Goal: Task Accomplishment & Management: Use online tool/utility

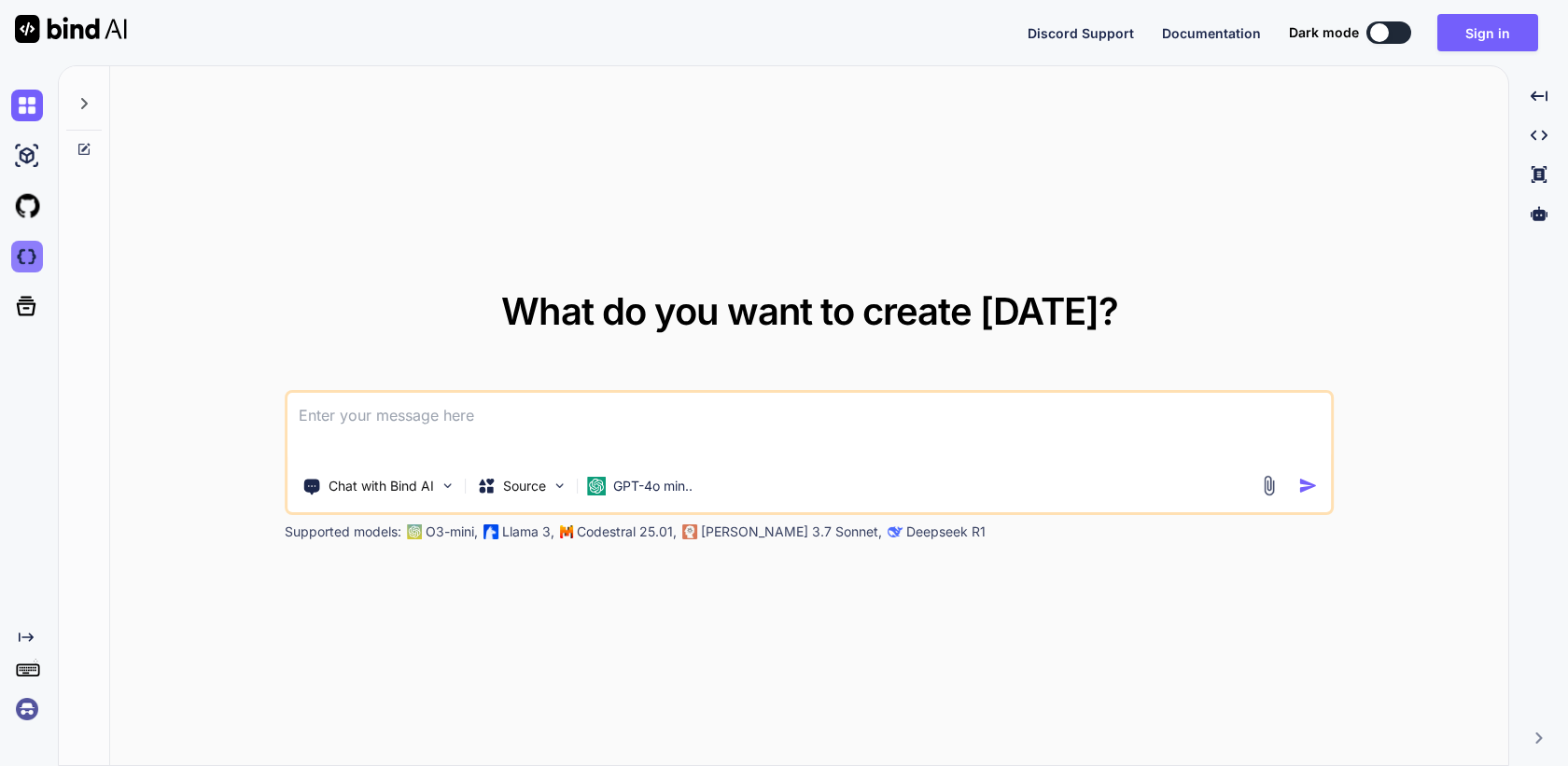
click at [31, 257] on img at bounding box center [27, 256] width 32 height 32
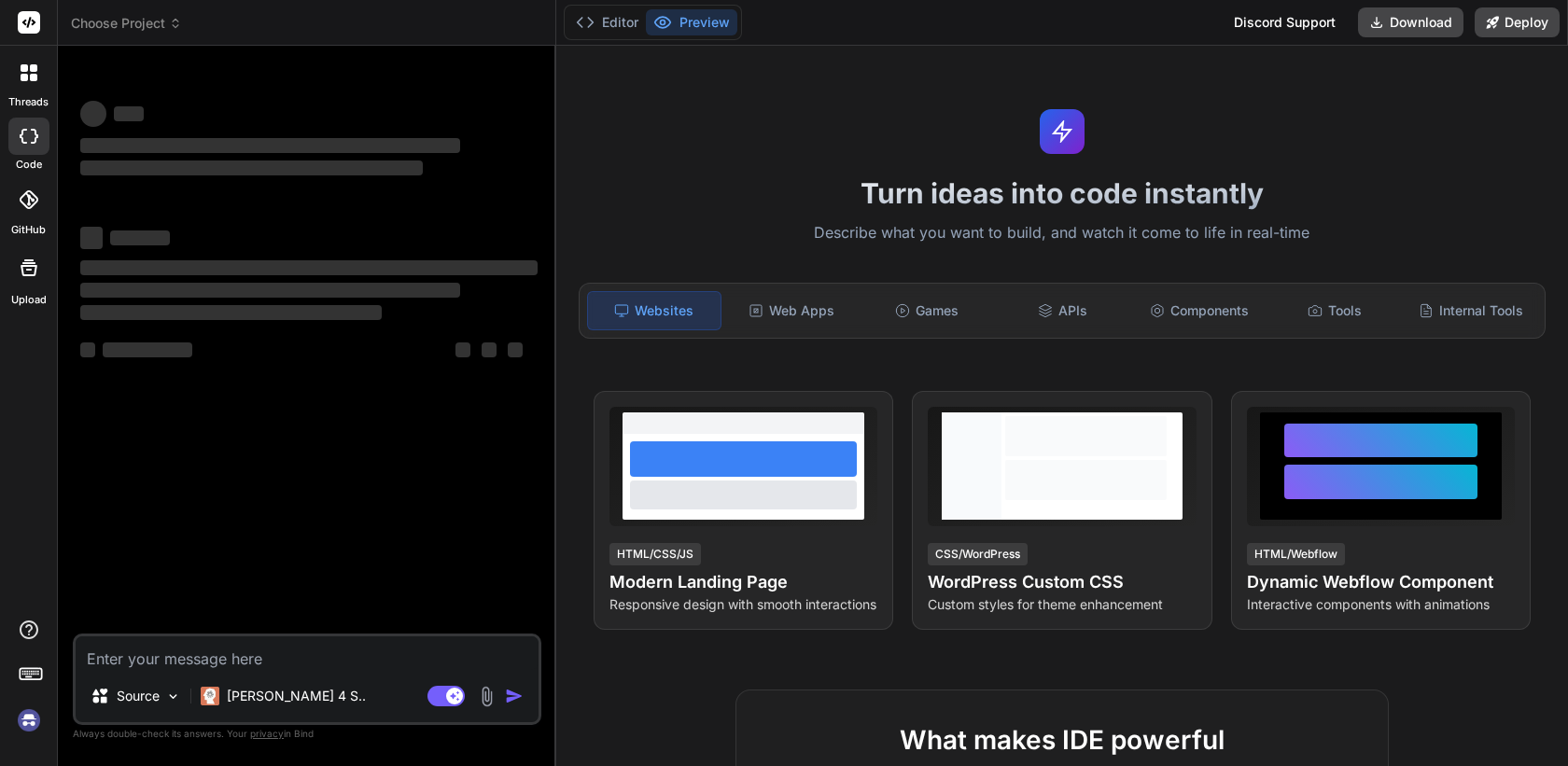
type textarea "x"
click at [26, 729] on img at bounding box center [29, 721] width 32 height 32
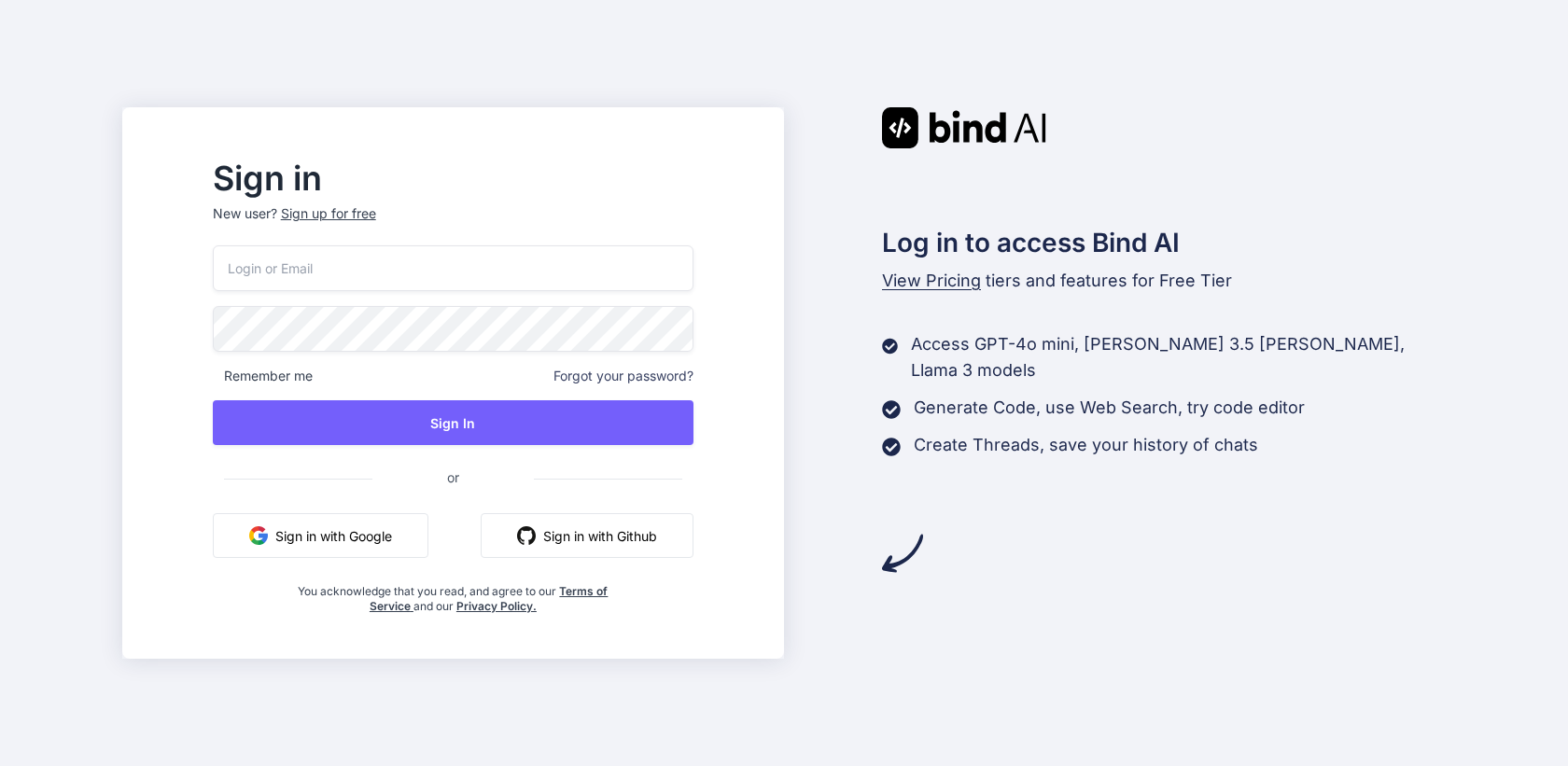
click at [417, 530] on button "Sign in with Google" at bounding box center [320, 536] width 216 height 44
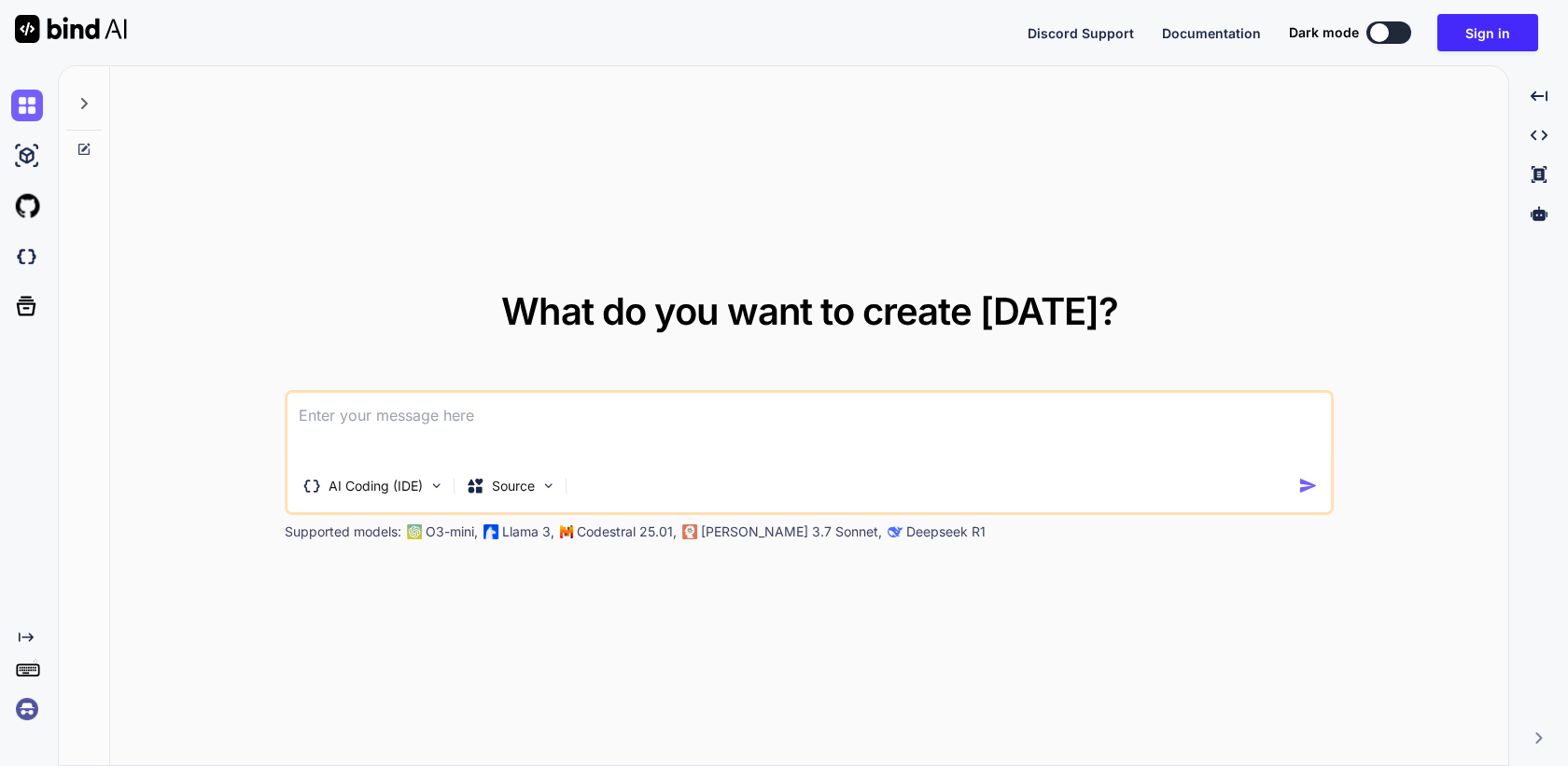
click at [25, 701] on img at bounding box center [27, 709] width 32 height 32
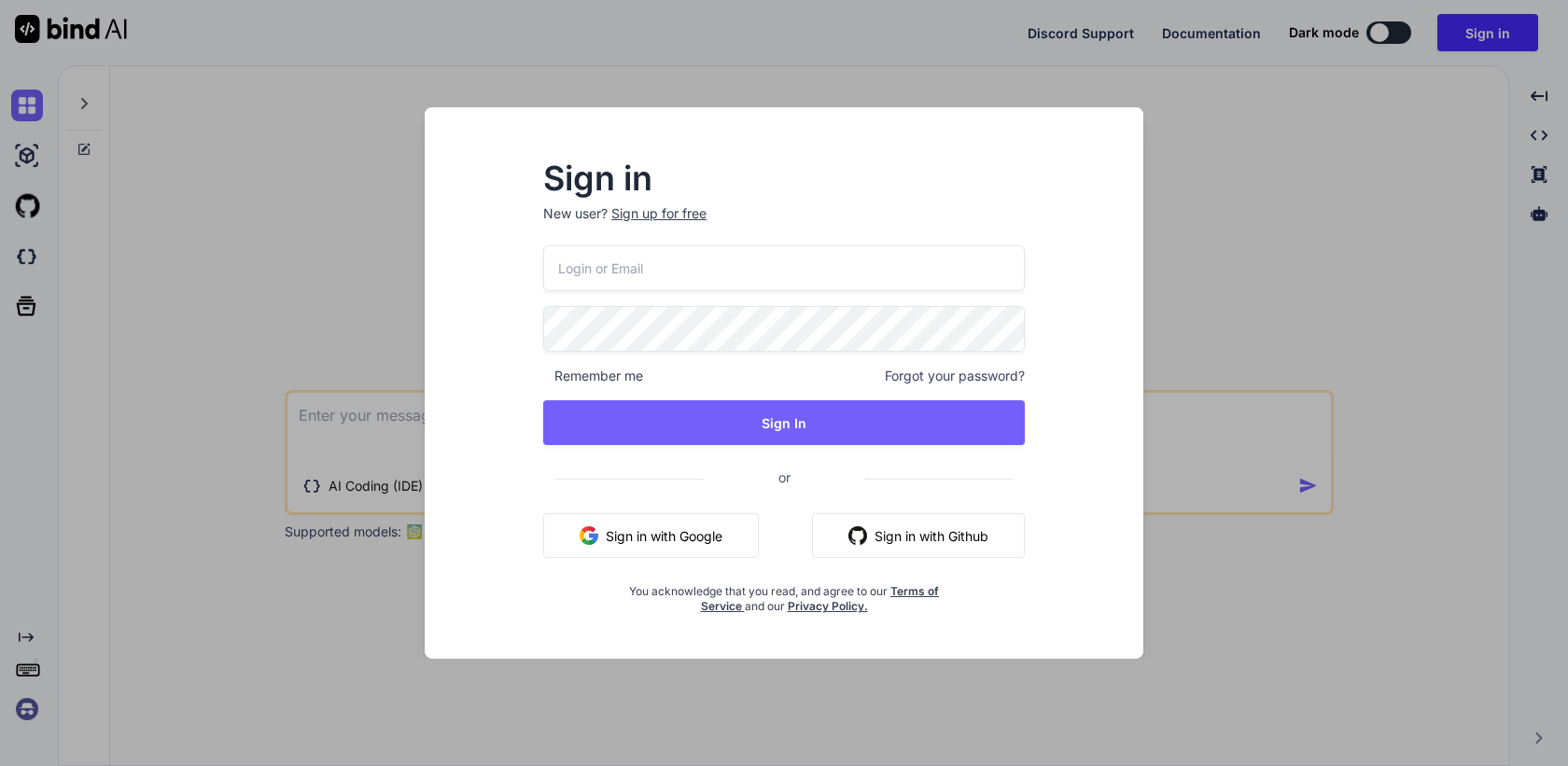
click at [648, 531] on button "Sign in with Google" at bounding box center [651, 536] width 216 height 44
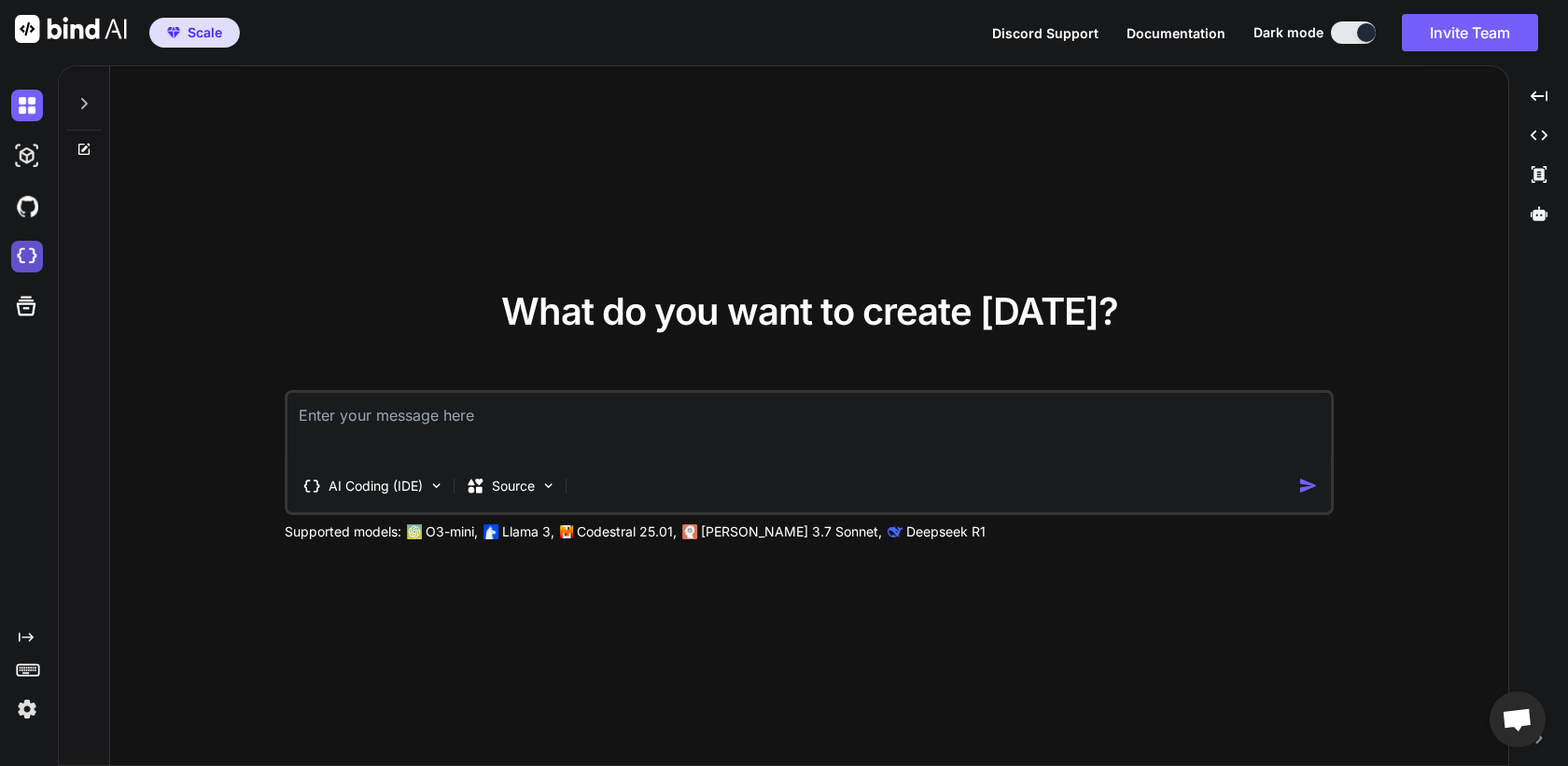
click at [24, 261] on img at bounding box center [27, 256] width 32 height 32
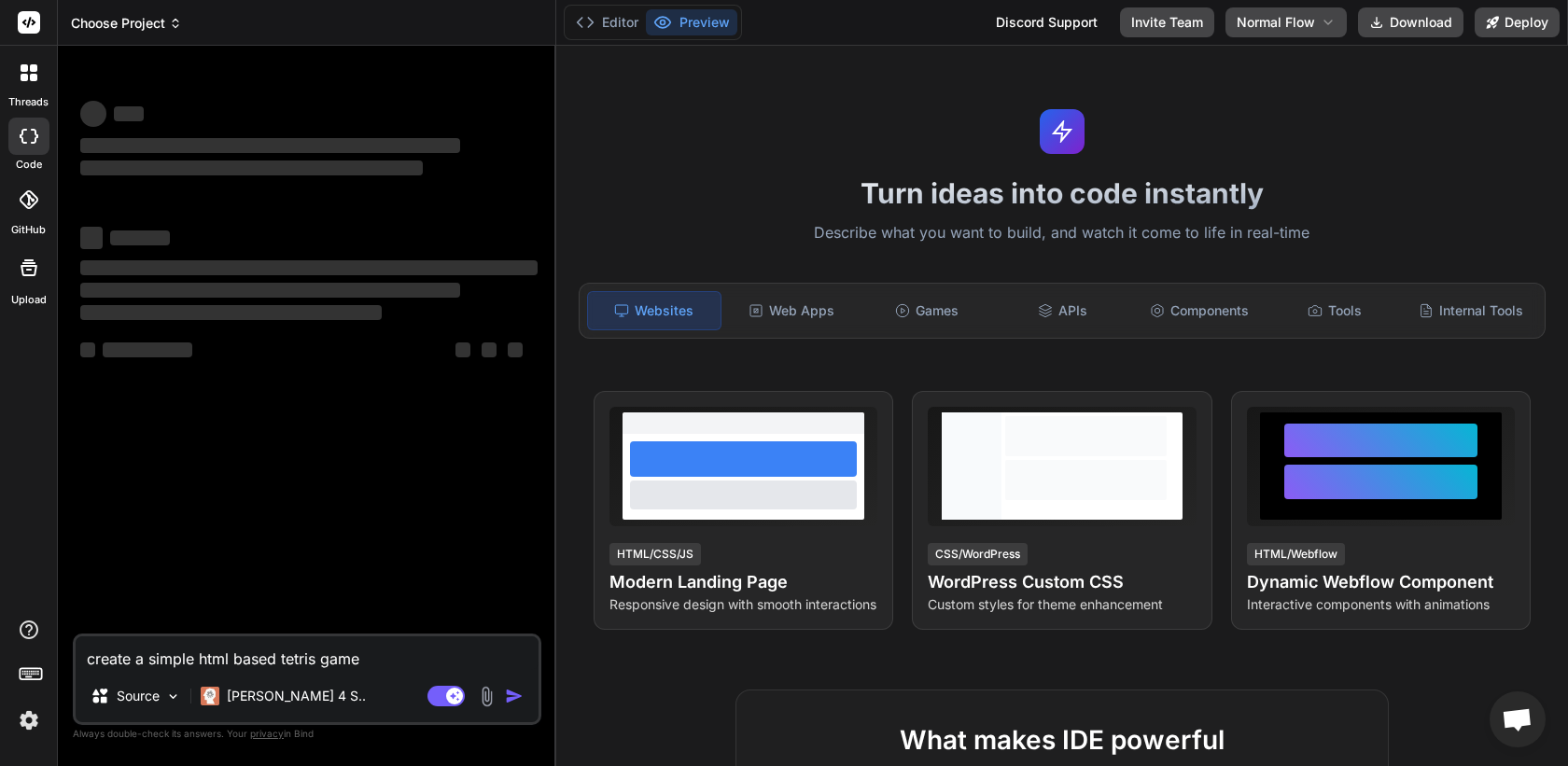
click at [171, 25] on icon at bounding box center [176, 23] width 14 height 14
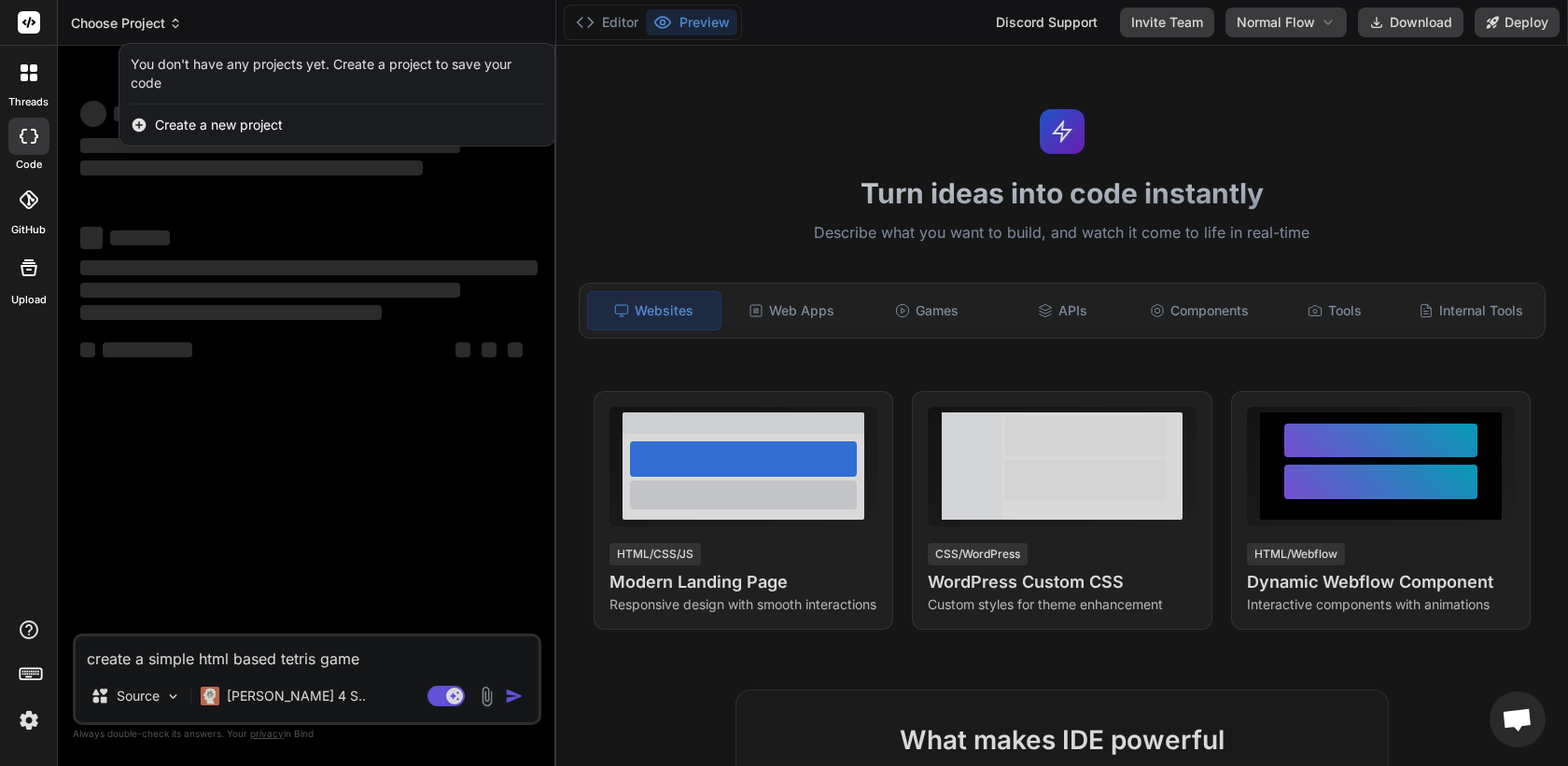
click at [171, 25] on div at bounding box center [784, 383] width 1568 height 766
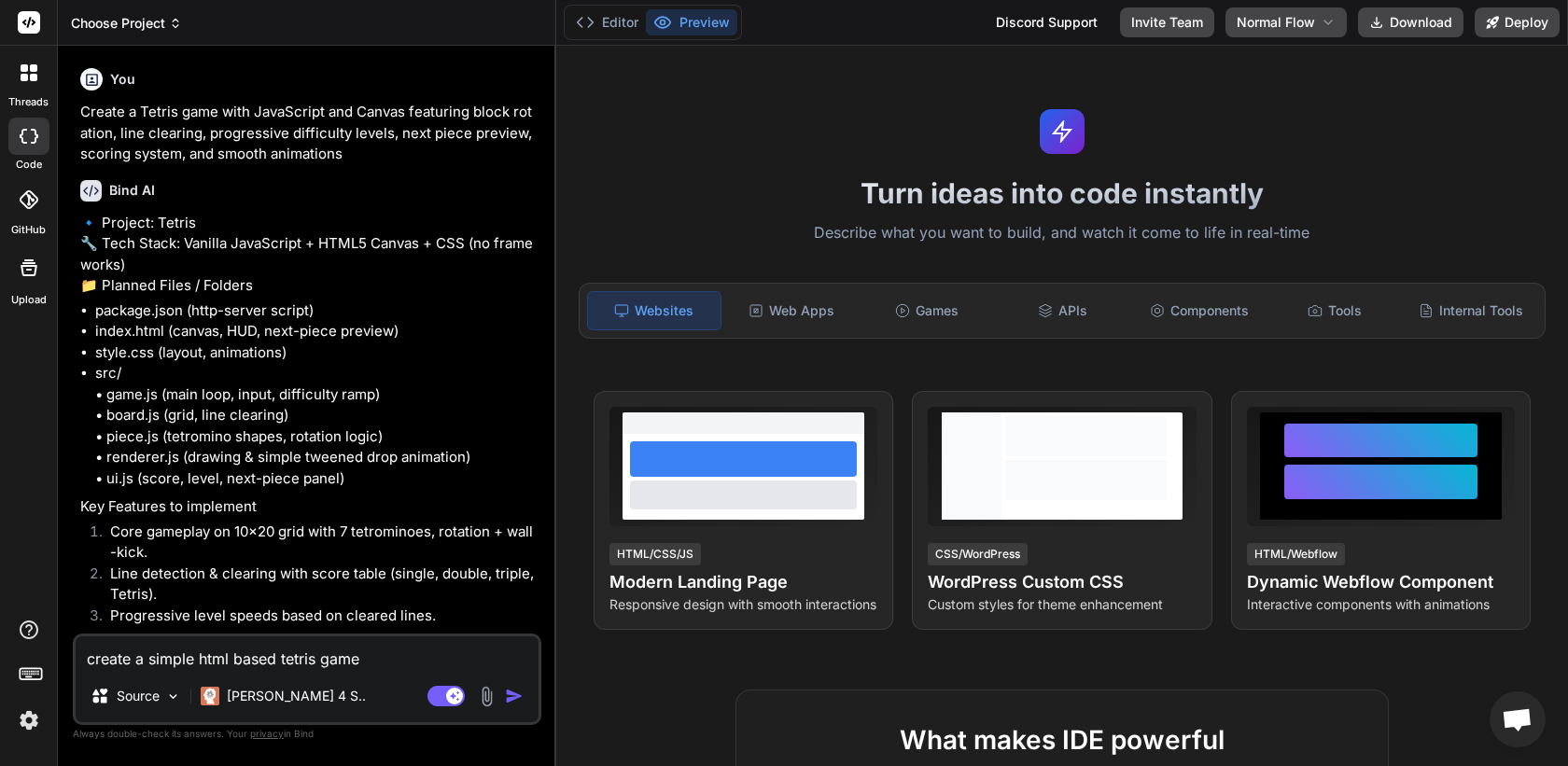
click at [167, 15] on span "Choose Project" at bounding box center [126, 22] width 111 height 18
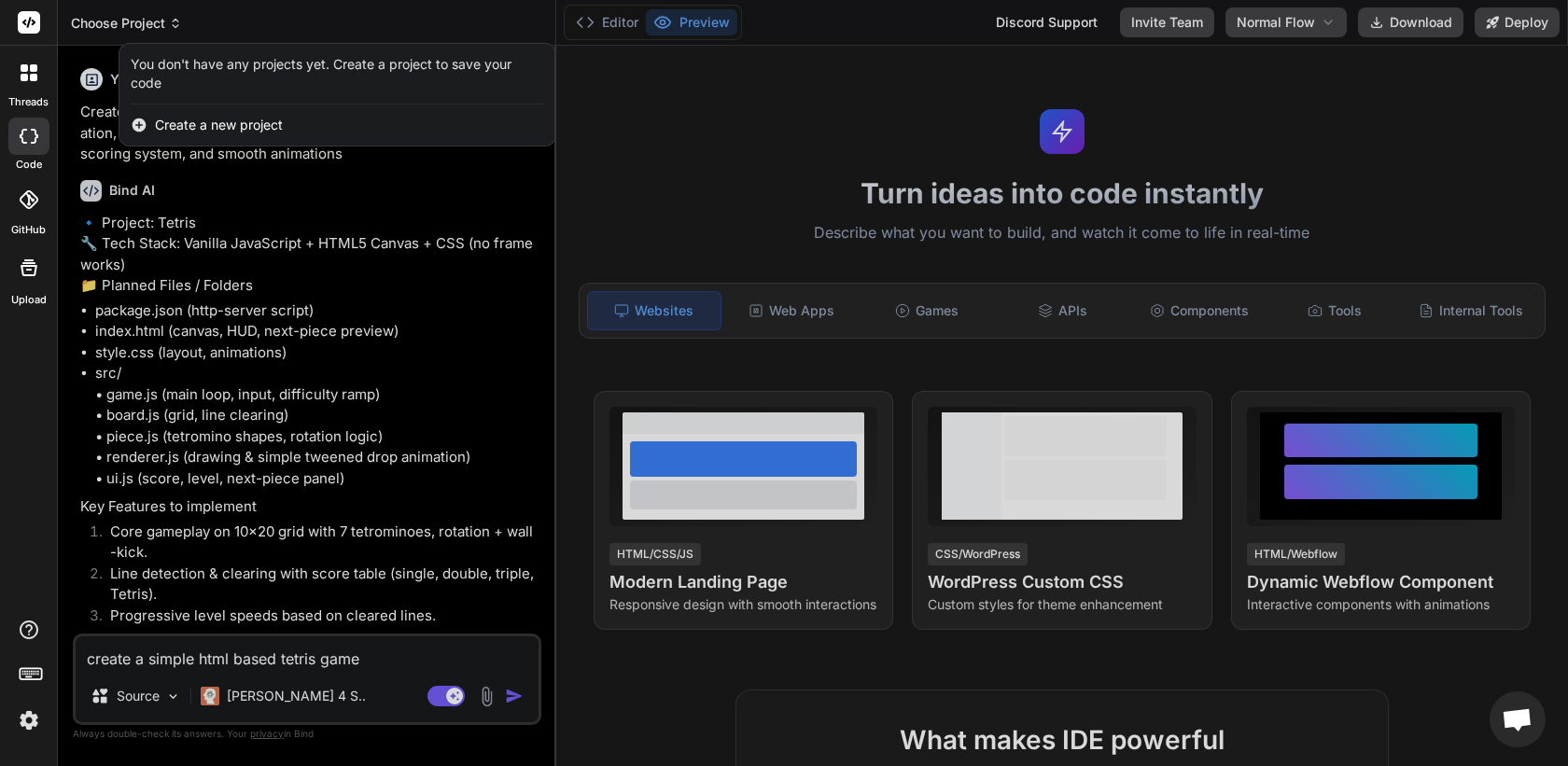
click at [167, 15] on div at bounding box center [784, 383] width 1568 height 766
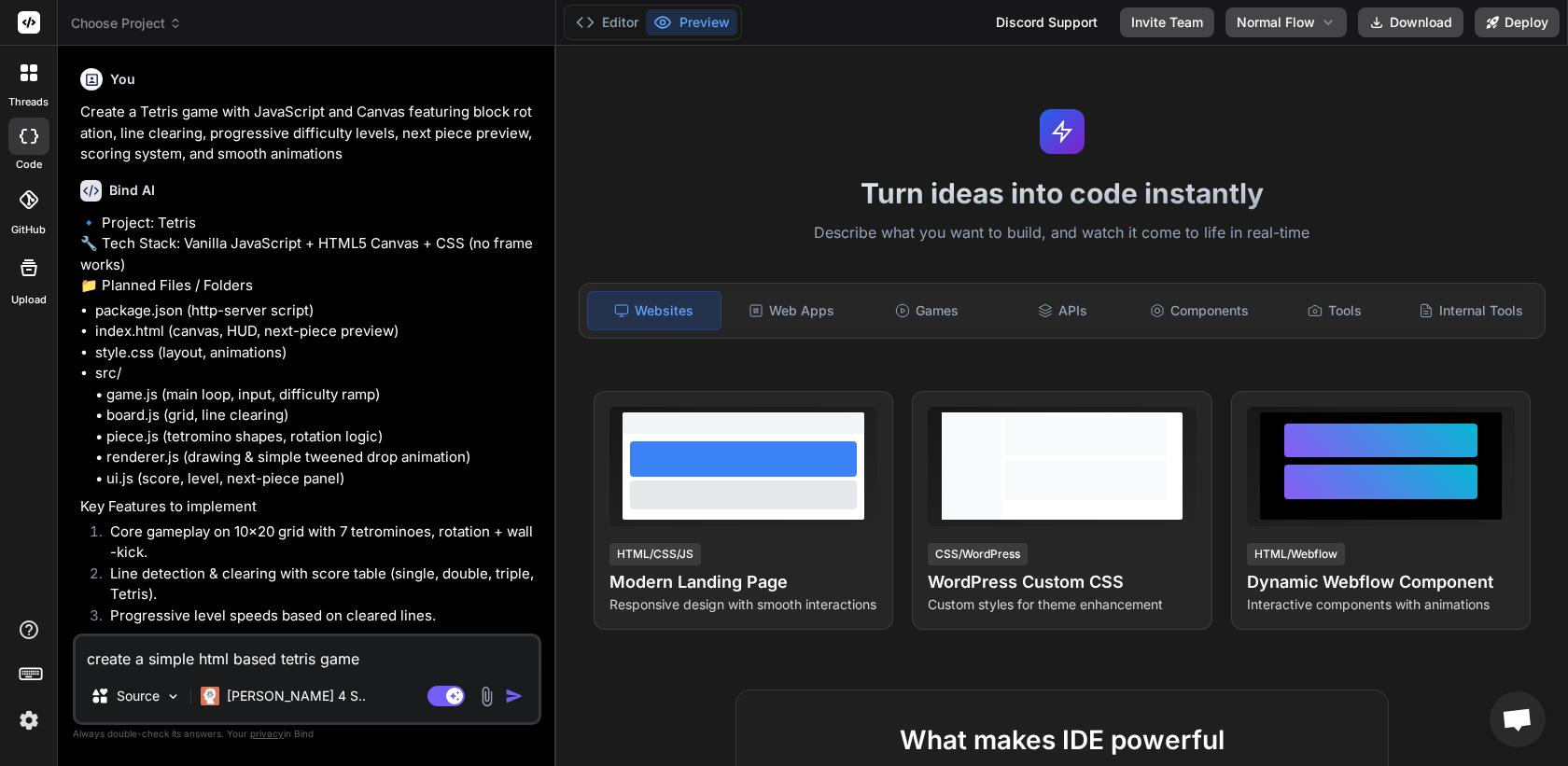
click at [28, 78] on icon at bounding box center [28, 73] width 16 height 16
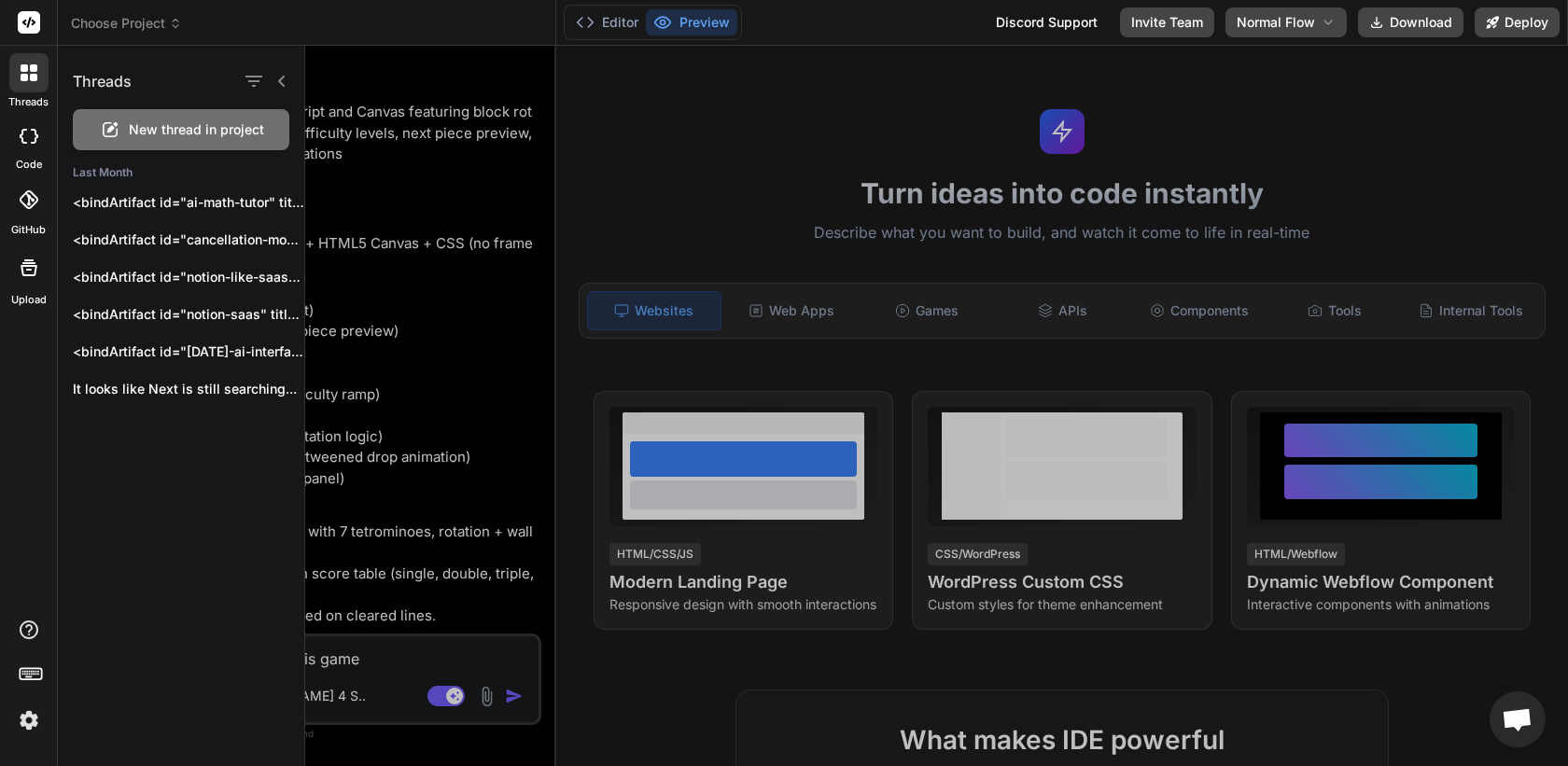
click at [200, 125] on span "New thread in project" at bounding box center [196, 130] width 135 height 18
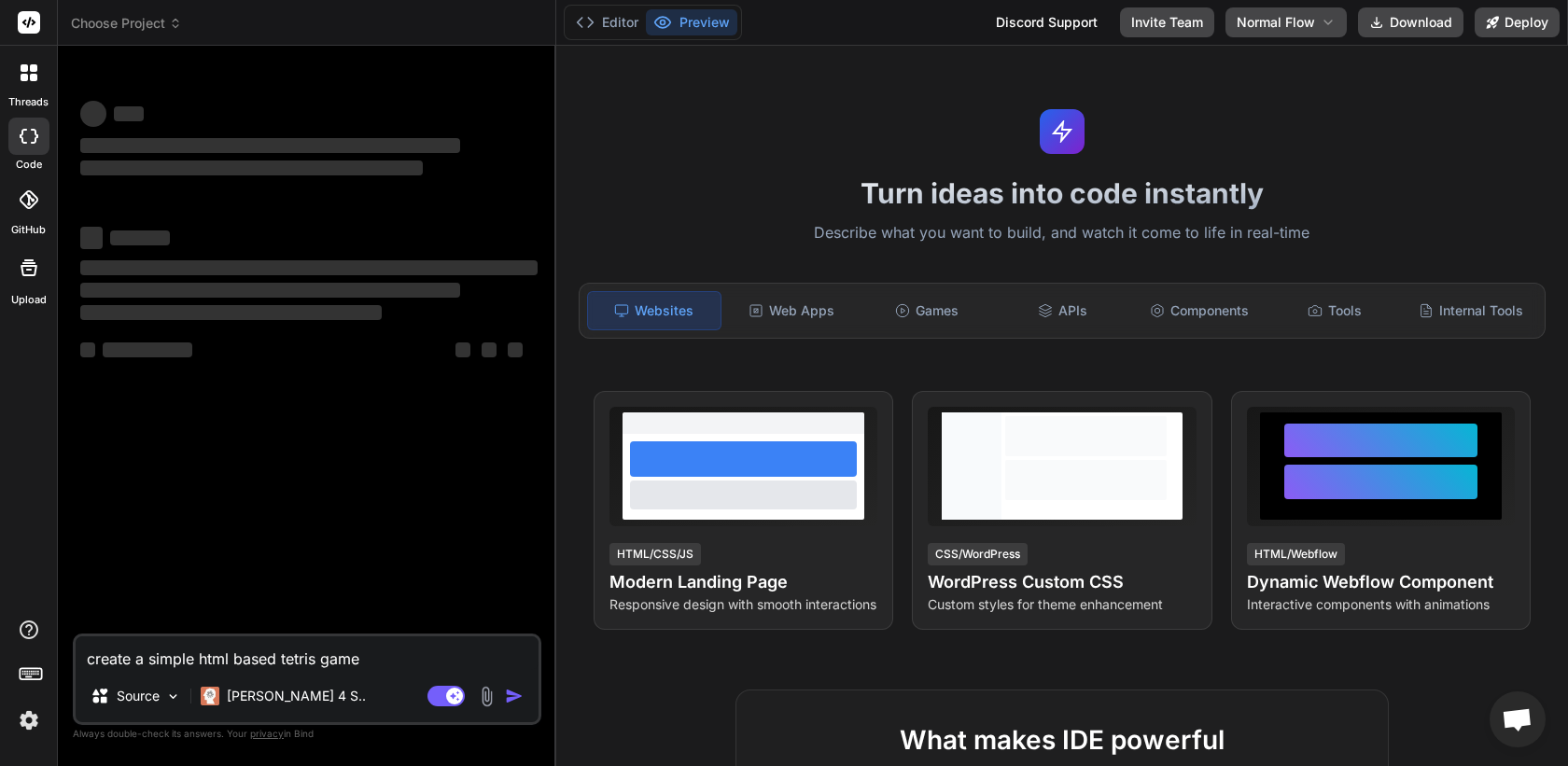
click at [371, 658] on textarea "create a simple html based tetris game" at bounding box center [307, 653] width 463 height 34
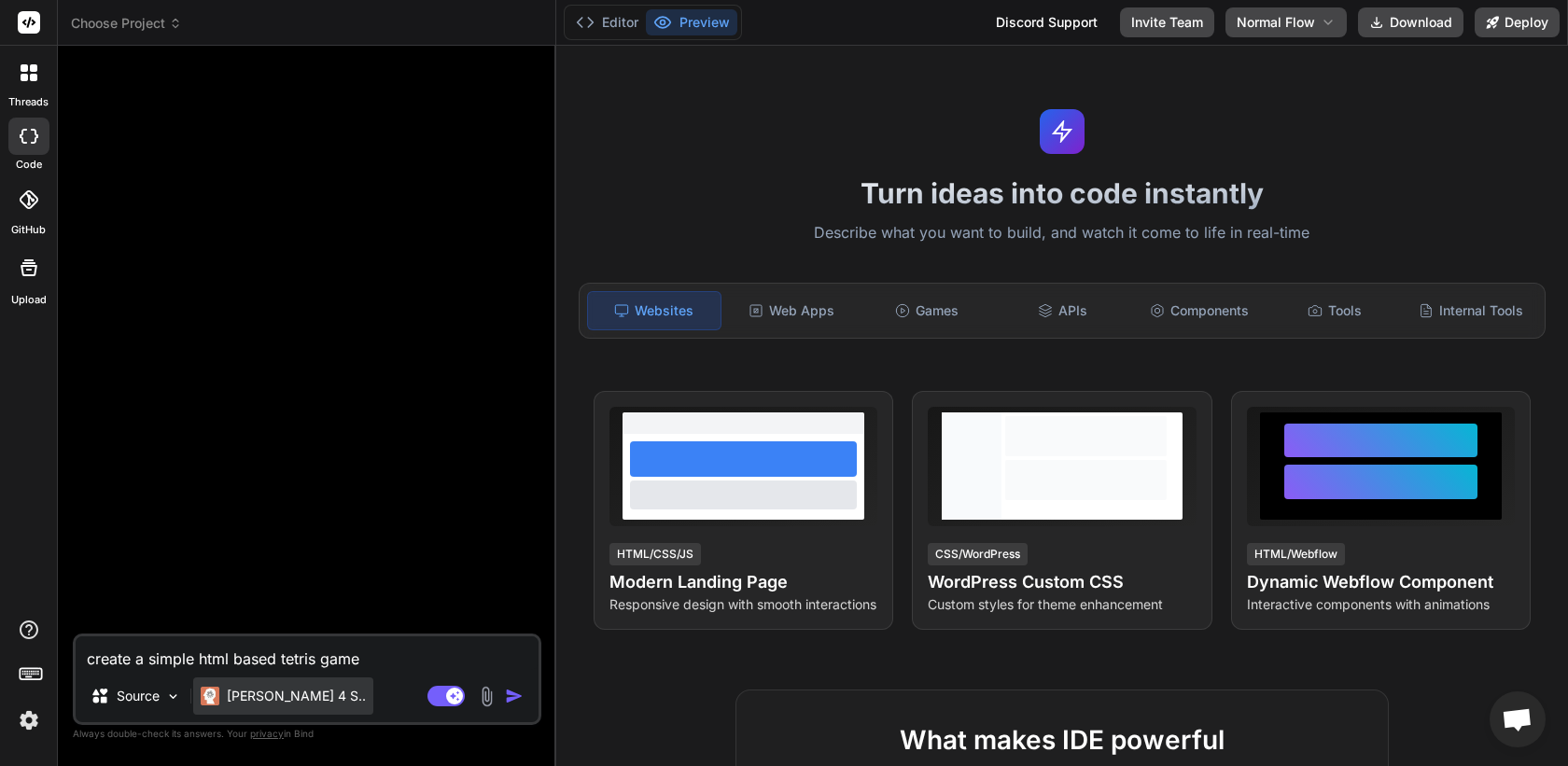
click at [285, 685] on div "Claude 4 S.." at bounding box center [283, 696] width 180 height 38
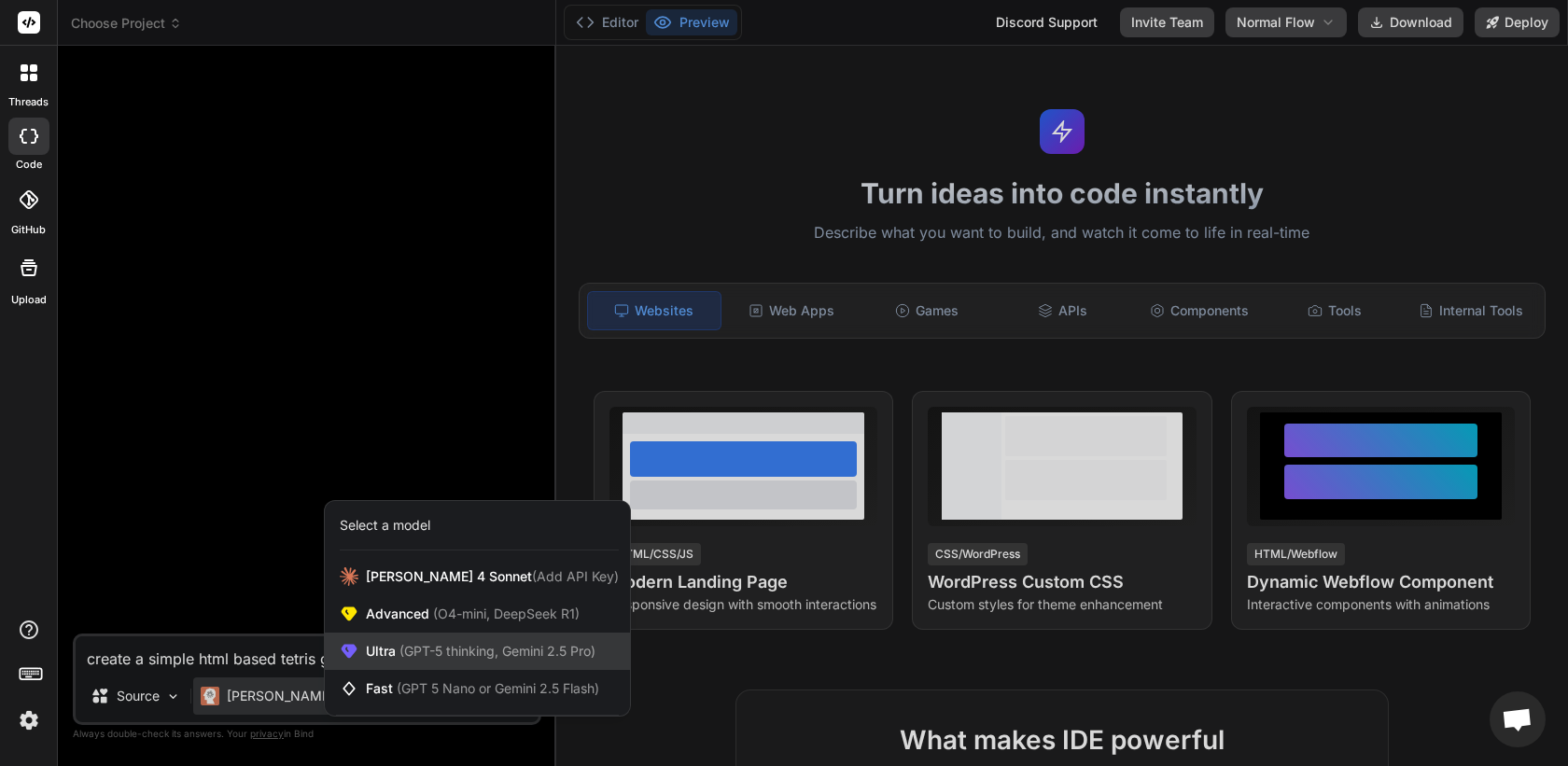
click at [406, 640] on div "Ultra (GPT-5 thinking, Gemini 2.5 Pro)" at bounding box center [478, 651] width 306 height 38
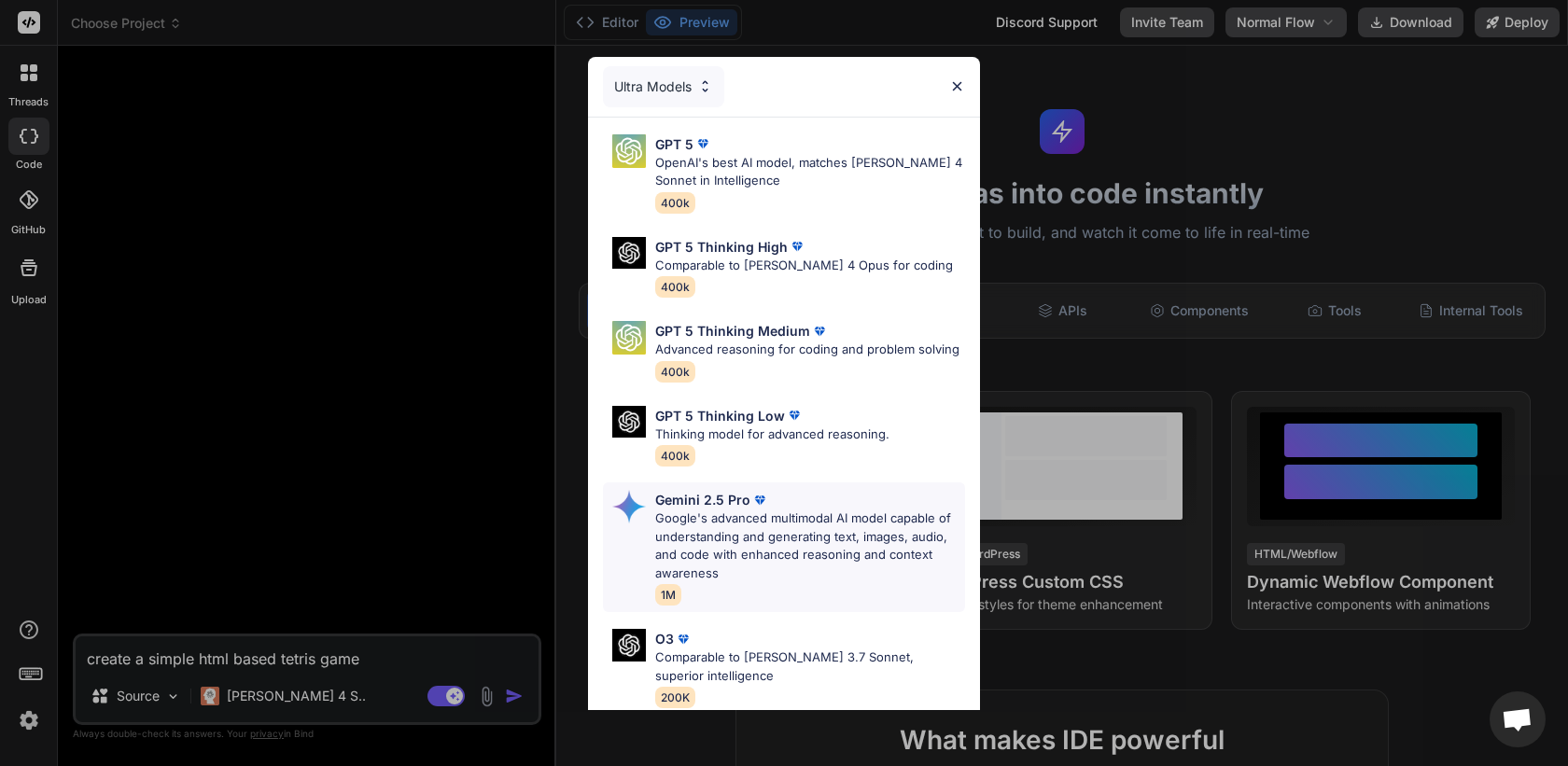
click at [734, 522] on p "Google's advanced multimodal AI model capable of understanding and generating t…" at bounding box center [811, 545] width 310 height 73
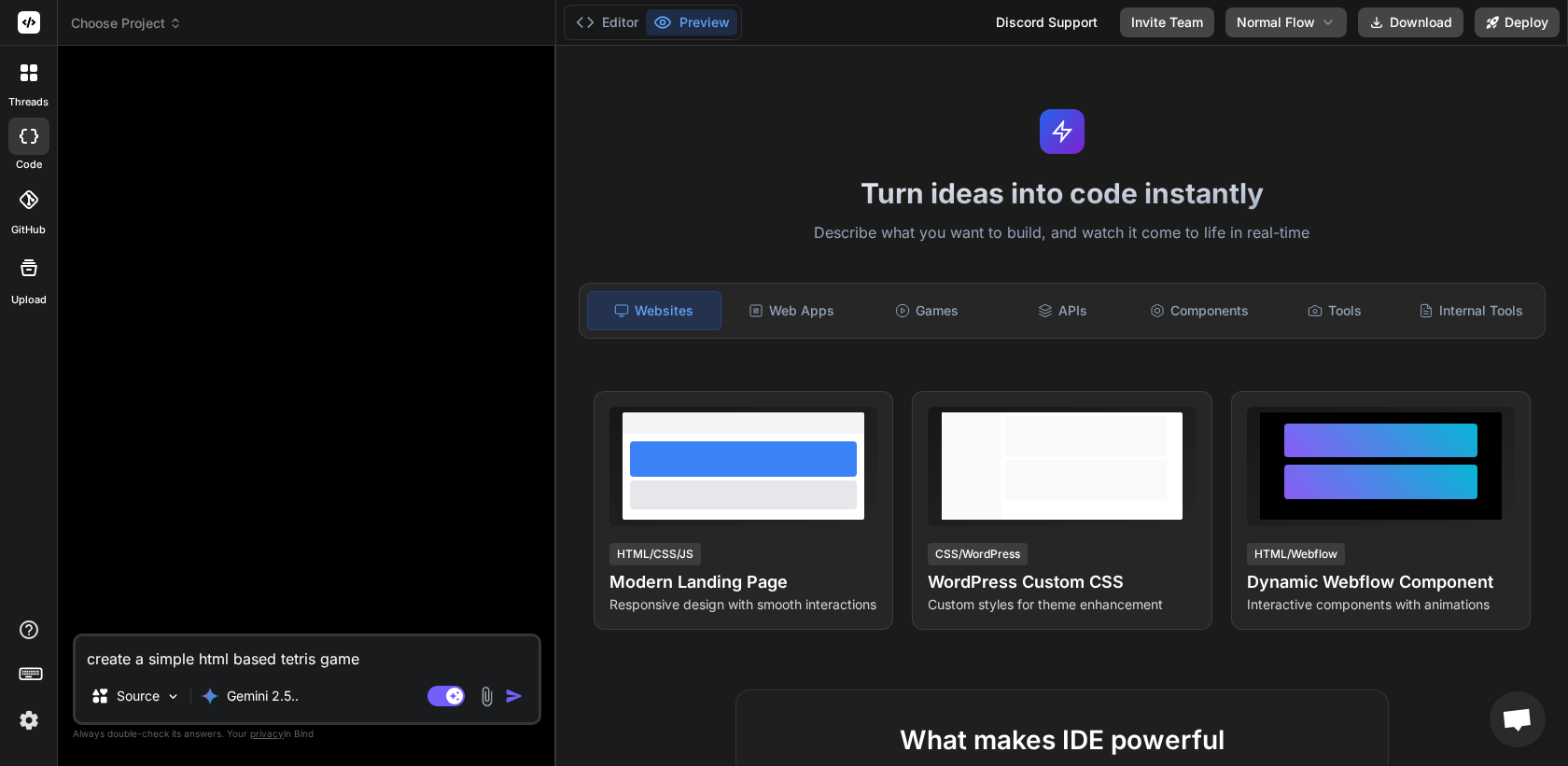
click at [293, 646] on textarea "create a simple html based tetris game" at bounding box center [307, 653] width 463 height 34
type textarea "x"
type textarea "C"
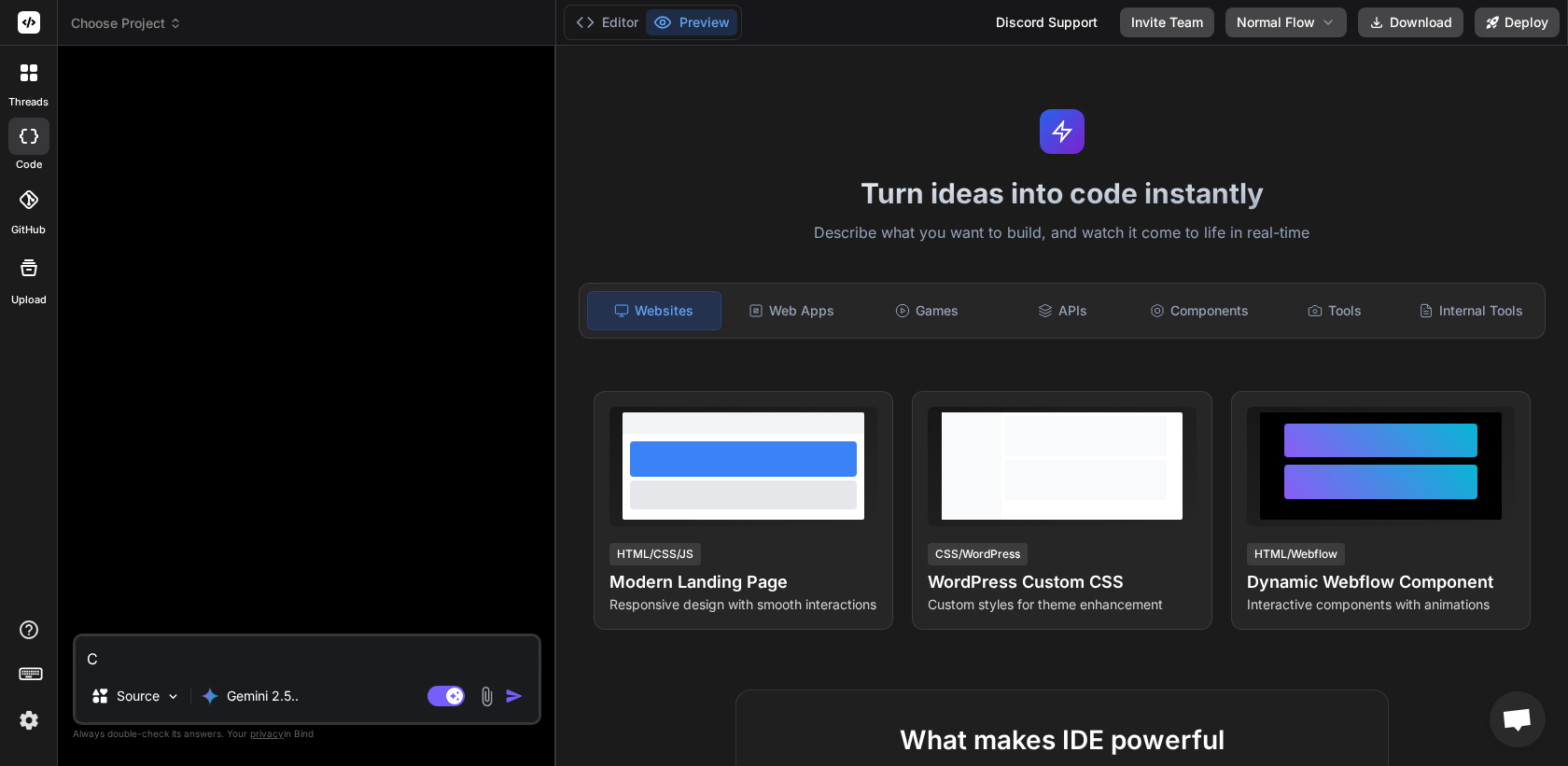
type textarea "x"
type textarea "Cr"
type textarea "x"
type textarea "Cre"
type textarea "x"
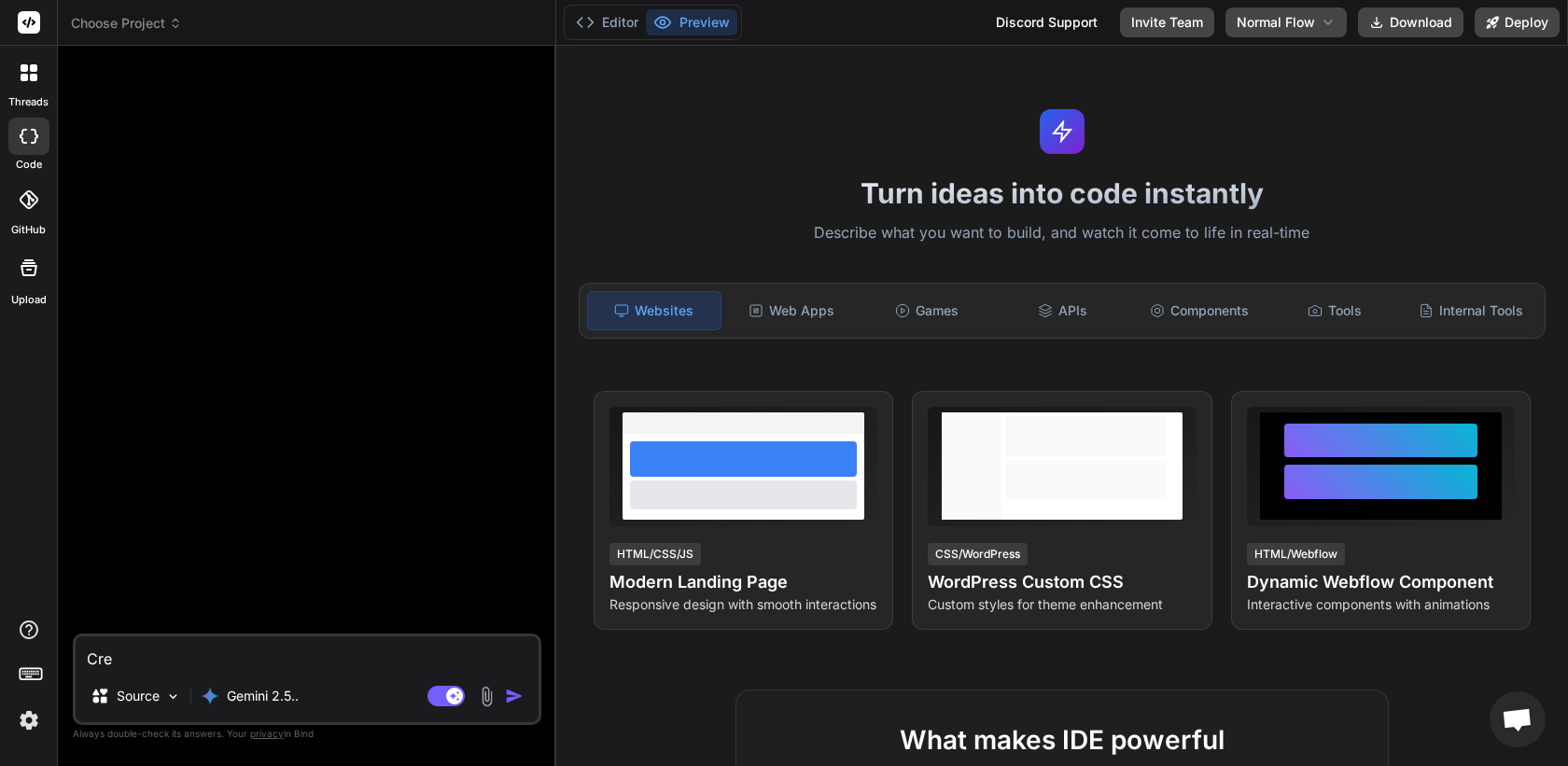
type textarea "Crea"
type textarea "x"
type textarea "Creat"
type textarea "x"
type textarea "Create"
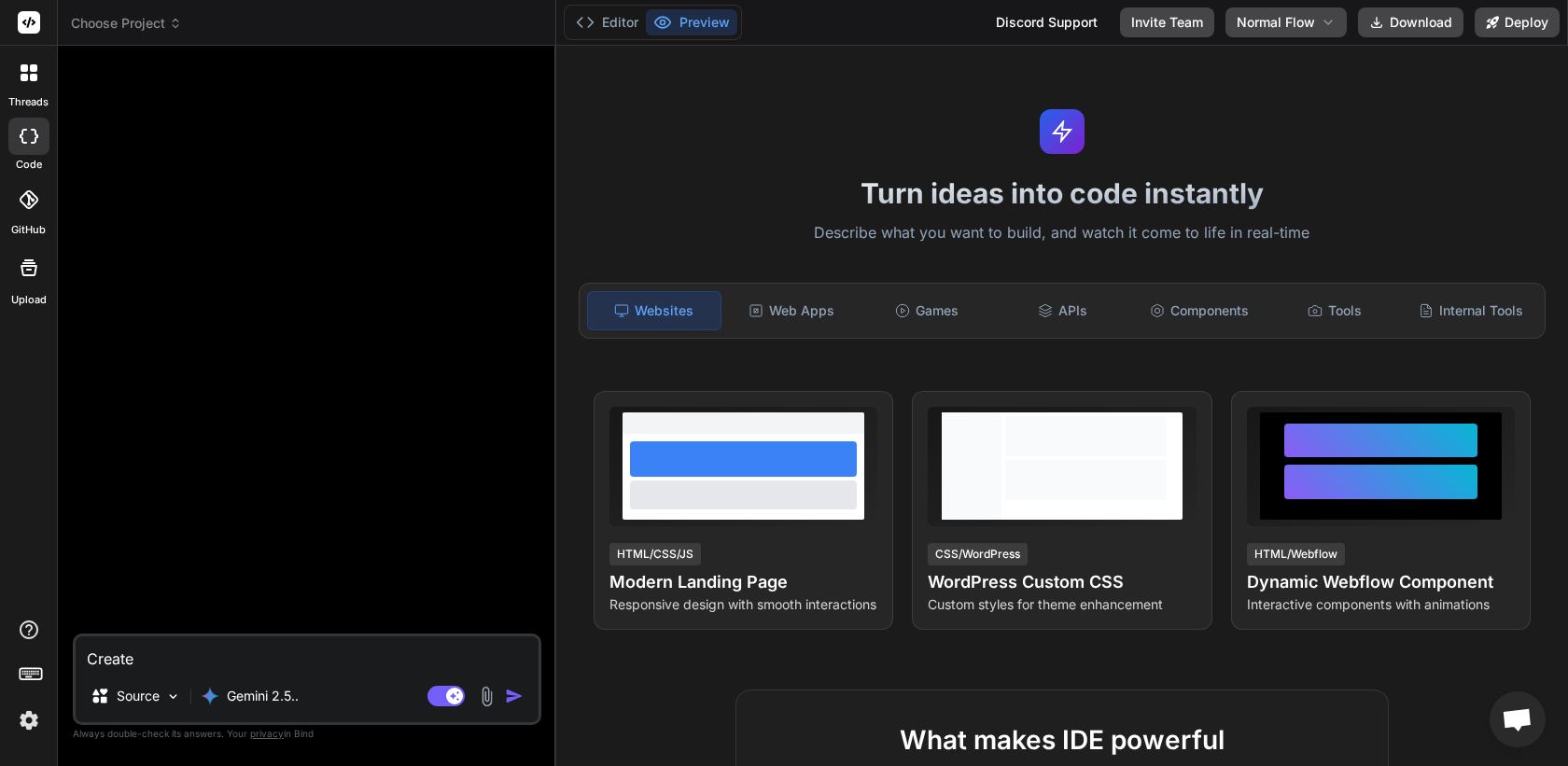
type textarea "x"
type textarea "Create"
type textarea "x"
type textarea "Create a"
type textarea "x"
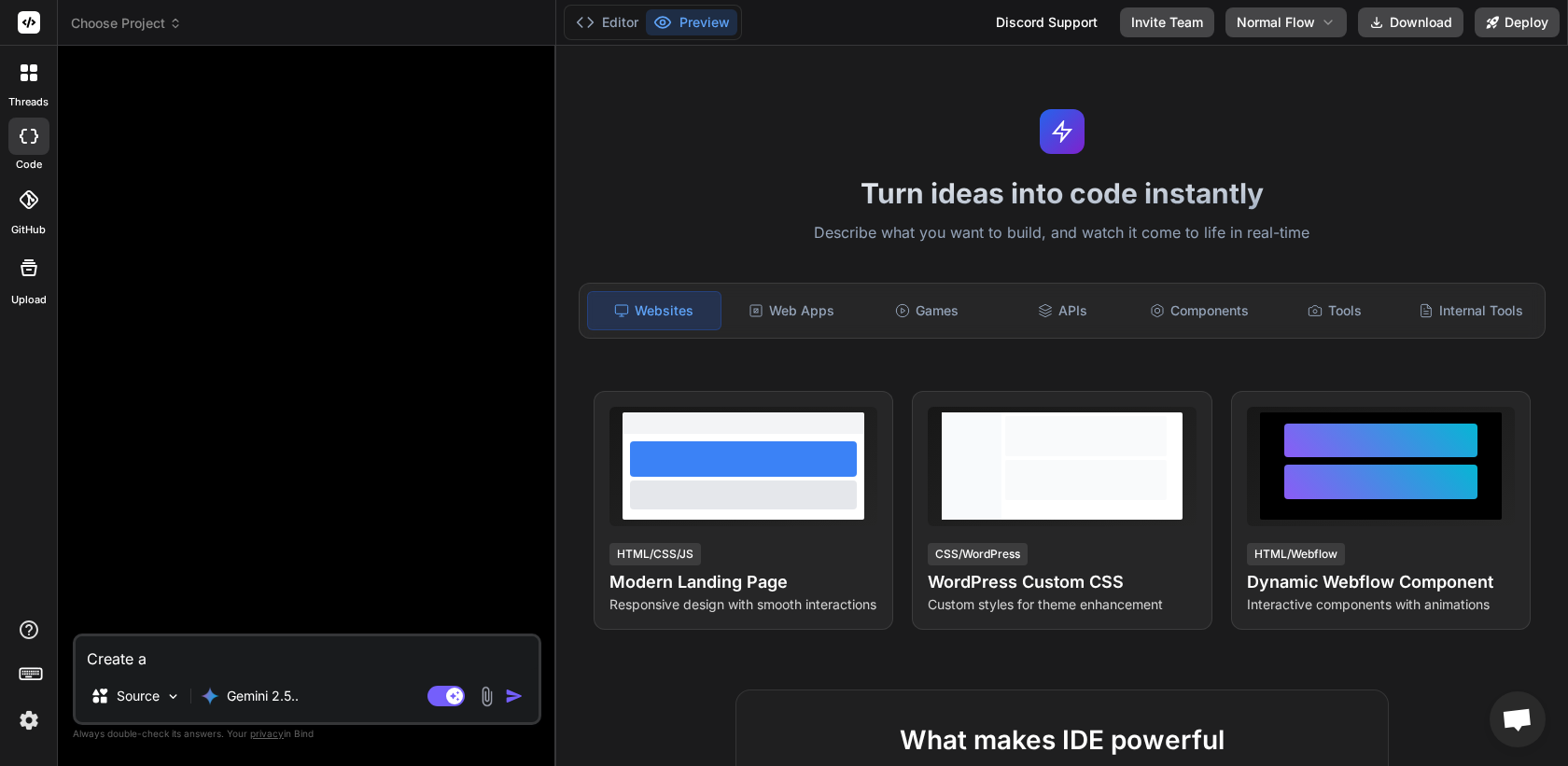
type textarea "Create a"
type textarea "x"
type textarea "Create a l"
type textarea "x"
type textarea "Create a la"
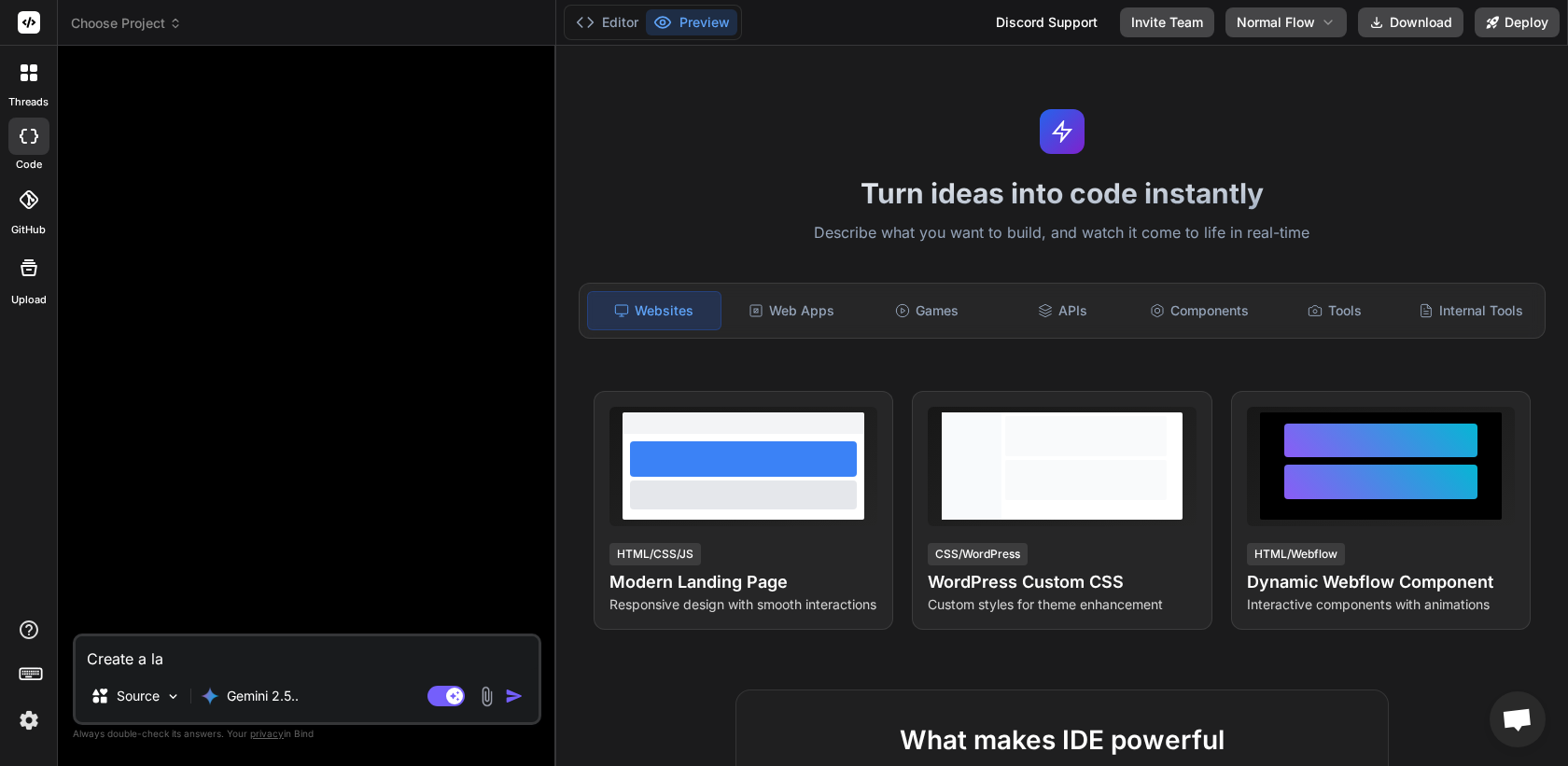
type textarea "x"
type textarea "Create a land"
type textarea "x"
type textarea "Create a landi"
type textarea "x"
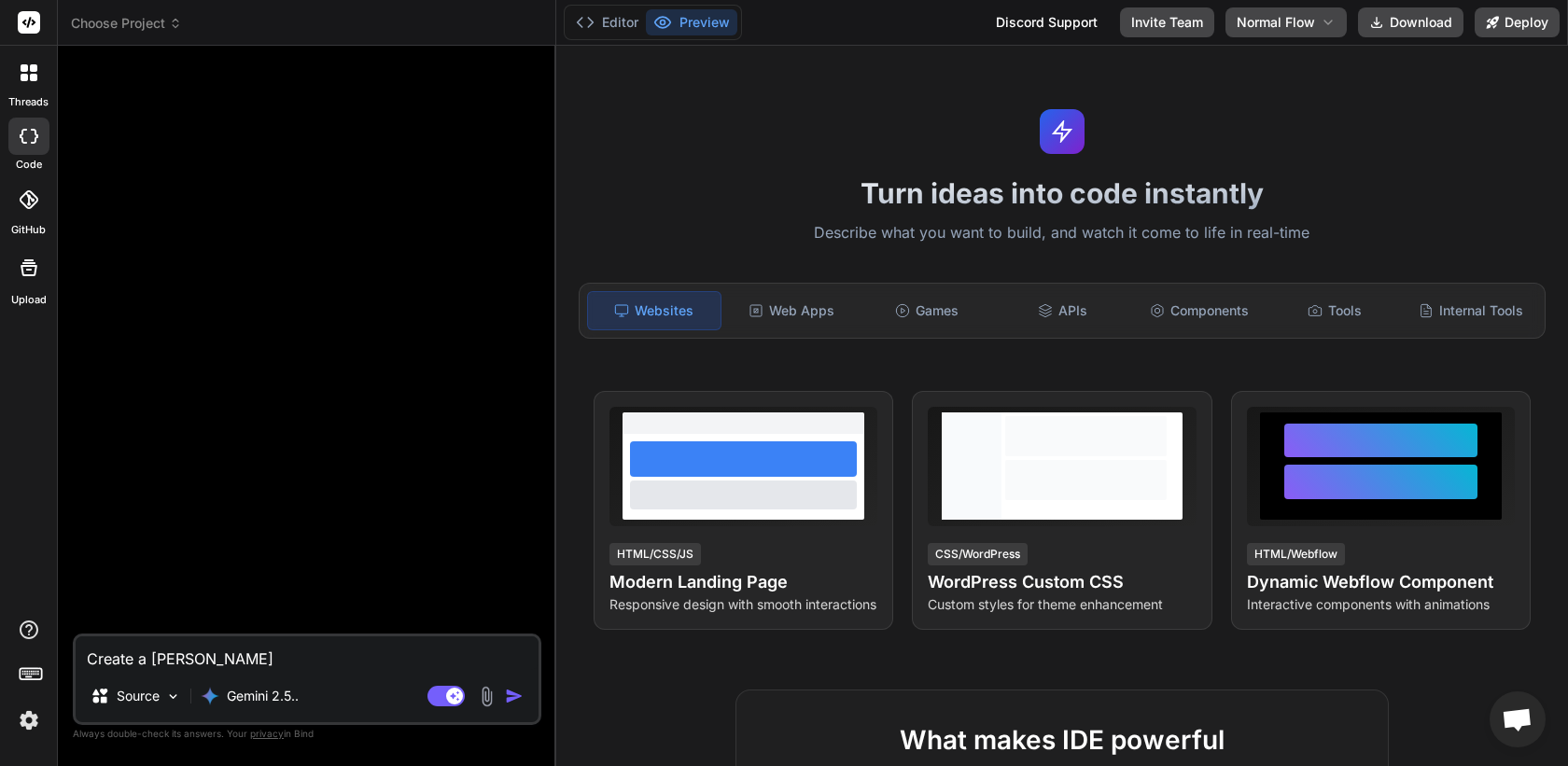
type textarea "Create a landin"
type textarea "x"
type textarea "Create a landing"
type textarea "x"
type textarea "Create a landing"
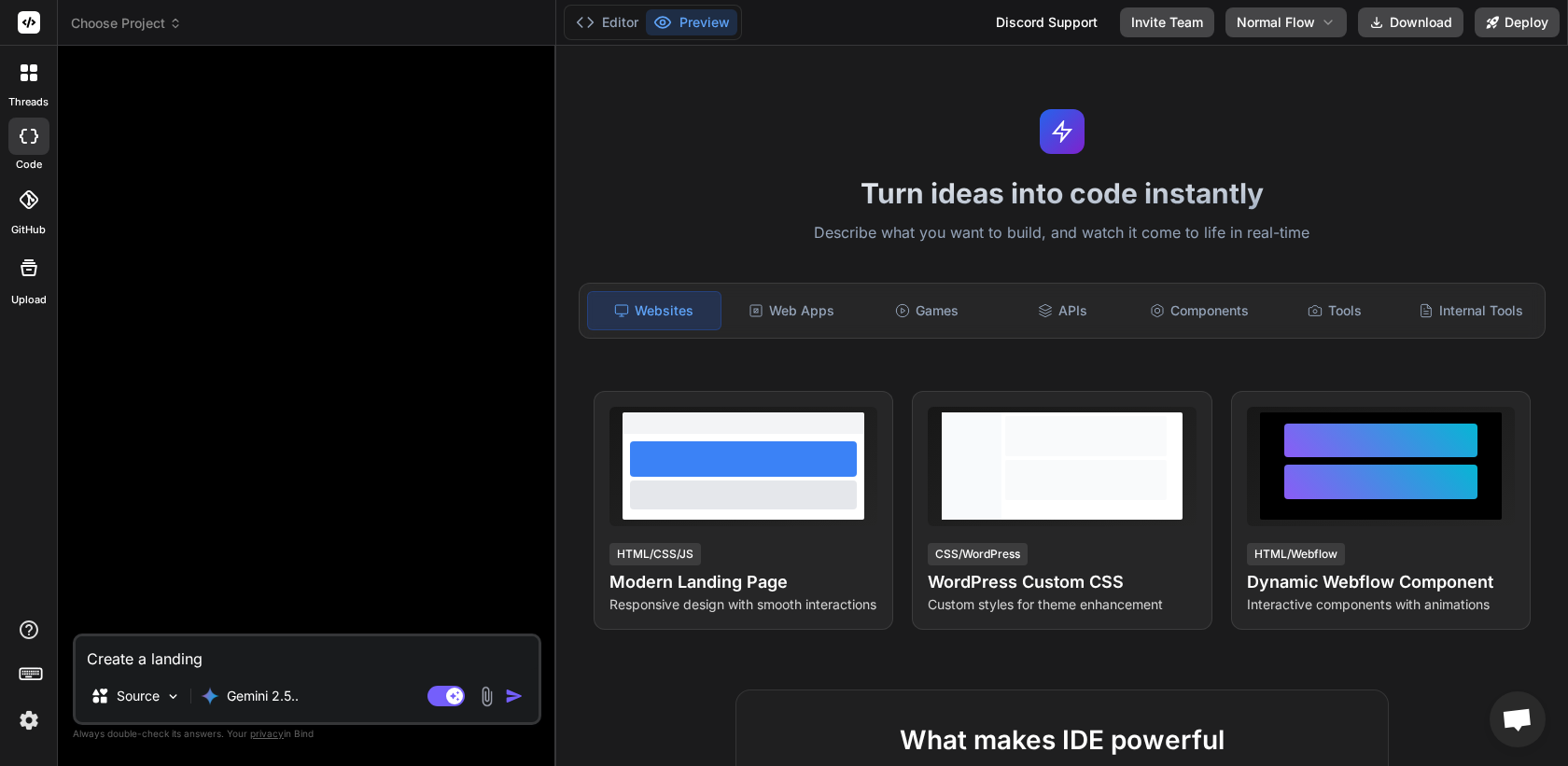
type textarea "x"
type textarea "Create a landing p"
type textarea "x"
type textarea "Create a landing pa"
type textarea "x"
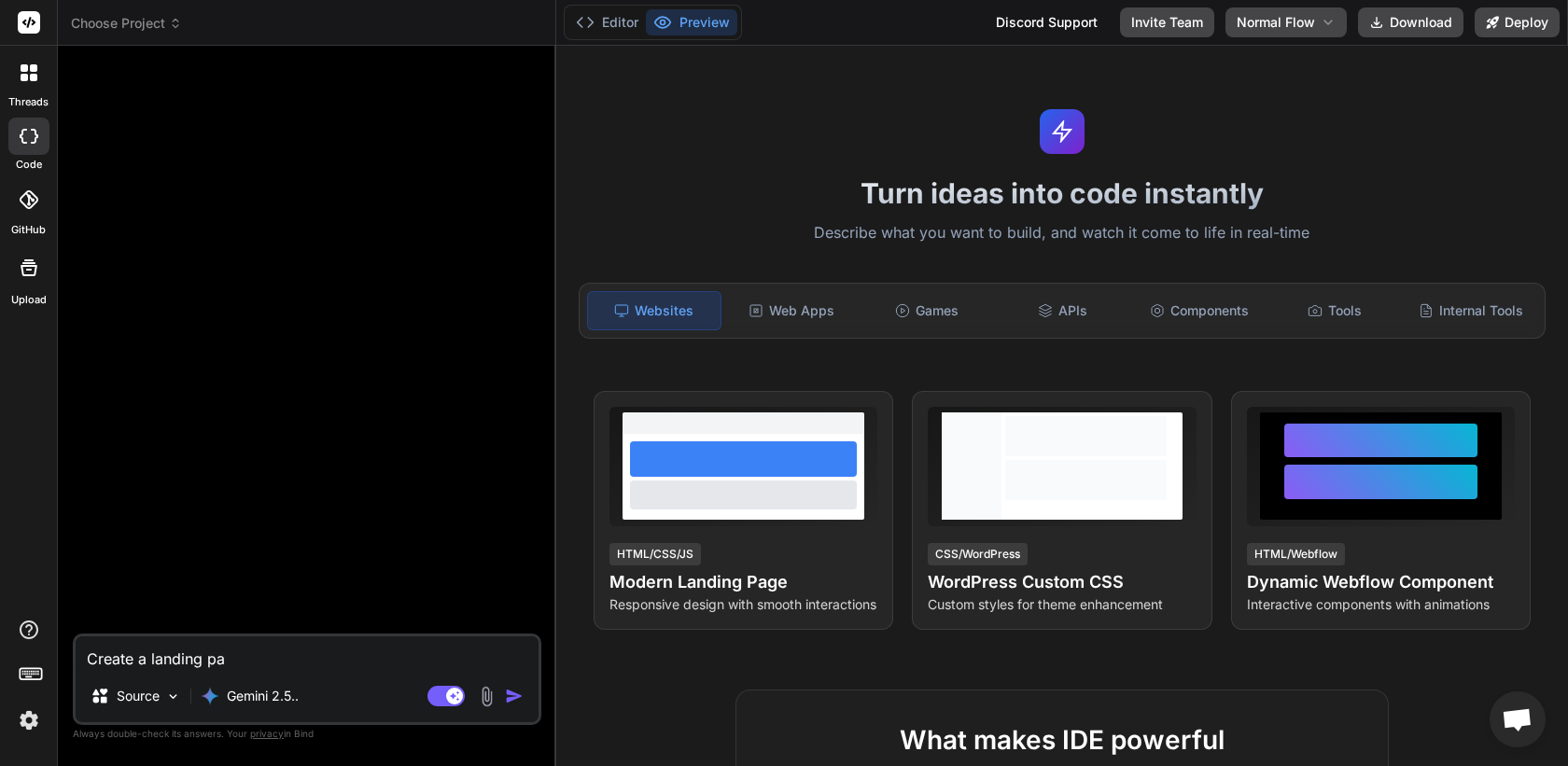
type textarea "Create a landing pag"
type textarea "x"
type textarea "Create a landing page"
type textarea "x"
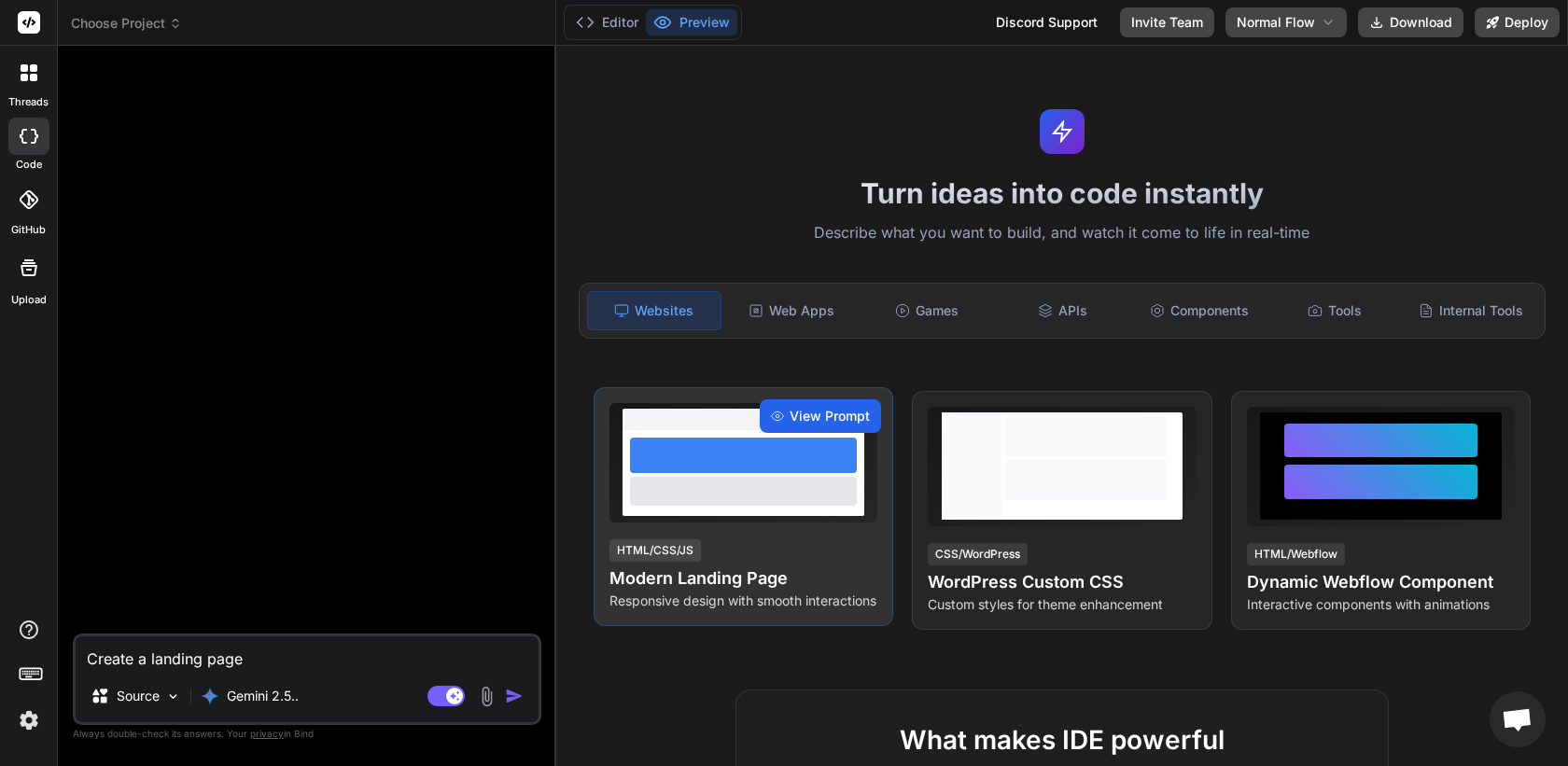
type textarea "Create a landing page"
click at [826, 414] on span "View Prompt" at bounding box center [830, 416] width 80 height 18
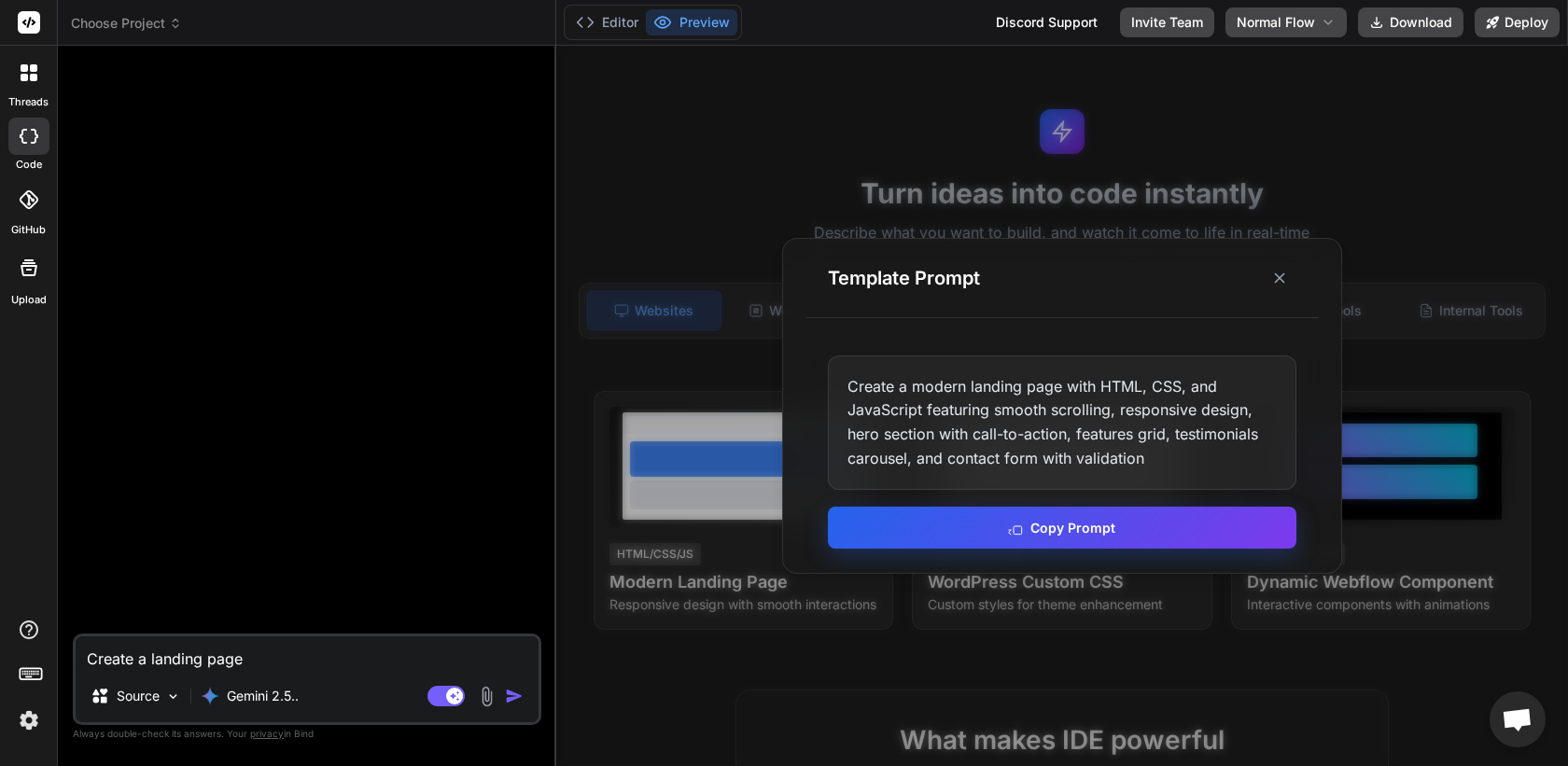
click at [1050, 524] on button "Copy Prompt" at bounding box center [1062, 527] width 469 height 42
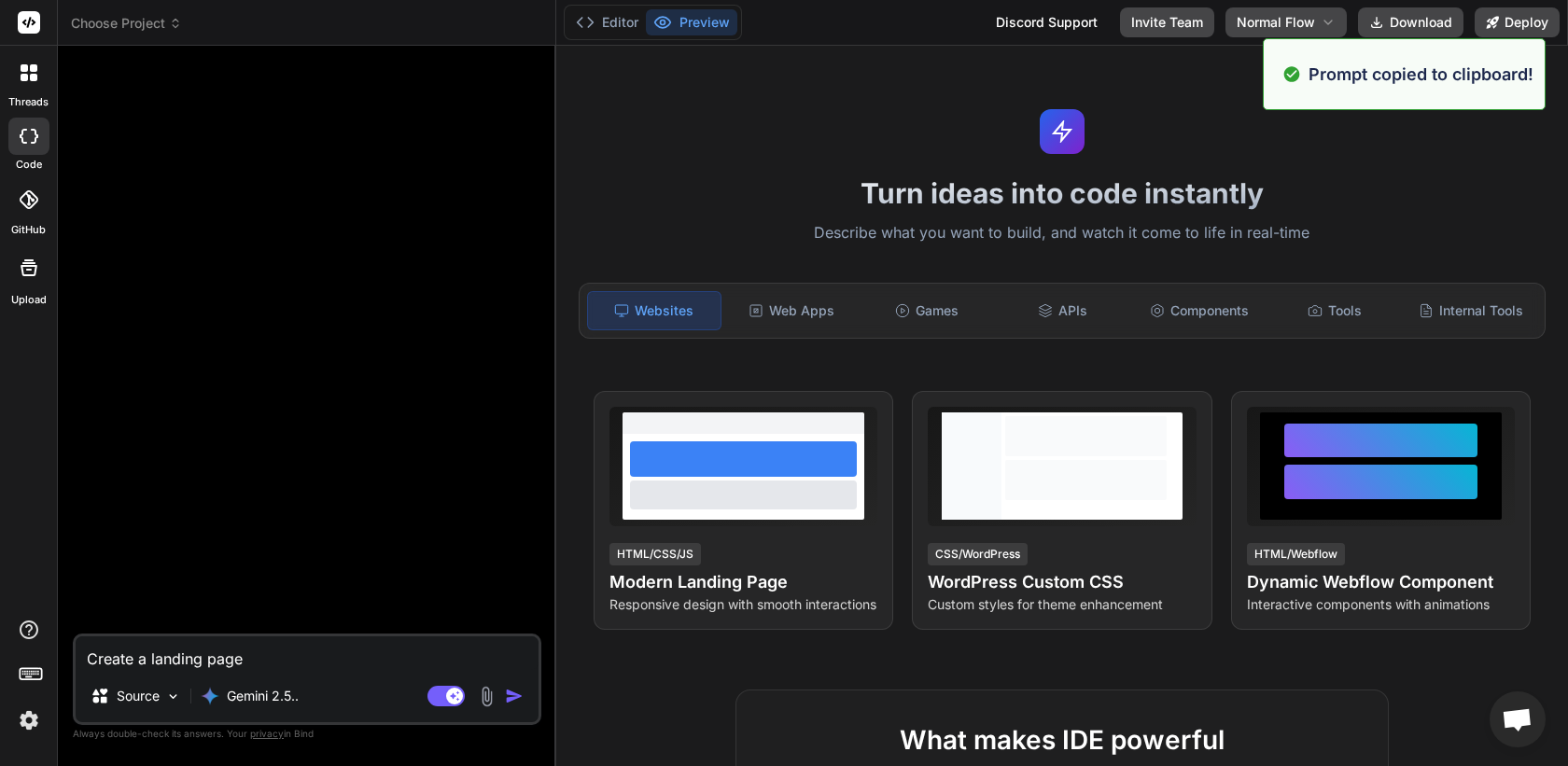
click at [346, 654] on textarea "Create a landing page" at bounding box center [307, 653] width 463 height 34
paste textarea "modern landing page with HTML, CSS, and JavaScript featuring smooth scrolling, …"
type textarea "x"
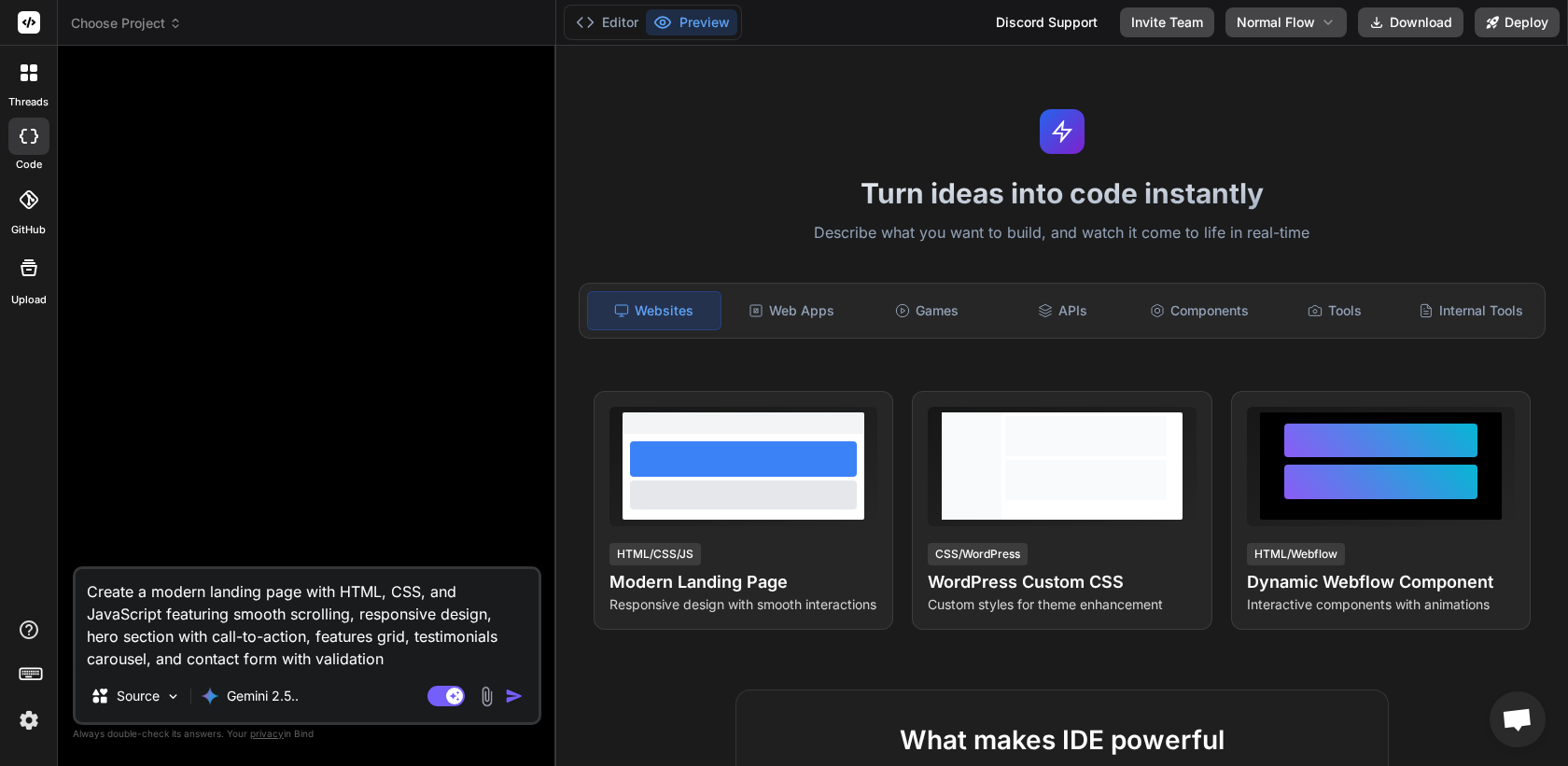
type textarea "Create a modern landing page with HTML, CSS, and JavaScript featuring smooth sc…"
click at [511, 692] on img "button" at bounding box center [514, 695] width 18 height 18
type textarea "x"
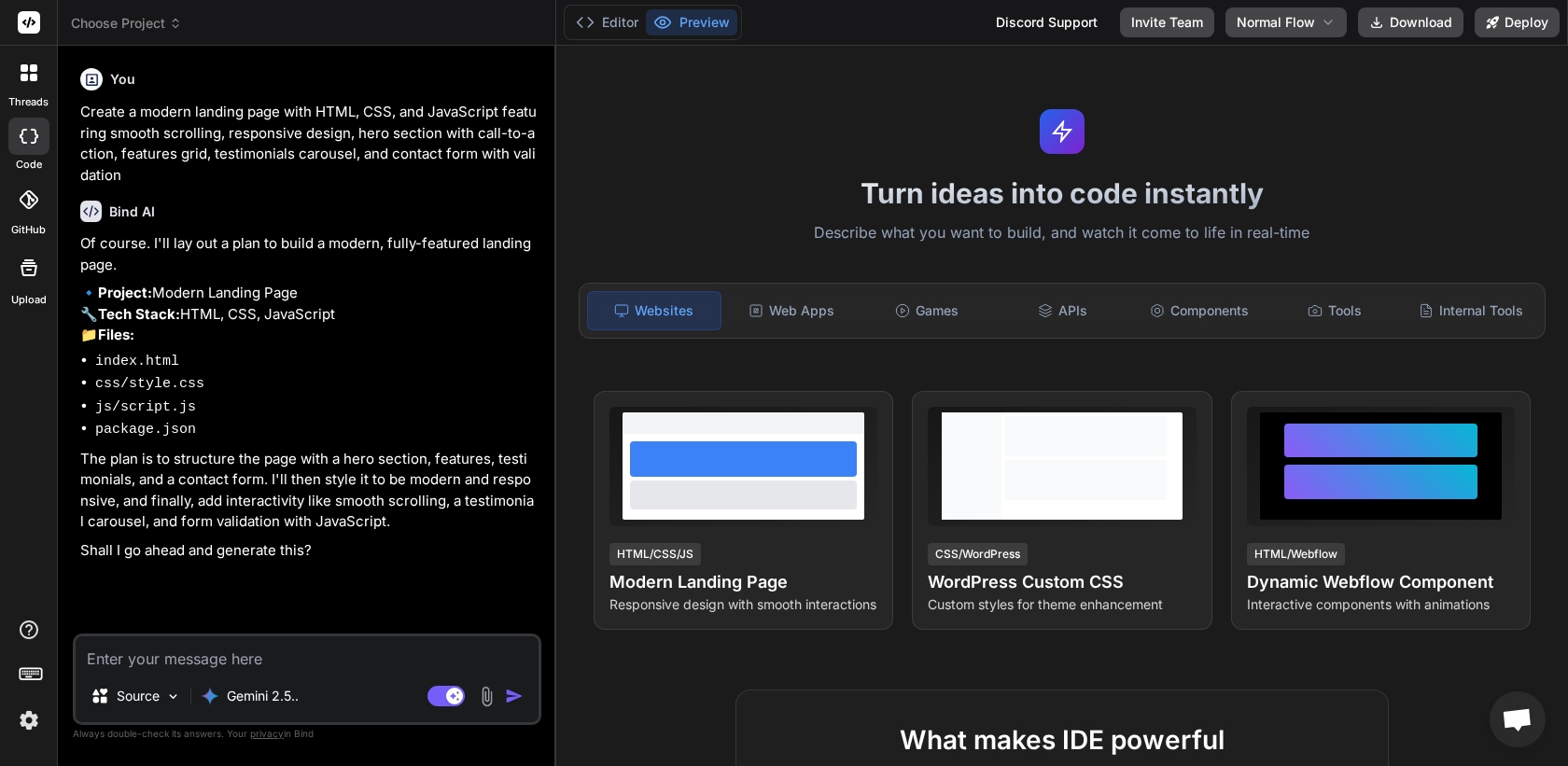
click at [369, 659] on textarea at bounding box center [307, 653] width 463 height 34
type textarea "x"
type textarea "y"
type textarea "x"
type textarea "ye"
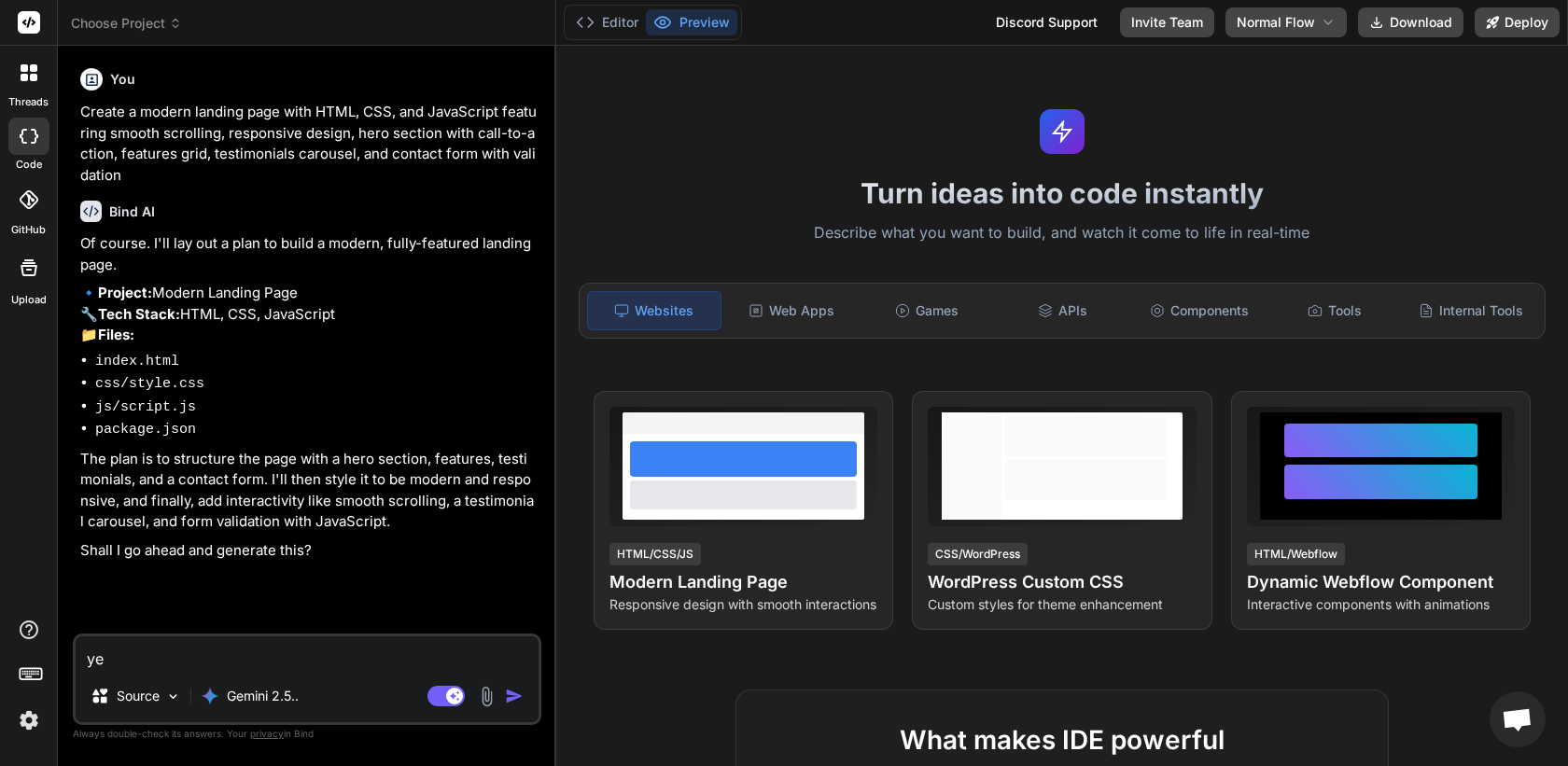
type textarea "x"
type textarea "yes"
type textarea "x"
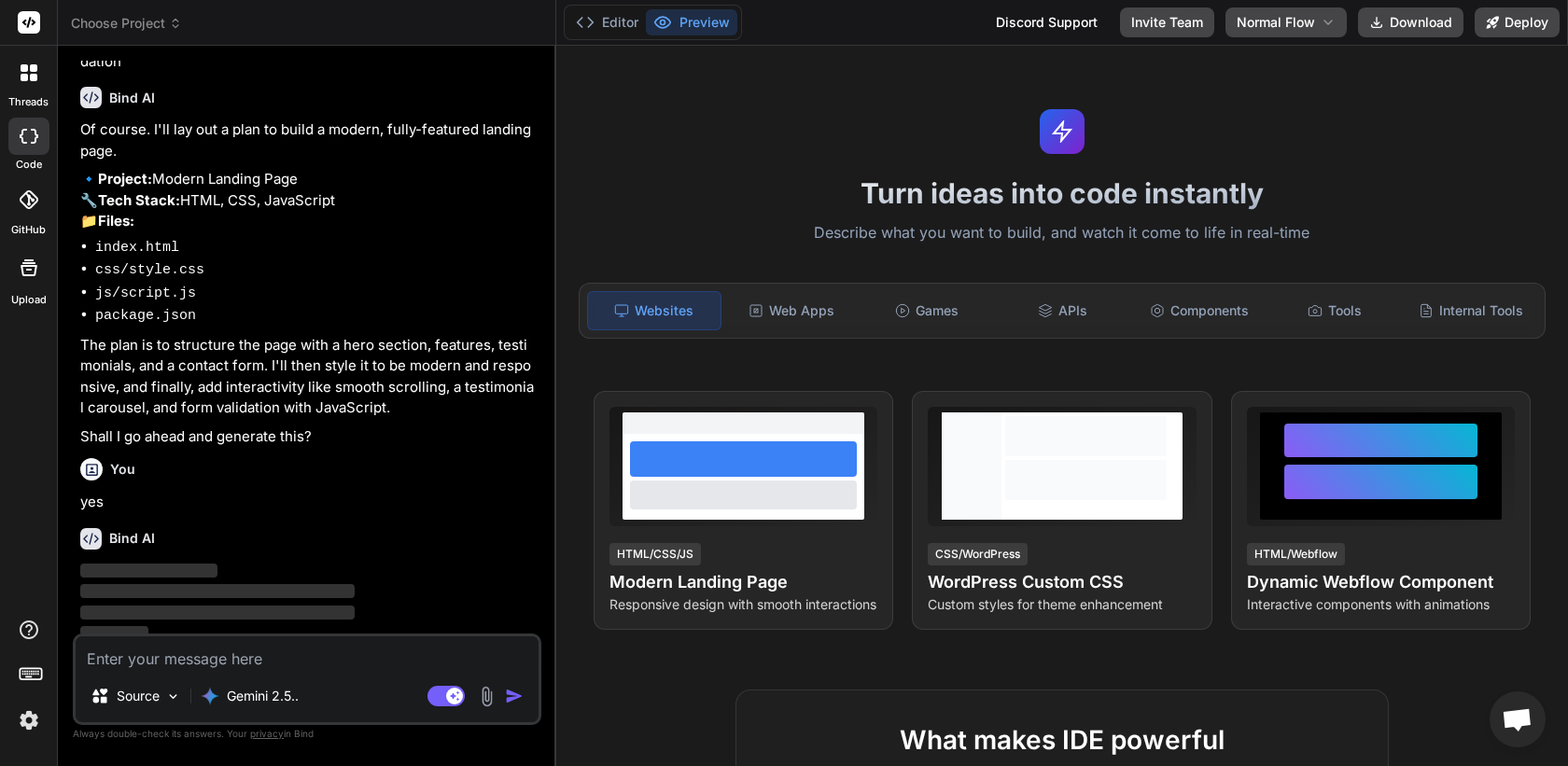
scroll to position [117, 0]
click at [606, 19] on button "Editor" at bounding box center [607, 22] width 77 height 26
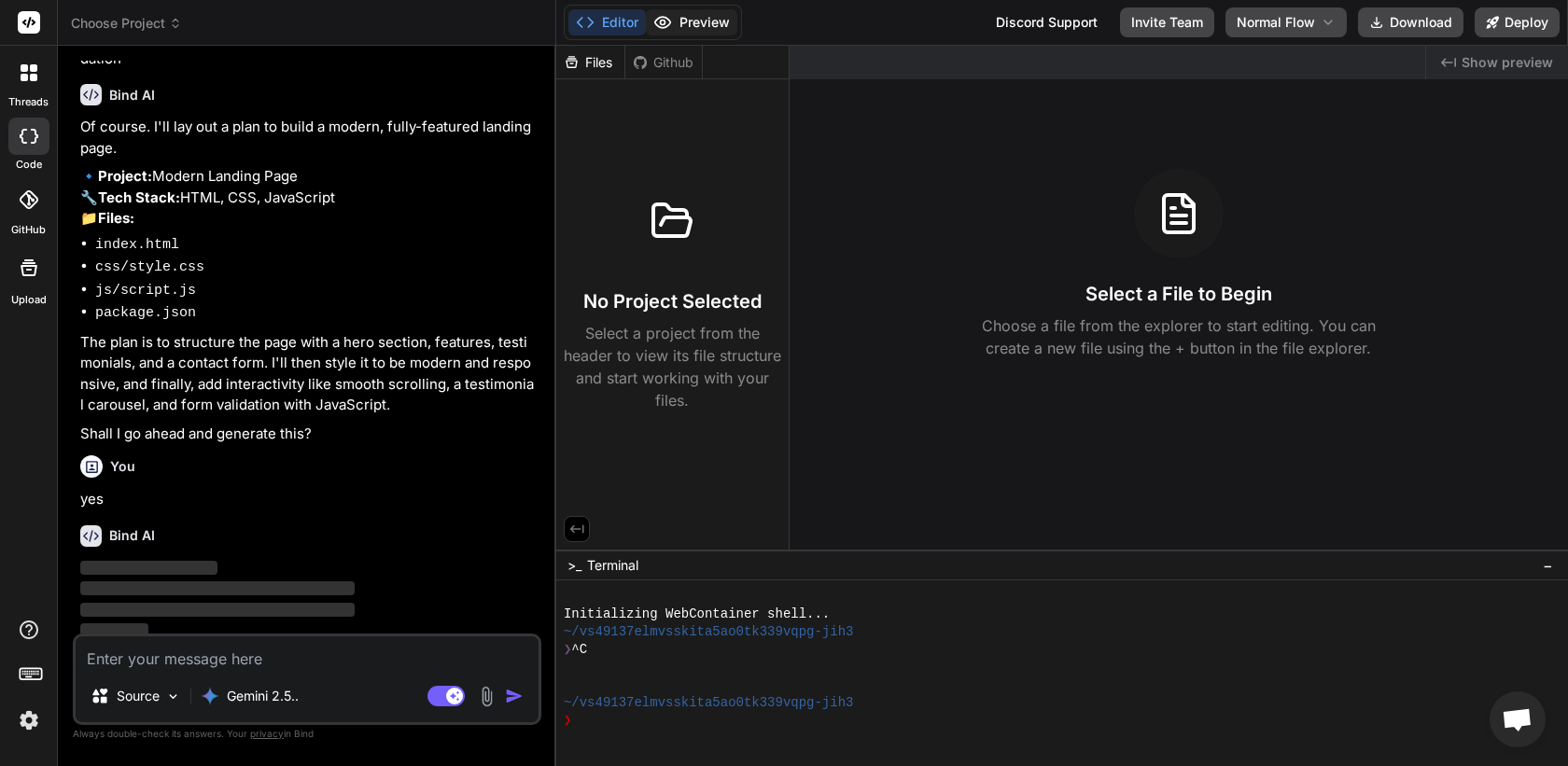
click at [717, 16] on button "Preview" at bounding box center [692, 22] width 92 height 26
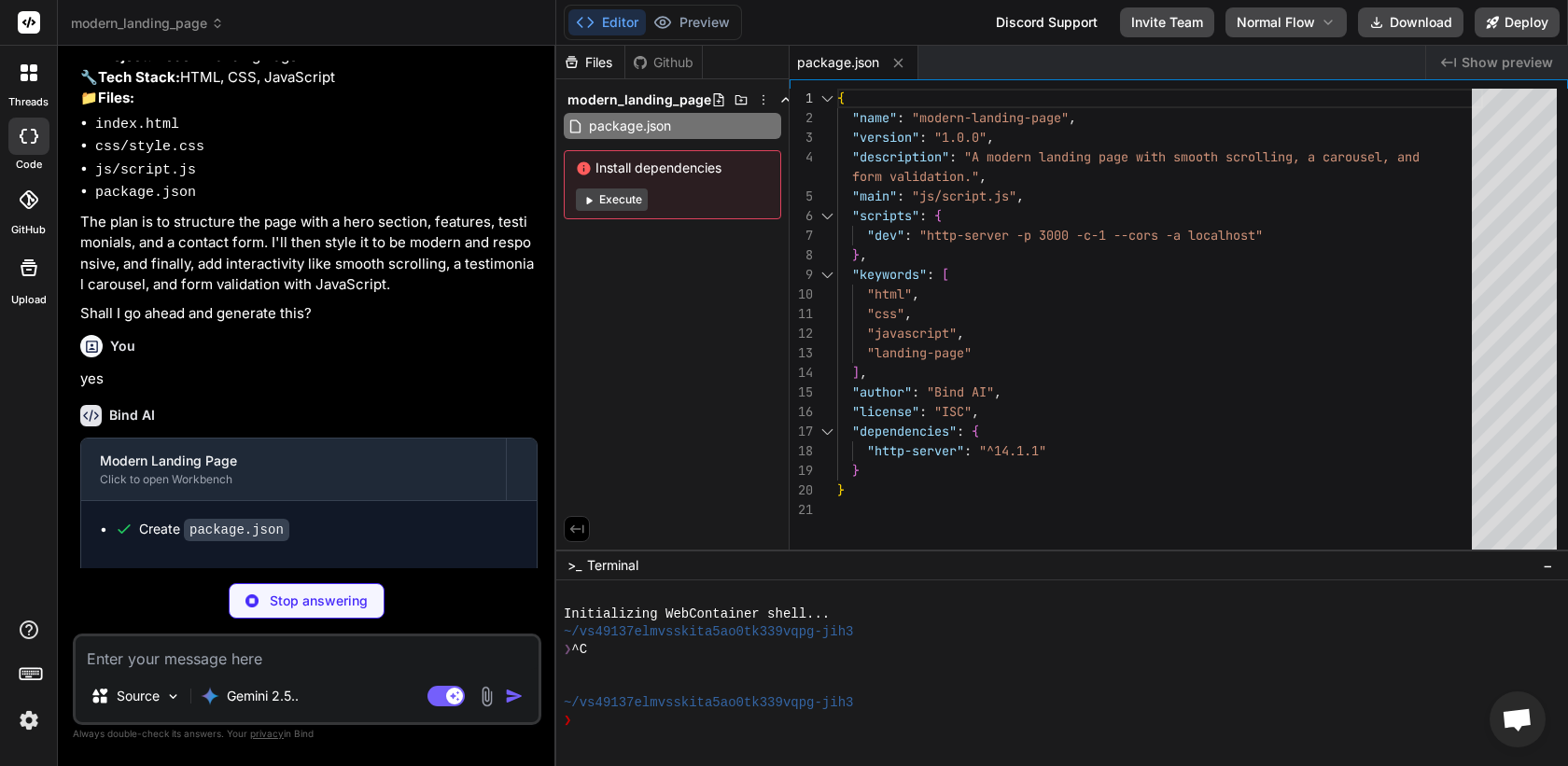
scroll to position [238, 0]
type textarea "x"
type textarea "<div class="container"> <p>&copy; 2024 Innovate. All rights reserved.</p> </div…"
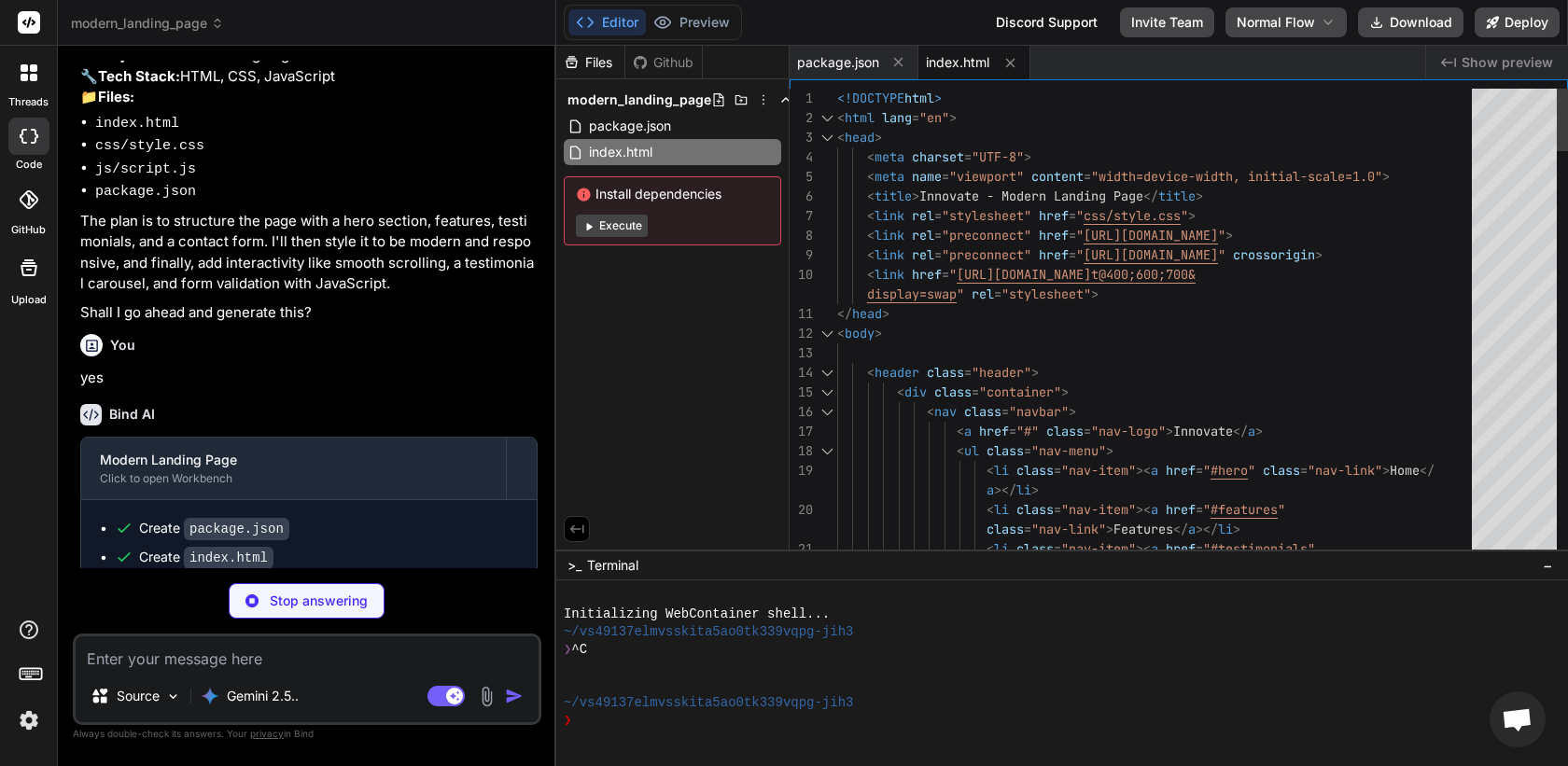
type textarea "x"
type textarea "display=swap" rel="stylesheet"> </head> <body> <header class="header"> <div cla…"
type textarea "x"
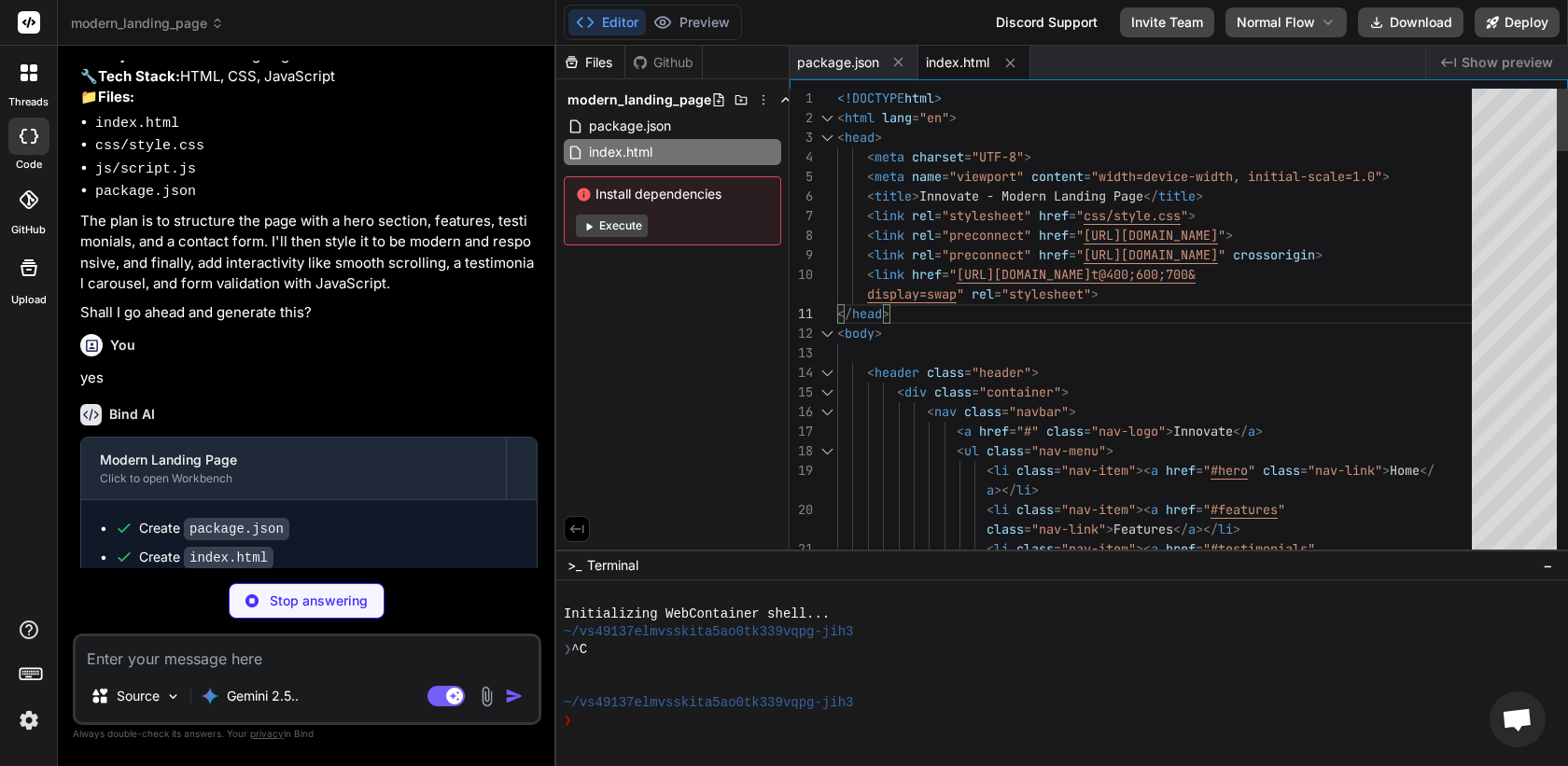
type textarea "display=swap" rel="stylesheet"> </head <body> <header class="header"> <div clas…"
type textarea "x"
type textarea ".section-title { font-size: 2rem; } }"
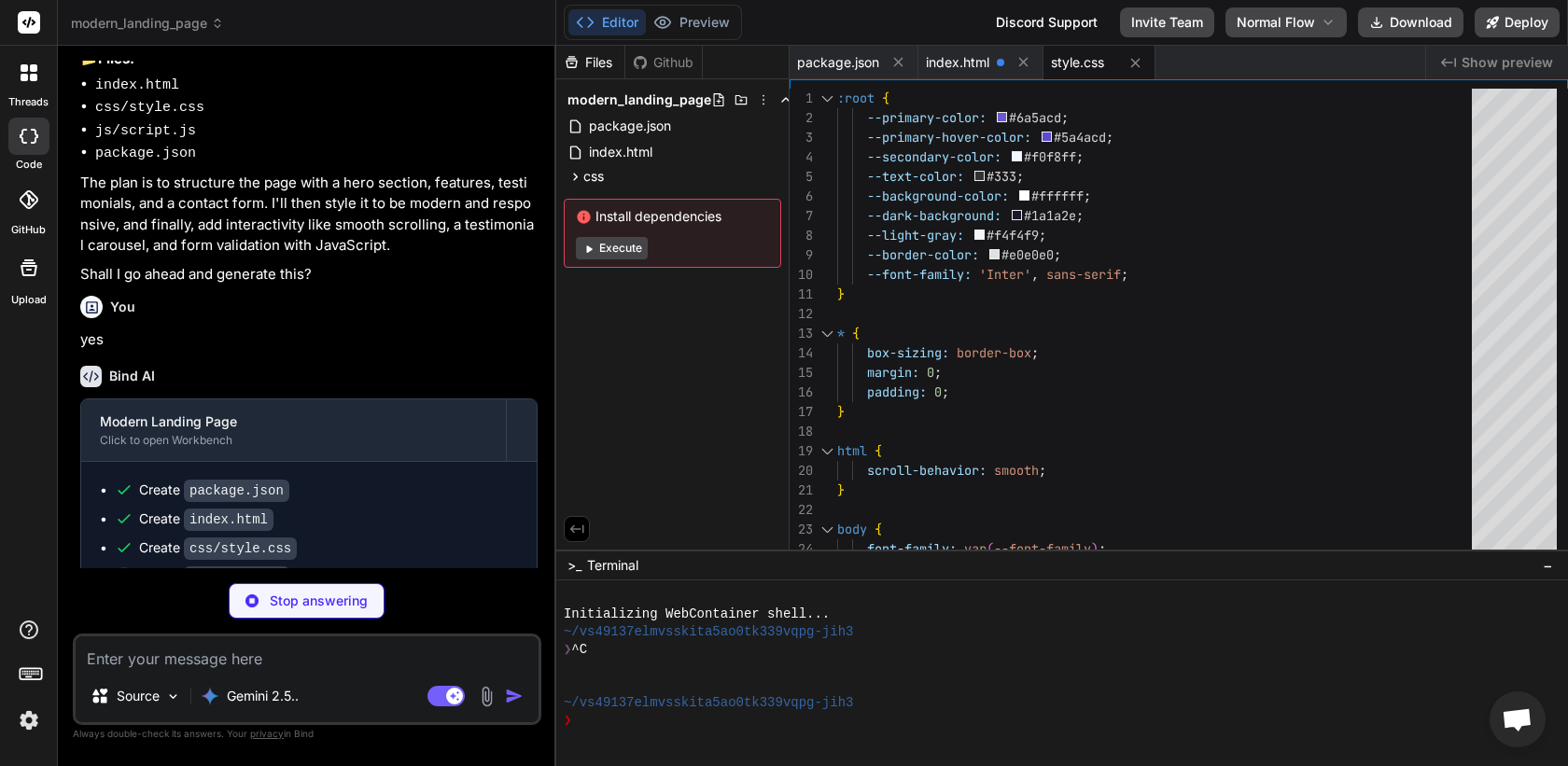
scroll to position [305, 0]
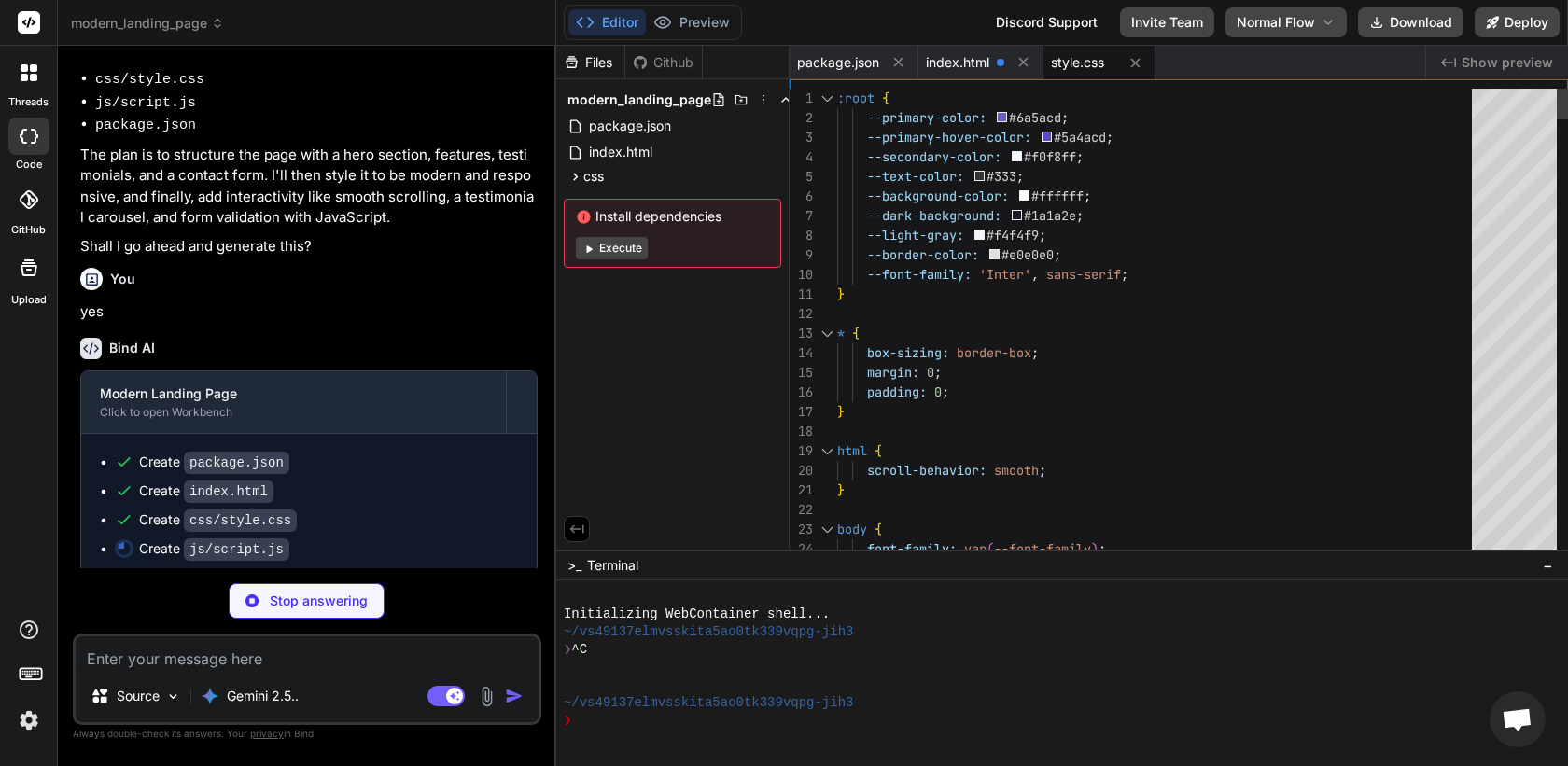
type textarea "x"
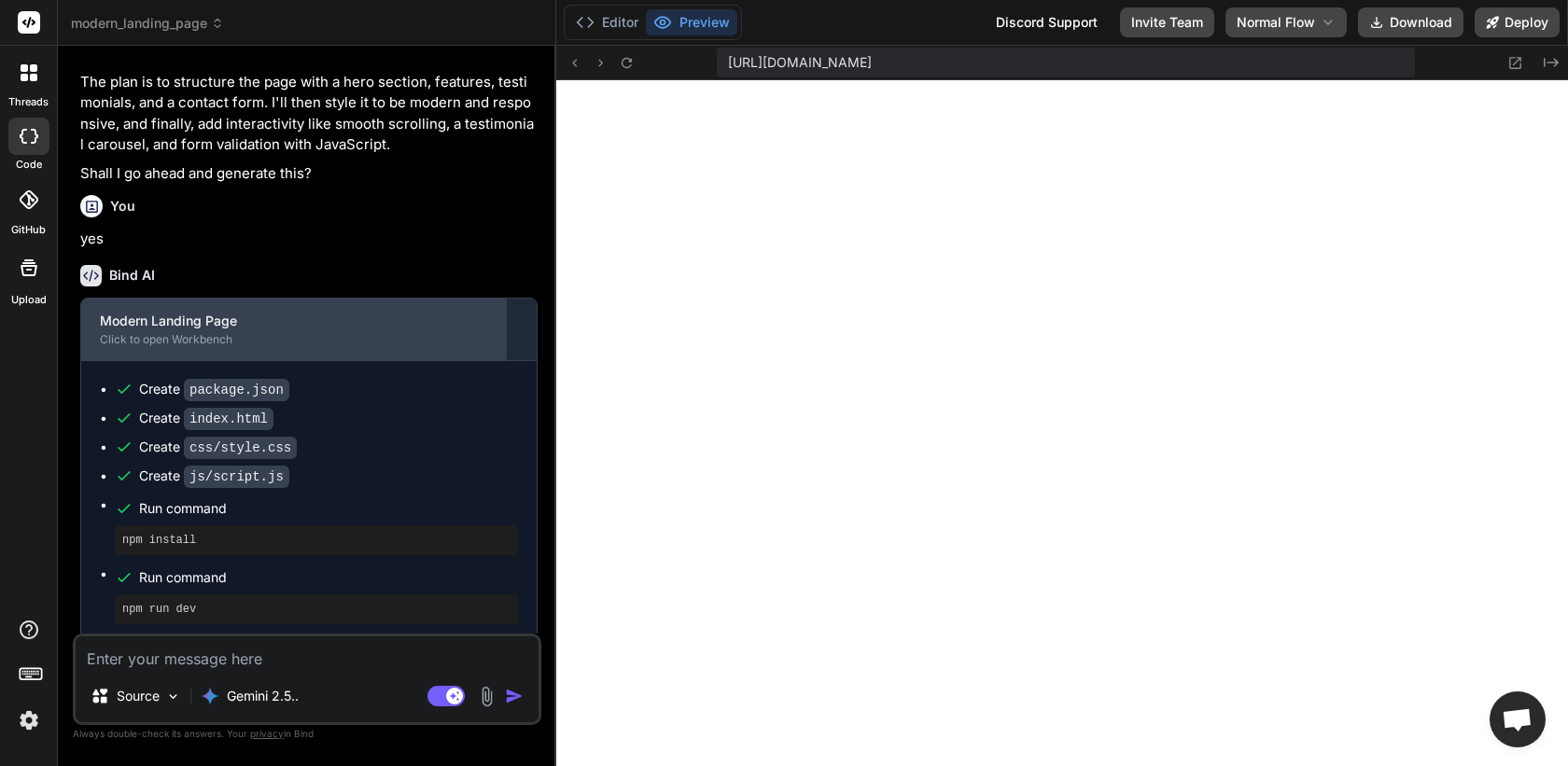
scroll to position [0, 0]
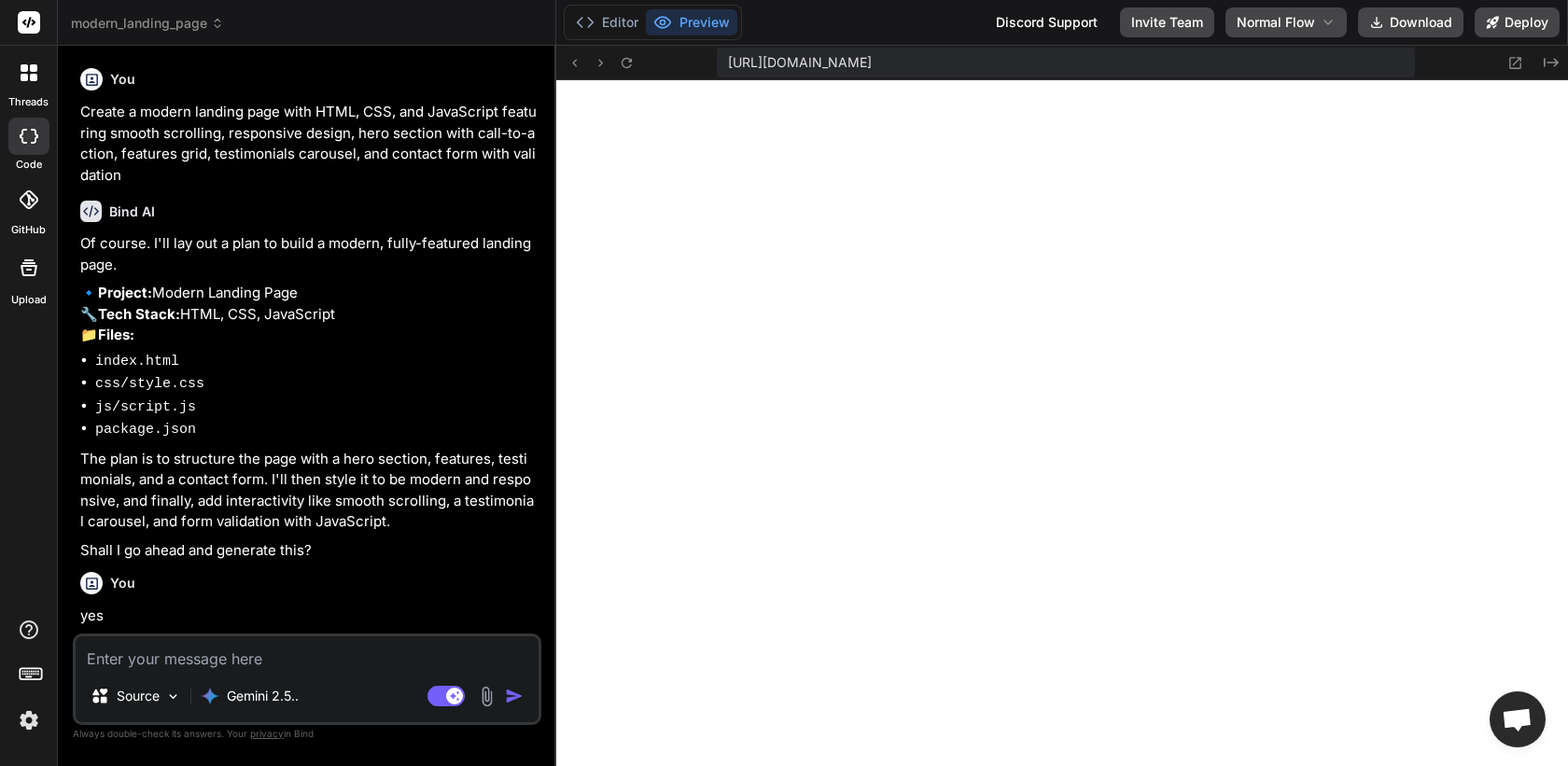
click at [326, 141] on p "Create a modern landing page with HTML, CSS, and JavaScript featuring smooth sc…" at bounding box center [309, 143] width 458 height 84
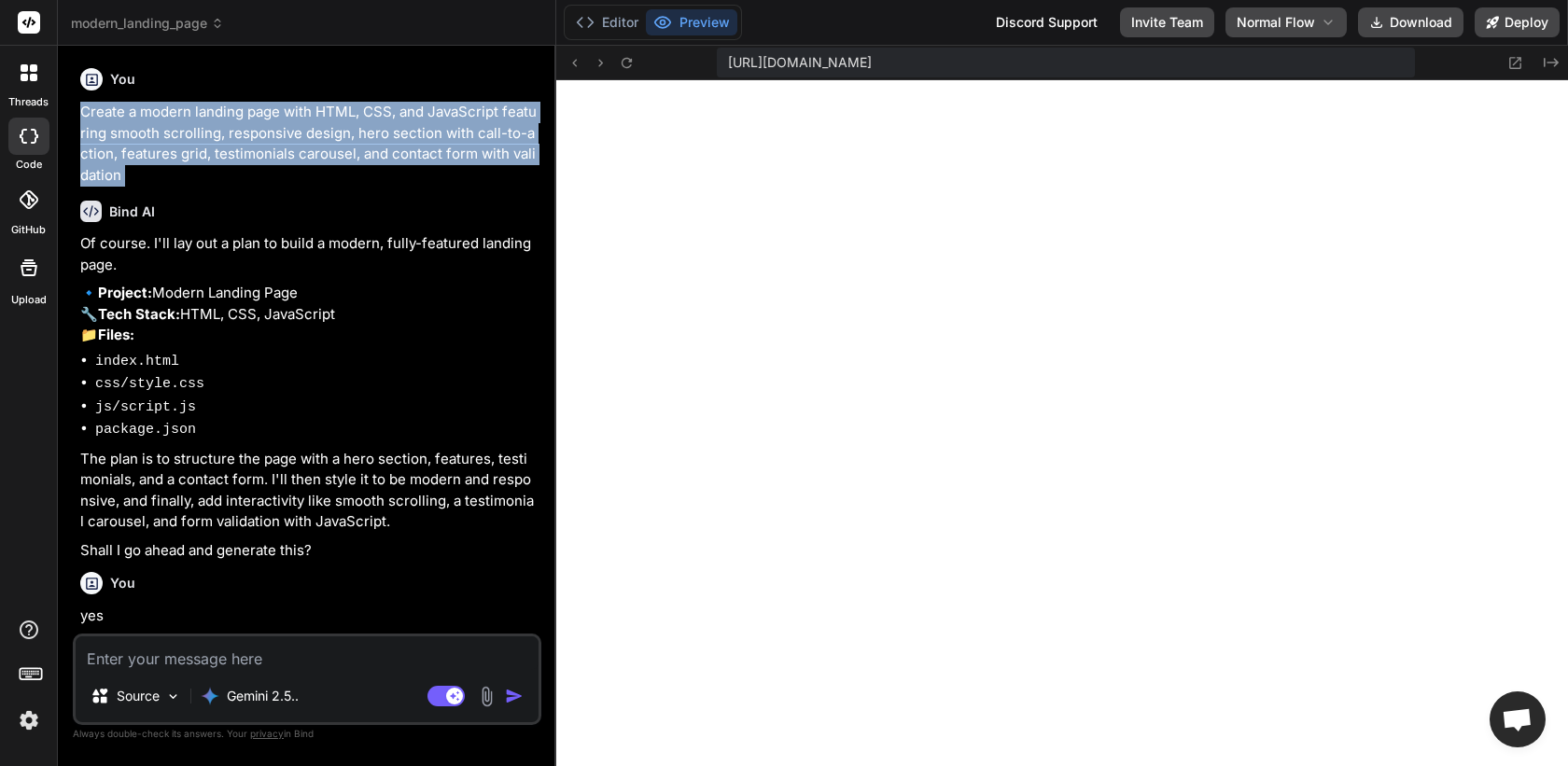
click at [326, 141] on p "Create a modern landing page with HTML, CSS, and JavaScript featuring smooth sc…" at bounding box center [309, 143] width 458 height 84
copy div "Create a modern landing page with HTML, CSS, and JavaScript featuring smooth sc…"
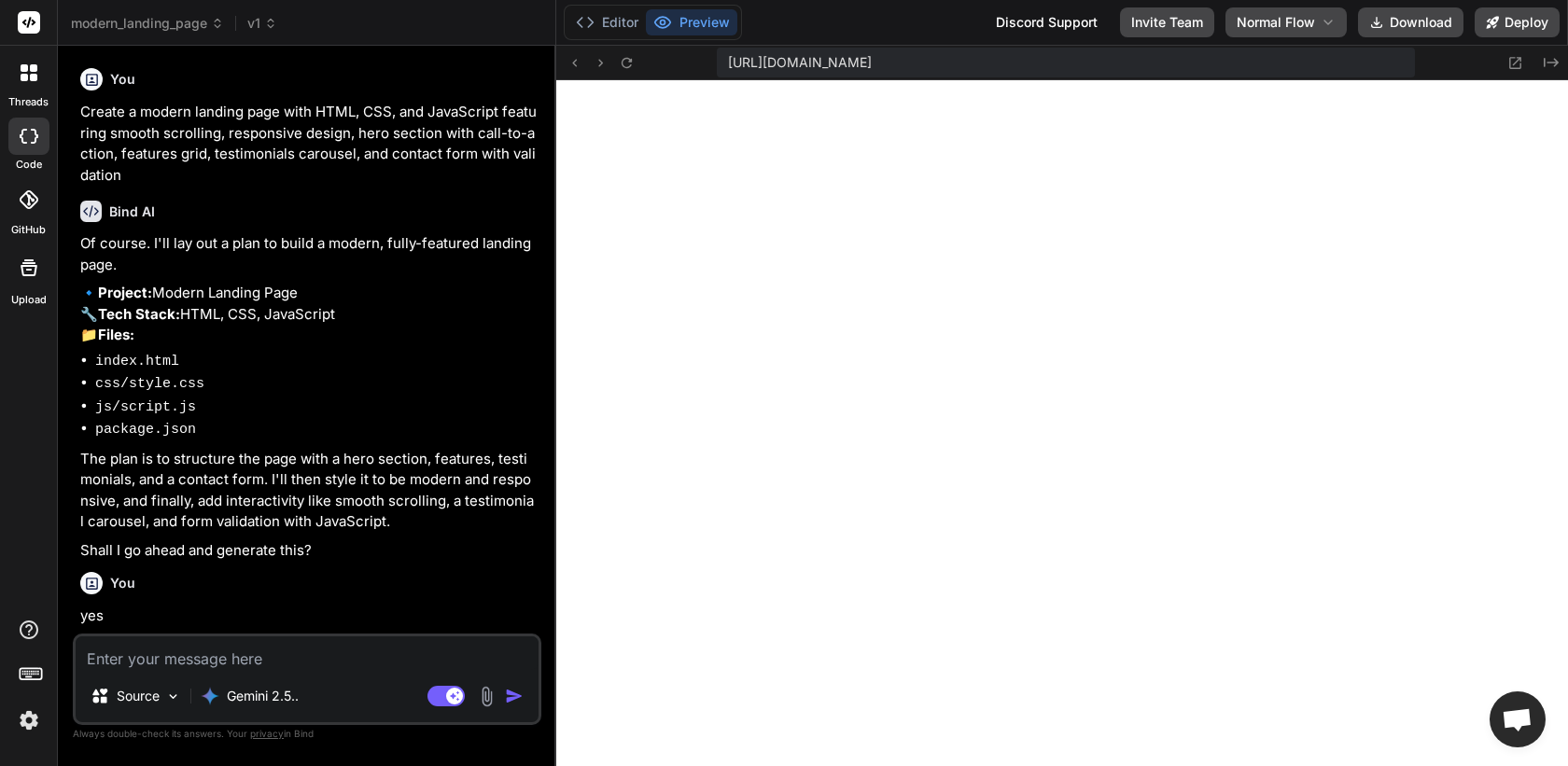
click at [402, 390] on li "css/style.css" at bounding box center [315, 384] width 442 height 23
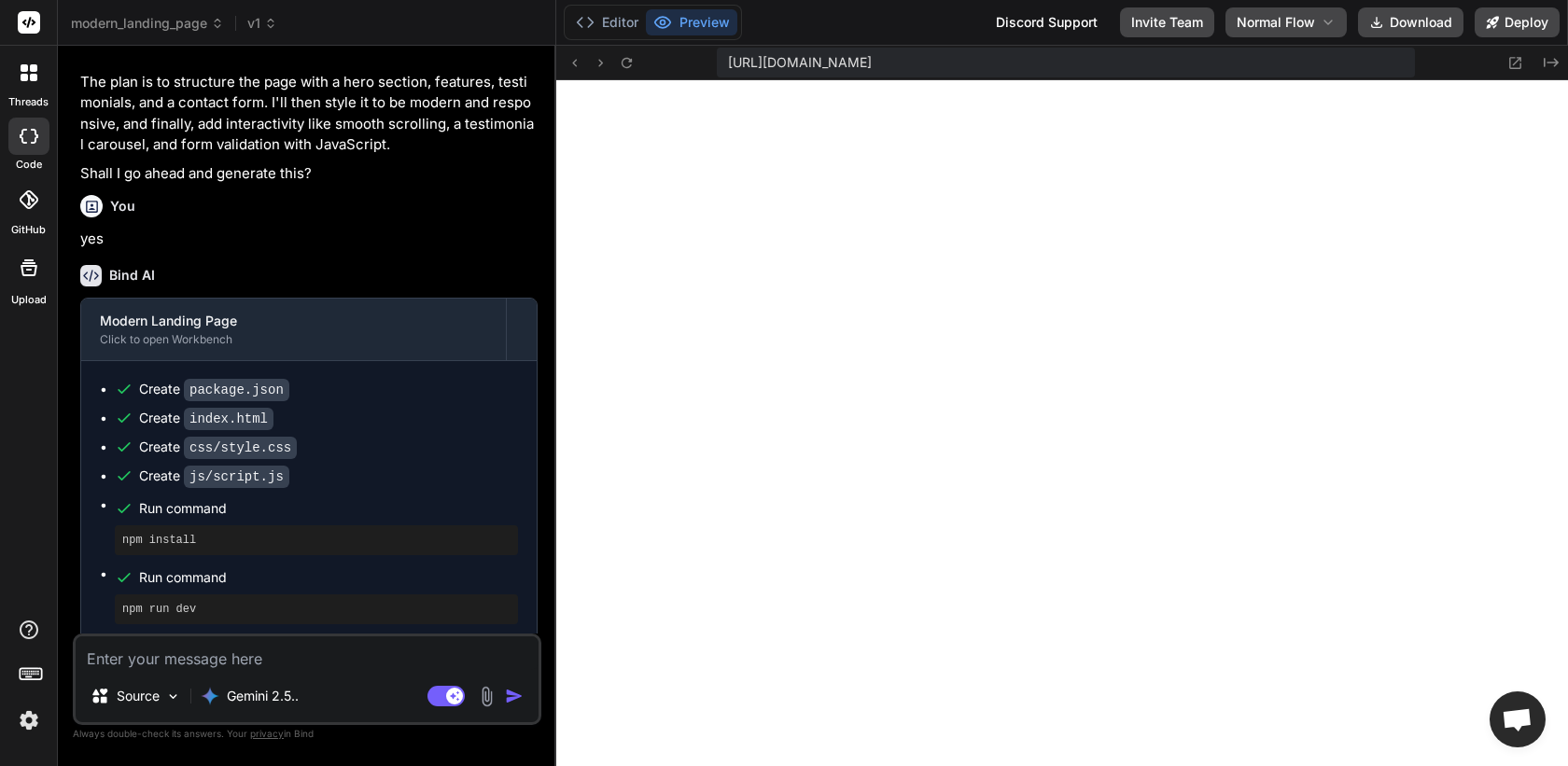
scroll to position [377, 0]
click at [239, 656] on textarea at bounding box center [307, 653] width 463 height 34
click at [262, 22] on span "v1" at bounding box center [262, 22] width 30 height 18
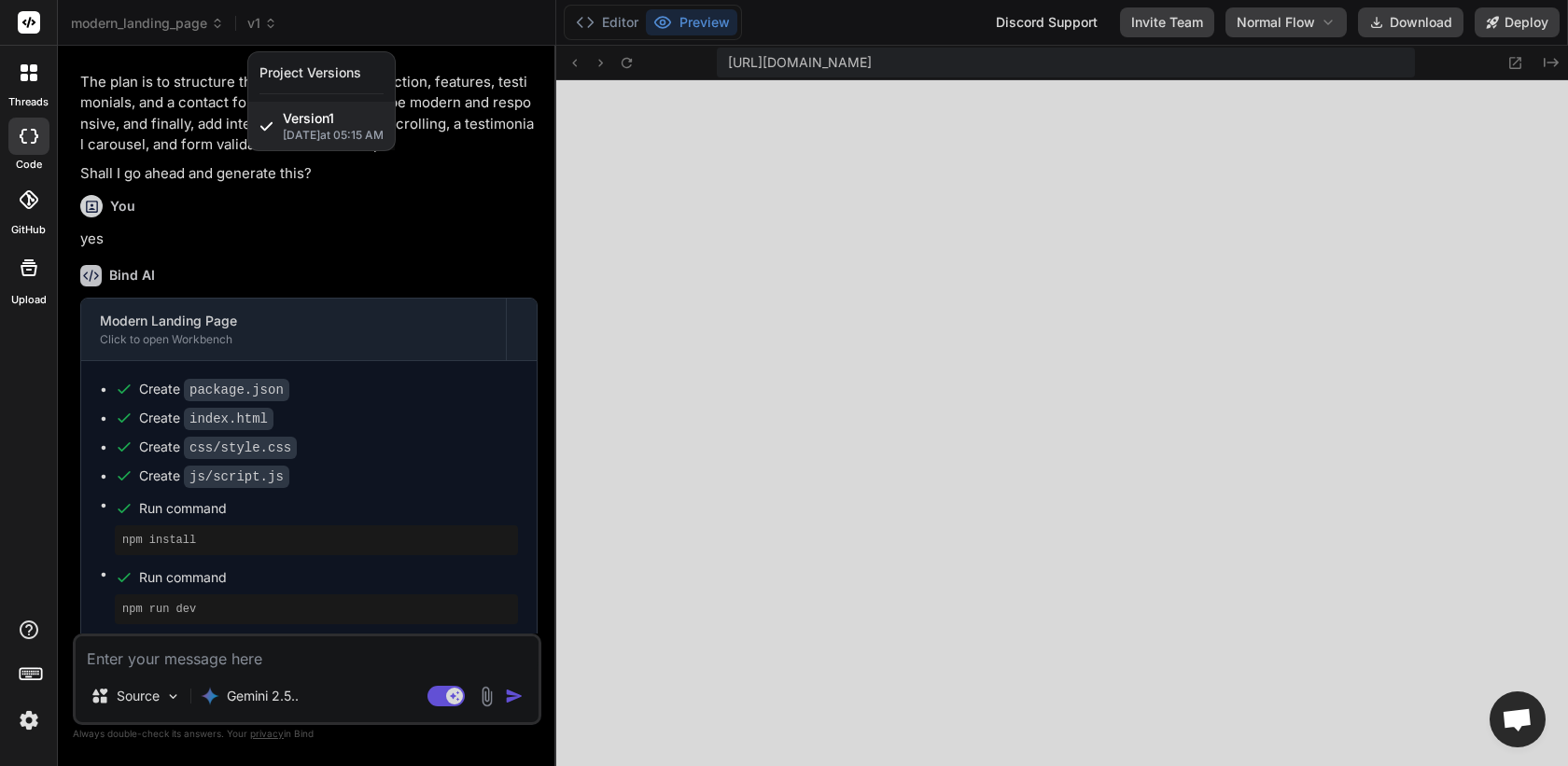
click at [268, 22] on div at bounding box center [784, 383] width 1568 height 766
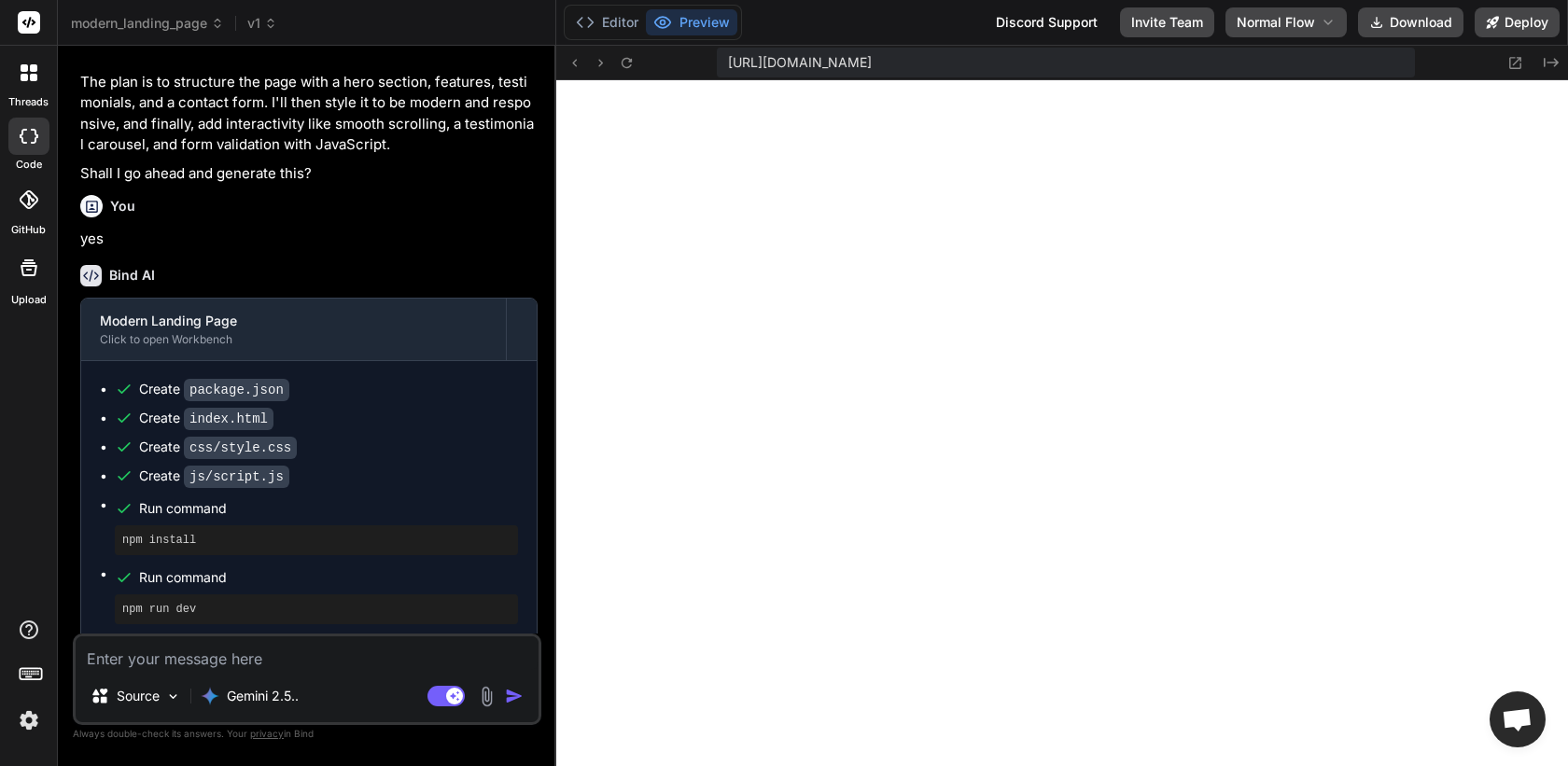
click at [320, 652] on textarea at bounding box center [307, 653] width 463 height 34
type textarea "x"
type textarea "M"
type textarea "x"
type textarea "Ma"
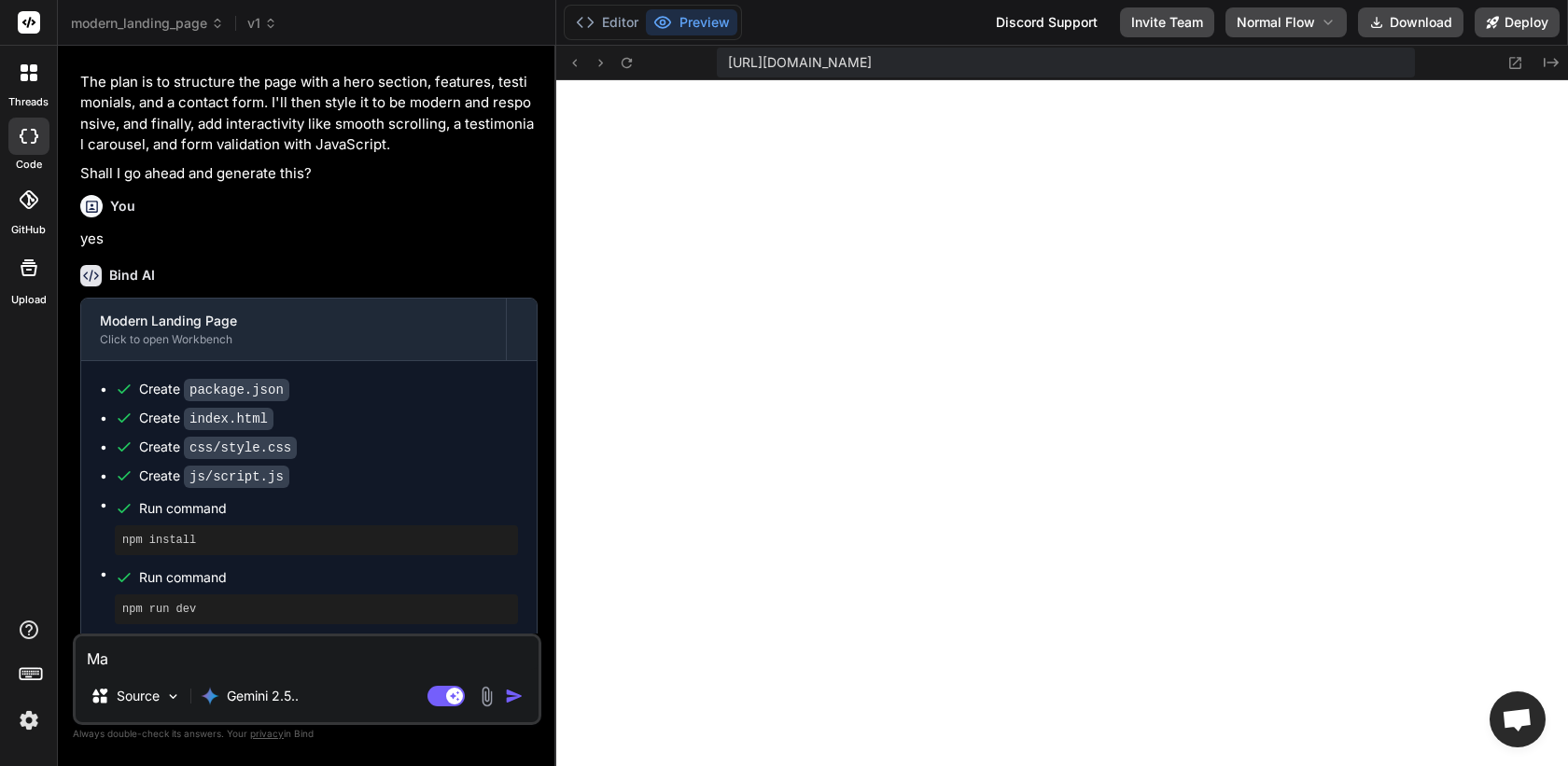
type textarea "x"
type textarea "Mak"
type textarea "x"
type textarea "Make"
type textarea "x"
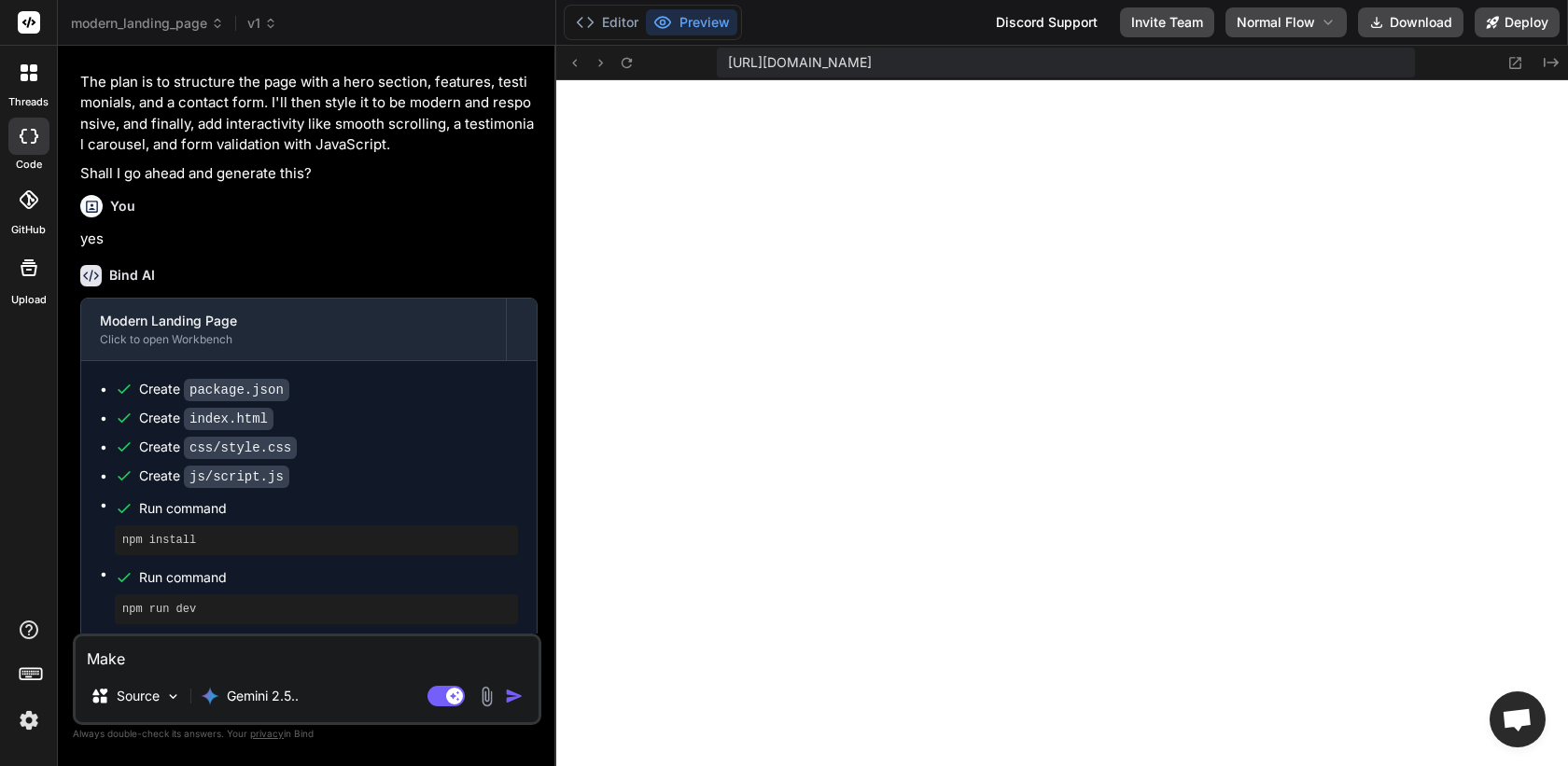
type textarea "Make"
type textarea "x"
type textarea "Make t"
type textarea "x"
type textarea "Make th"
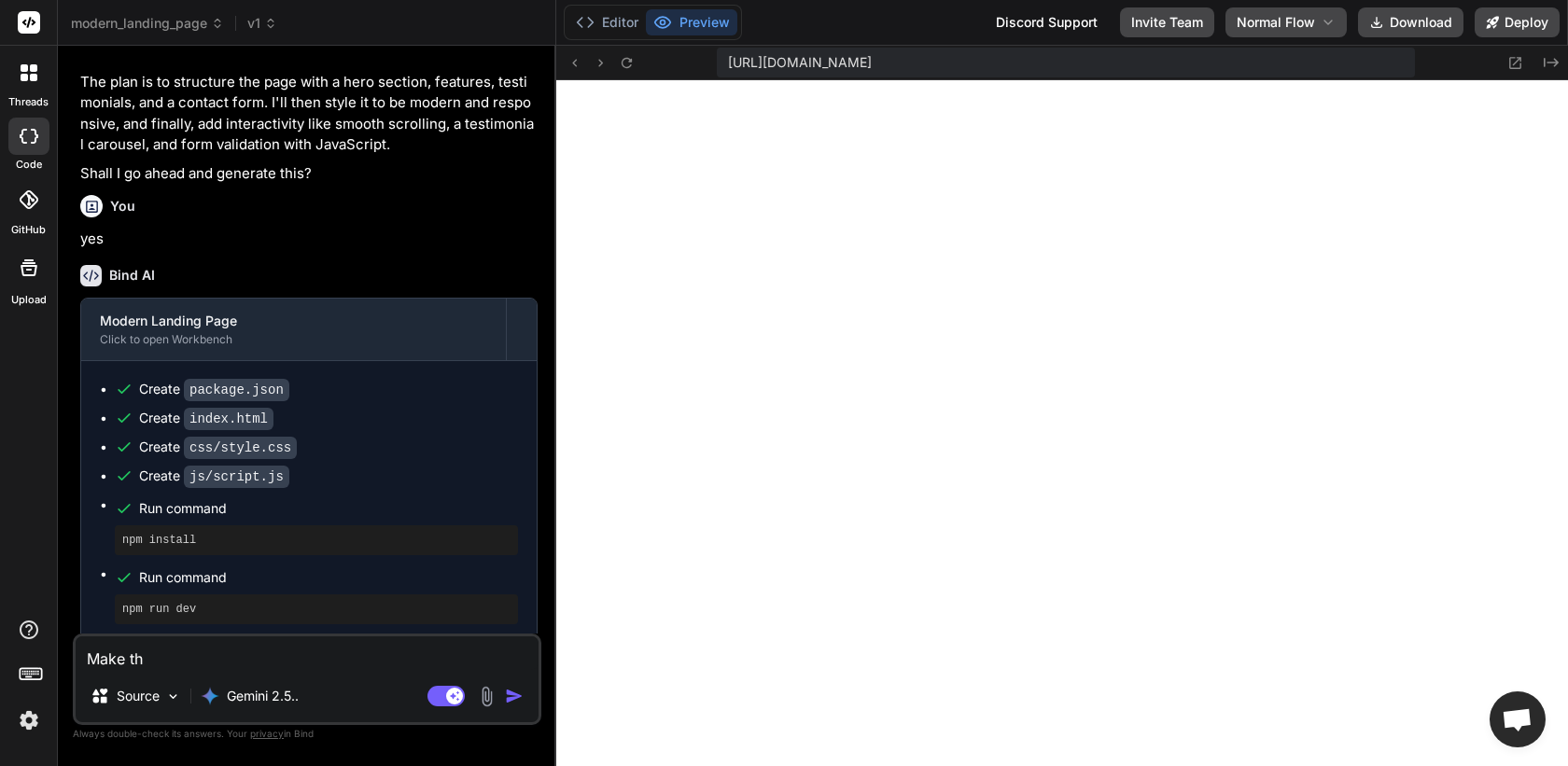
type textarea "x"
type textarea "Make the"
type textarea "x"
type textarea "Make the"
type textarea "x"
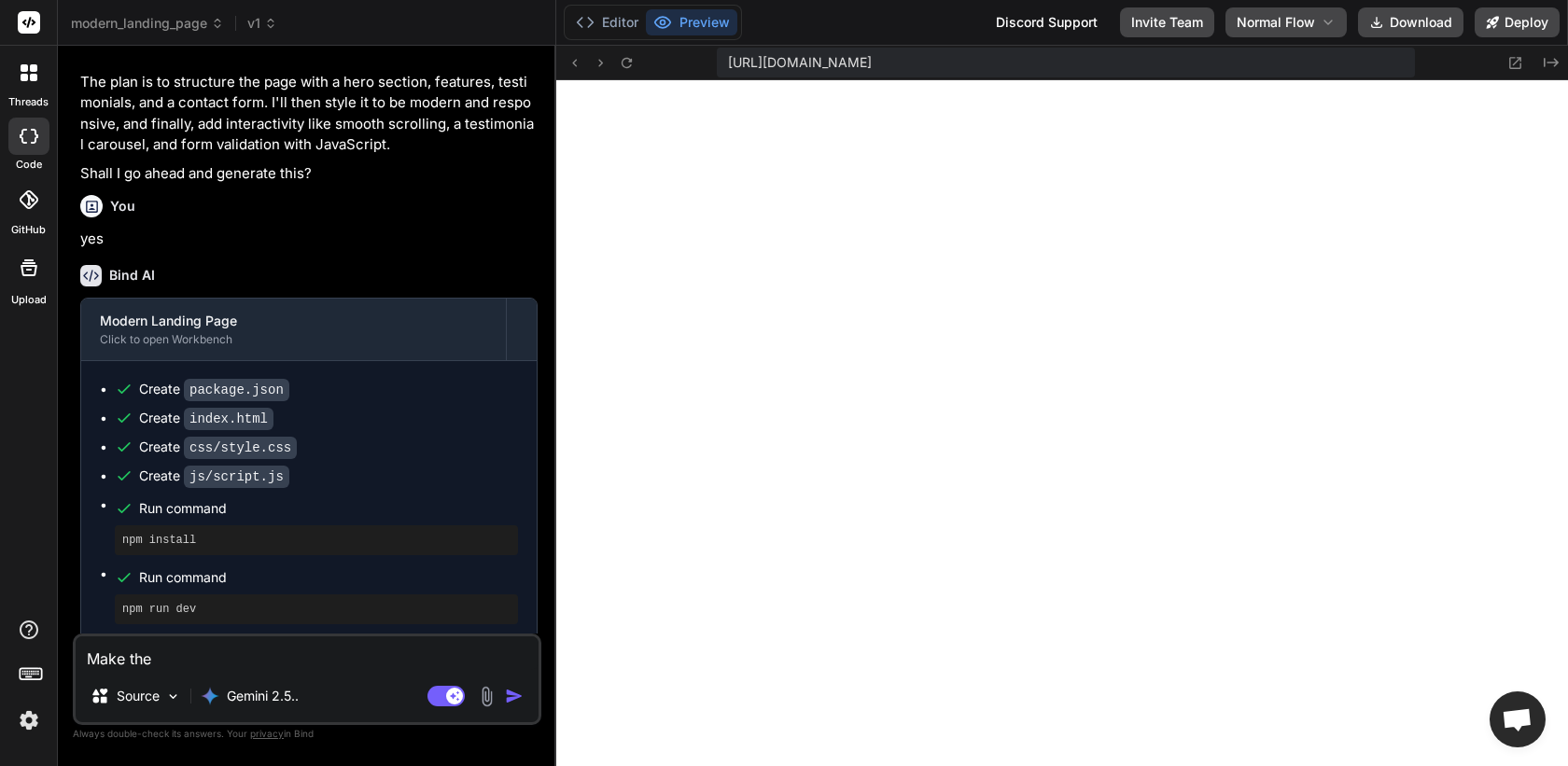
type textarea "Make the C"
type textarea "x"
type textarea "Make the CT"
type textarea "x"
type textarea "Make the CTA"
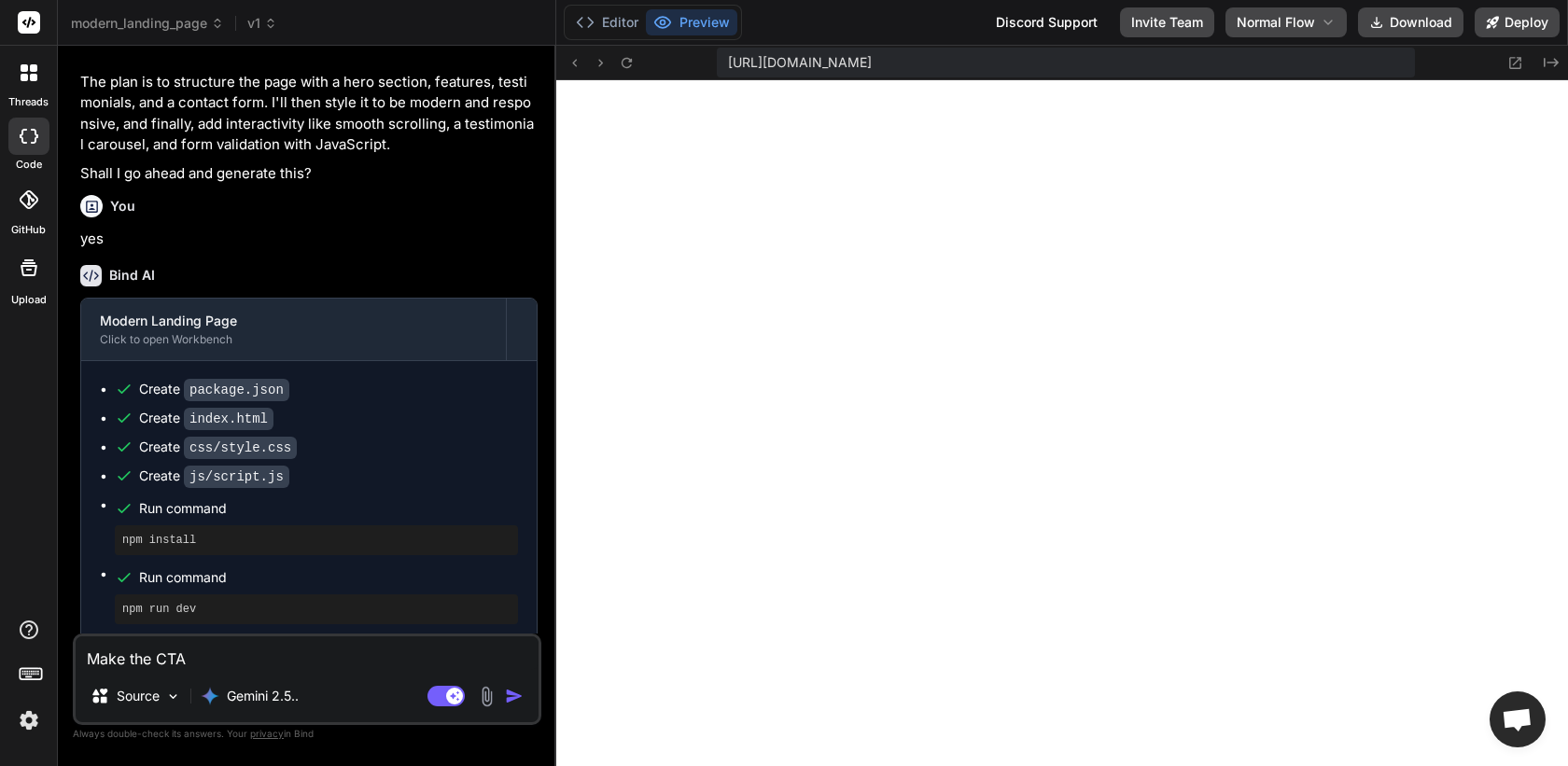
type textarea "x"
type textarea "Make the CTA"
type textarea "x"
type textarea "Make the CTA c"
type textarea "x"
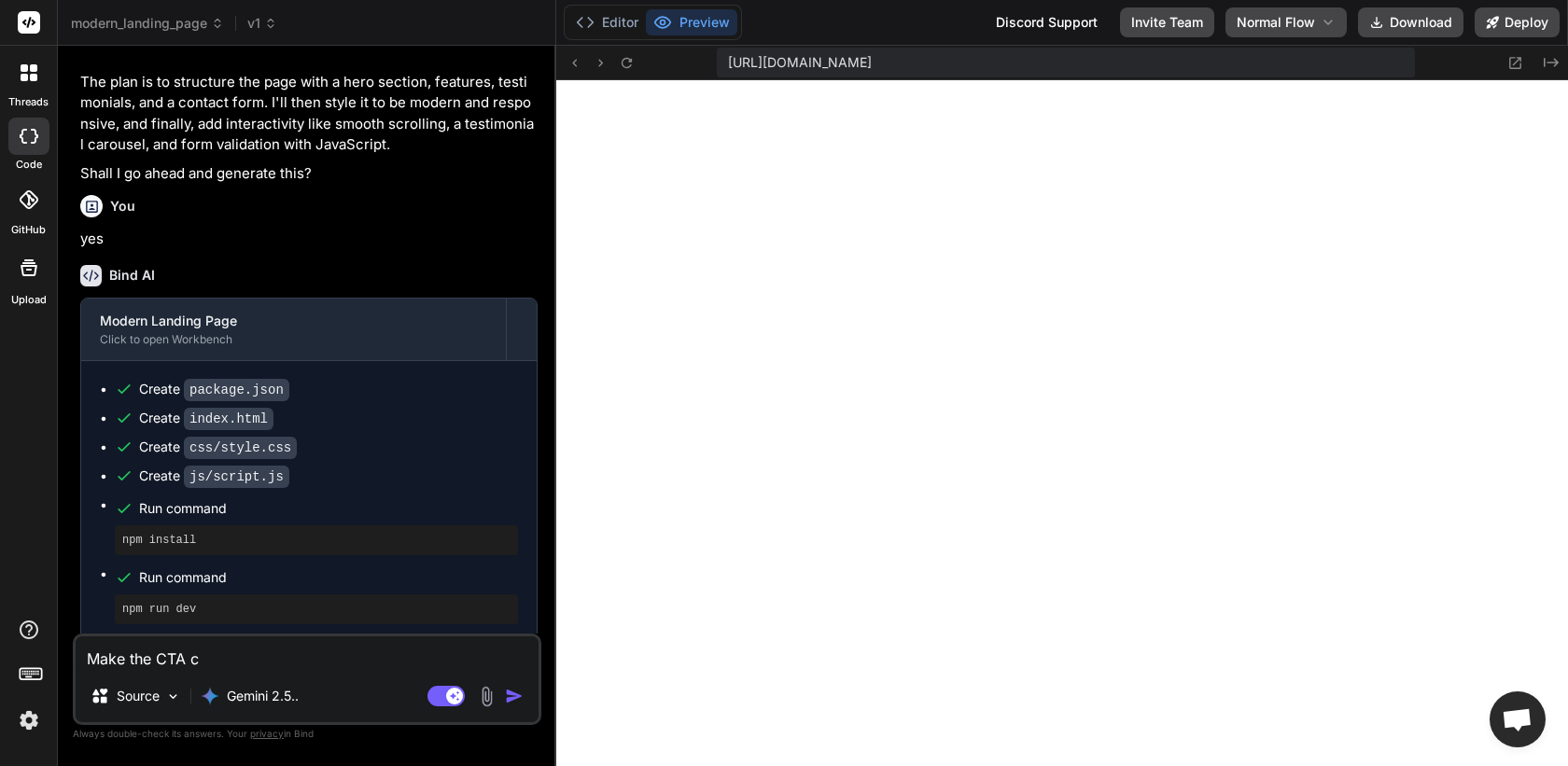
type textarea "Make the CTA co"
type textarea "x"
type textarea "Make the CTA col"
type textarea "x"
type textarea "Make the CTA colo"
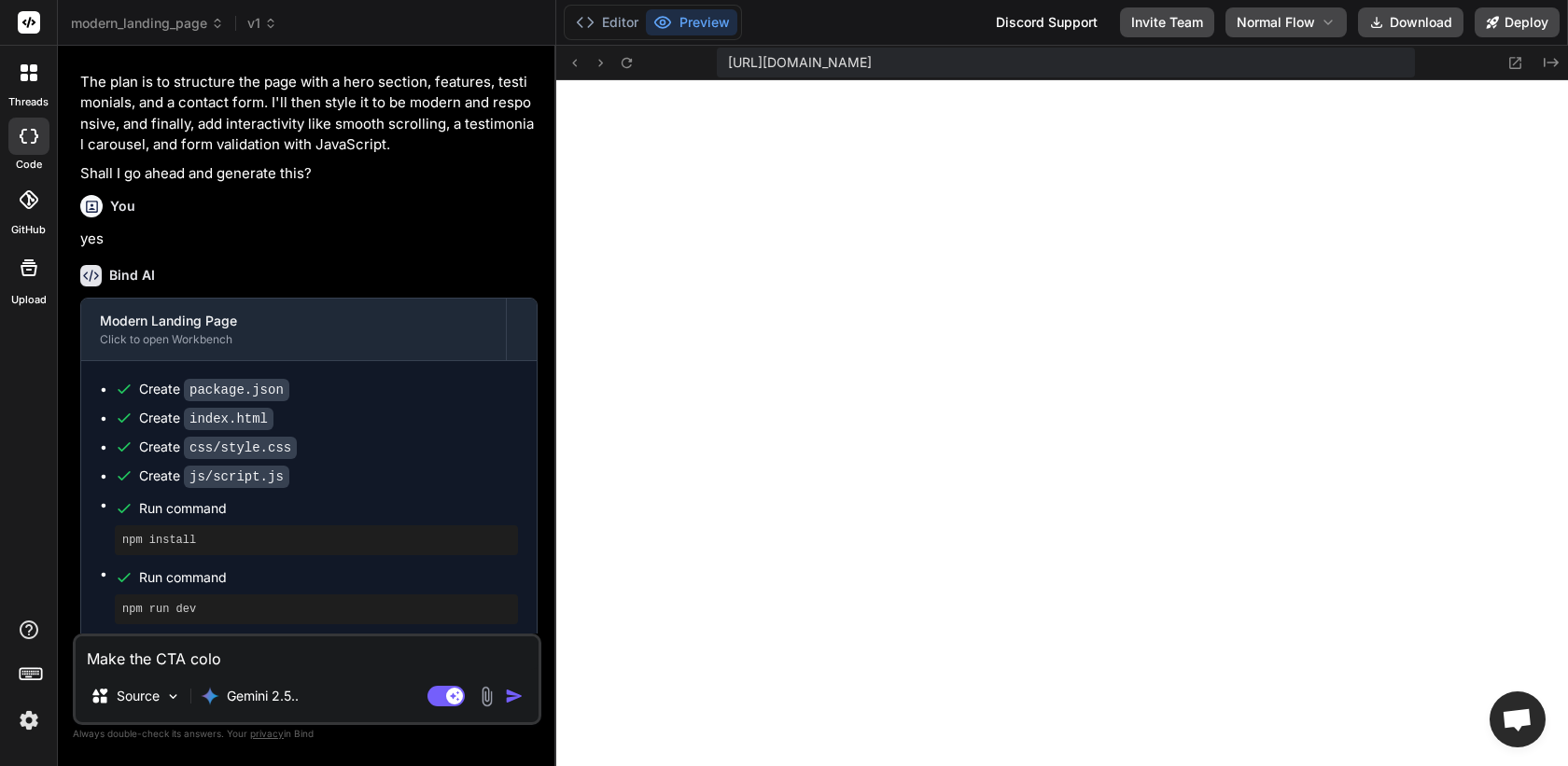
type textarea "x"
type textarea "Make the CTA color"
type textarea "x"
type textarea "Make the CTA color"
type textarea "x"
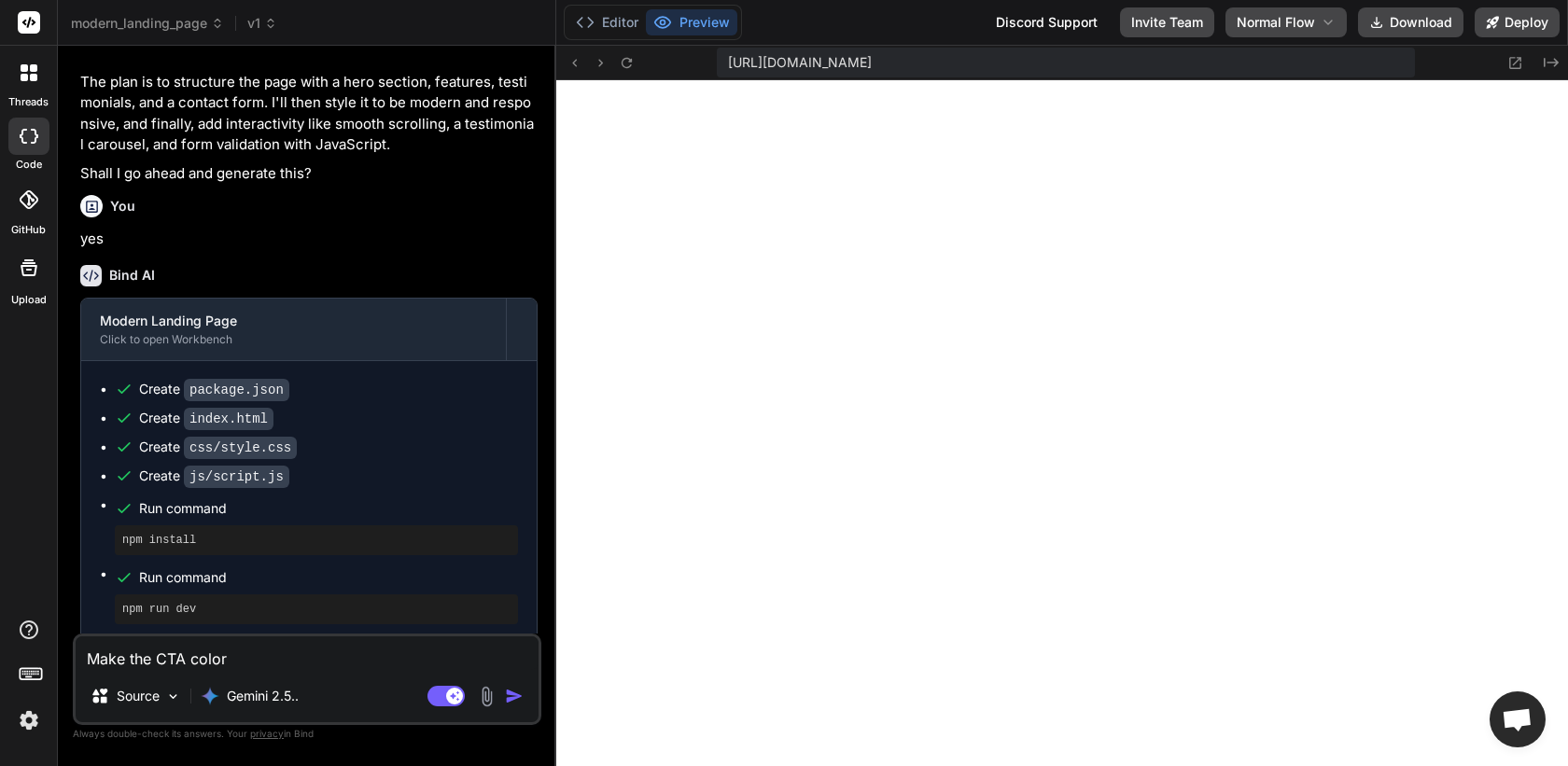
type textarea "Make the CTA color g"
type textarea "x"
type textarea "Make the CTA color gr"
type textarea "x"
type textarea "Make the CTA color gre"
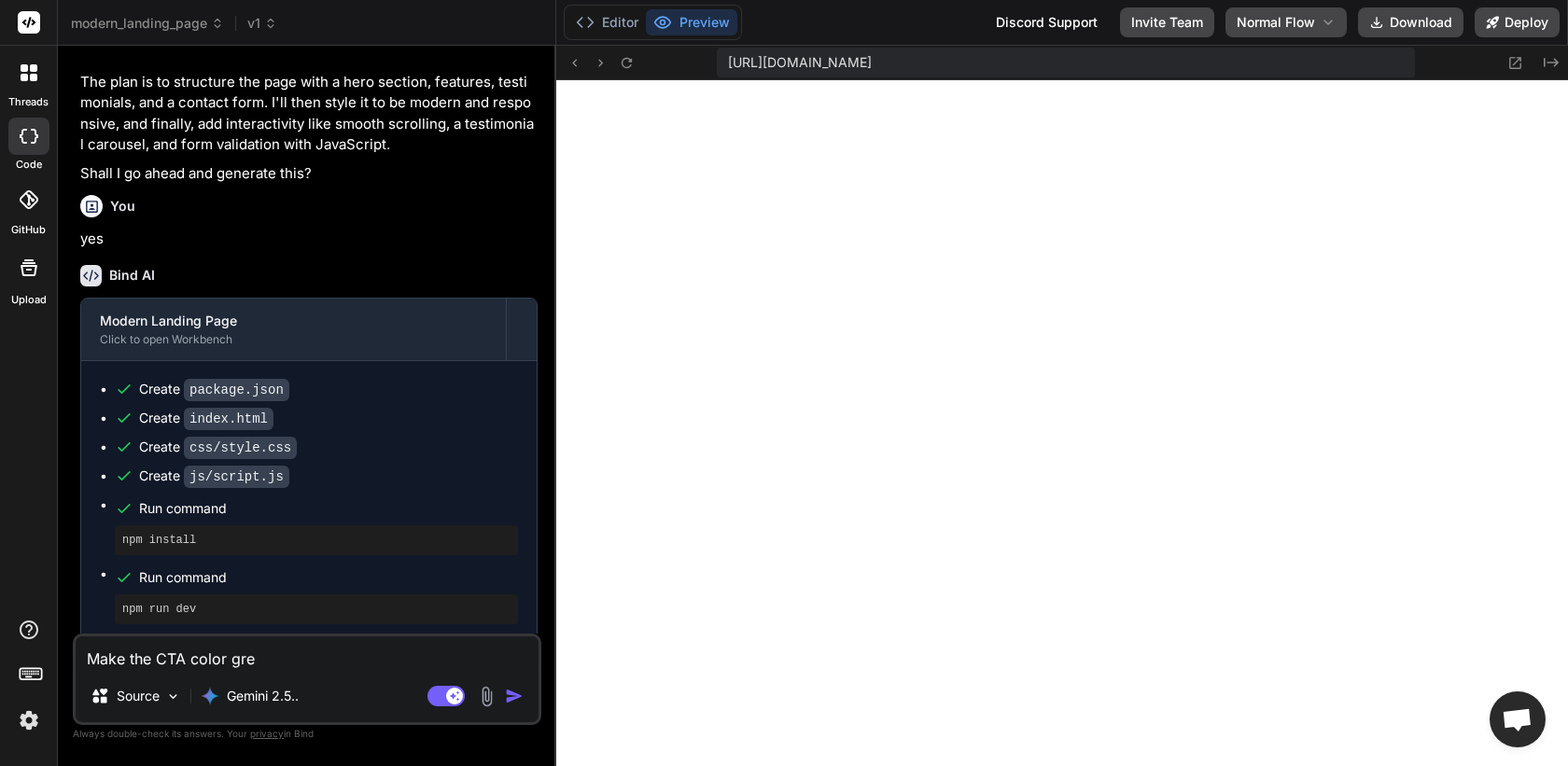
type textarea "x"
type textarea "Make the CTA color gree"
type textarea "x"
type textarea "Make the CTA color green"
type textarea "x"
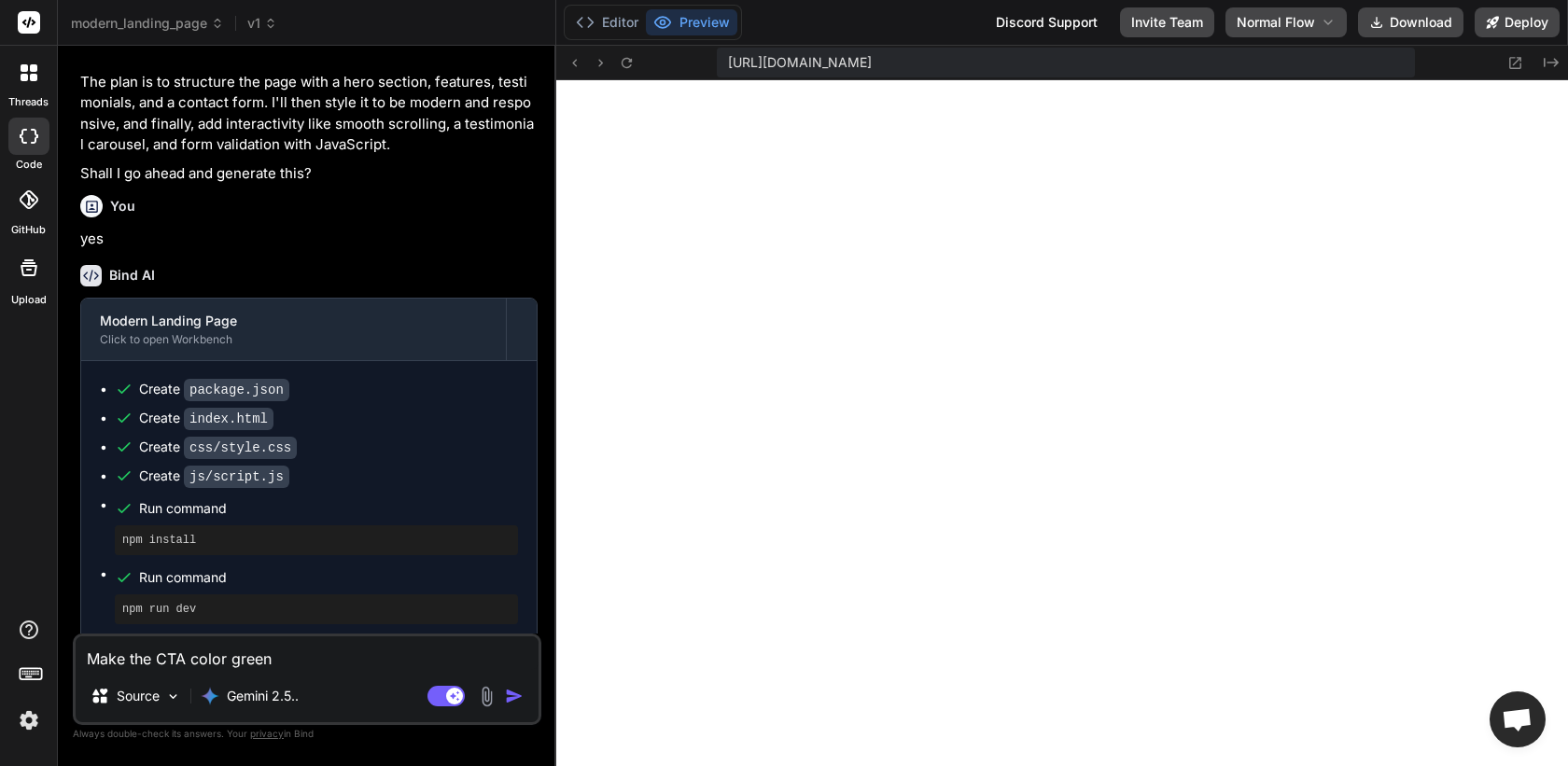
type textarea "Make the CTA color green."
type textarea "x"
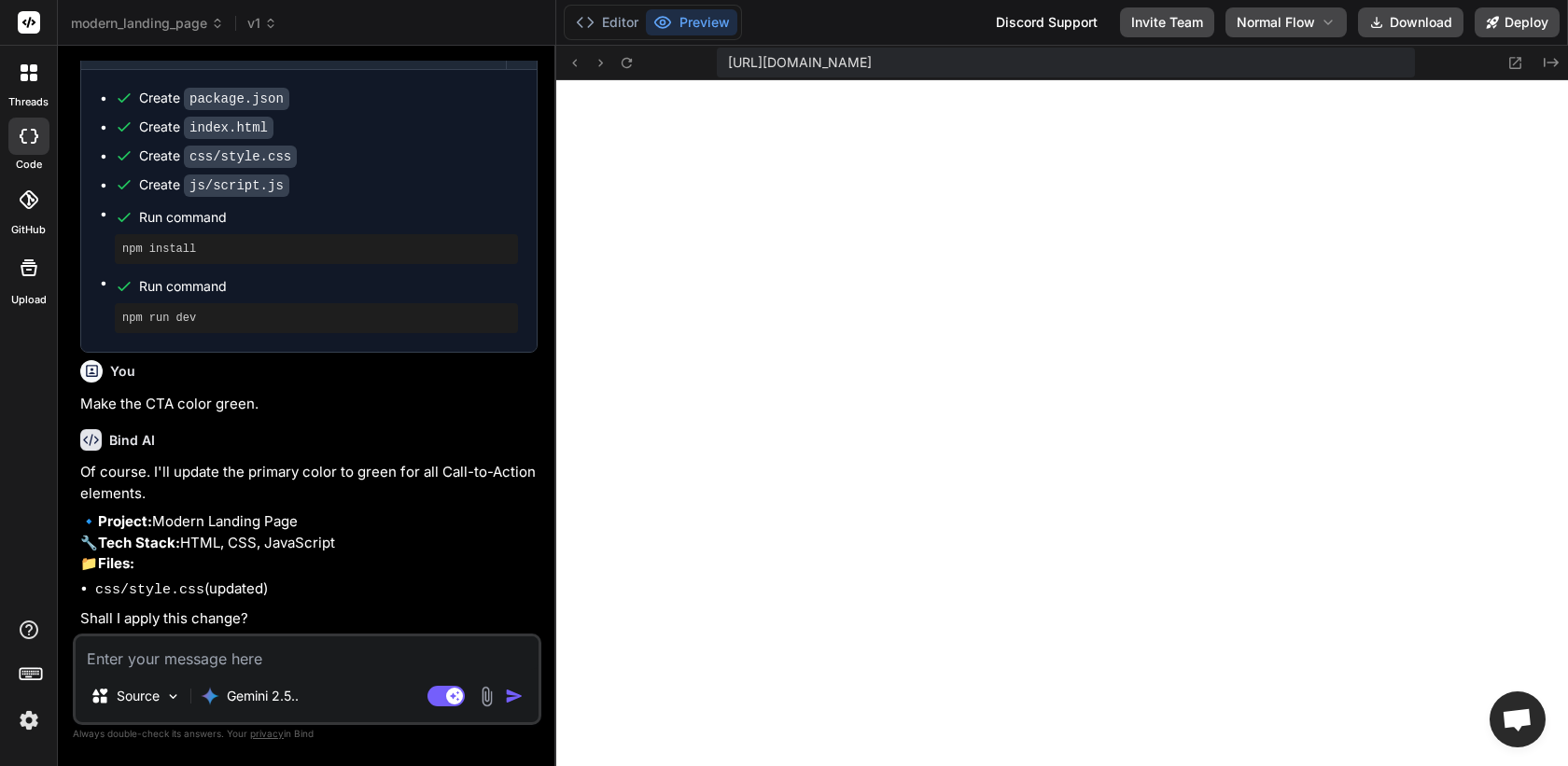
scroll to position [656, 0]
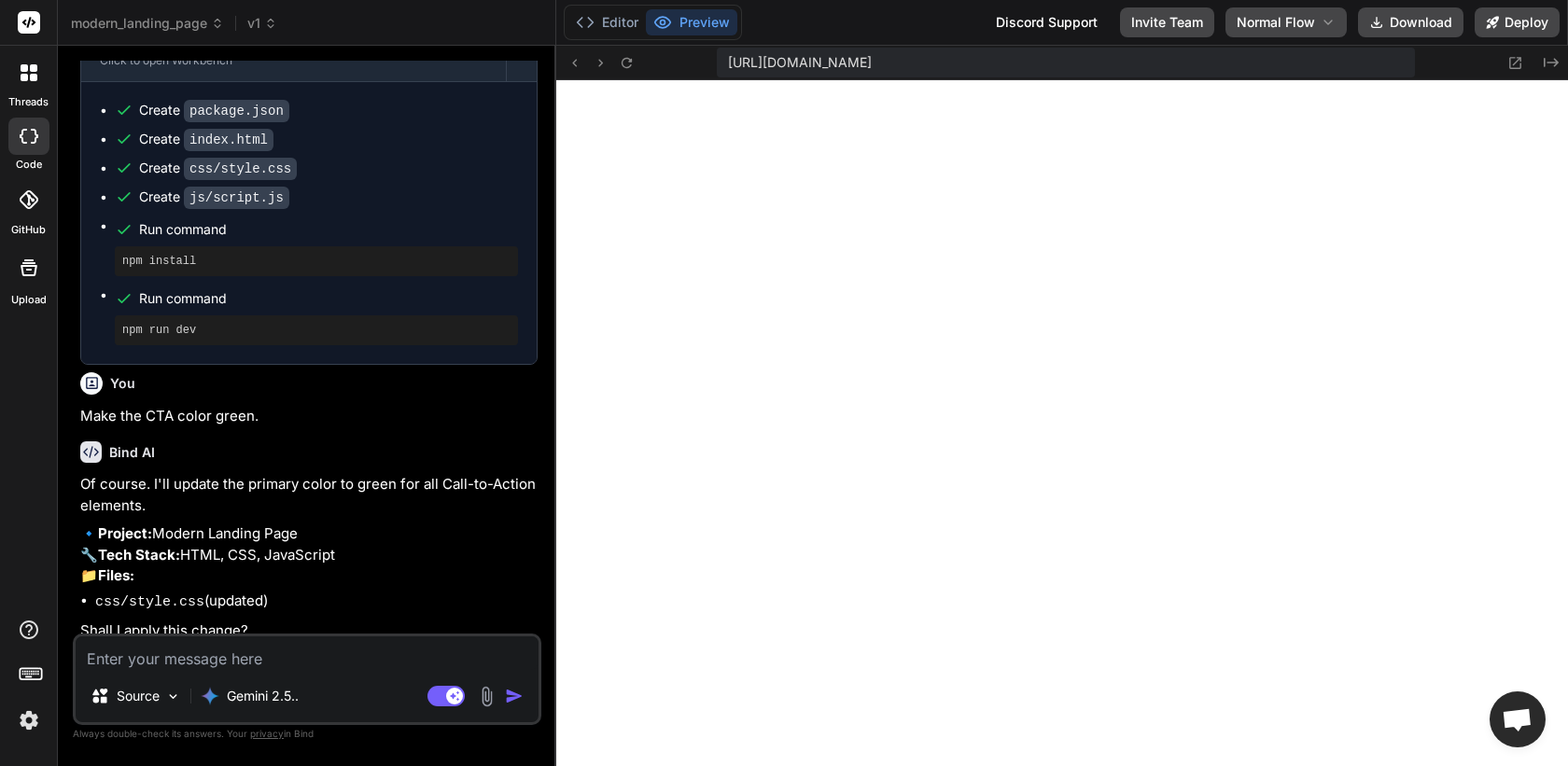
type textarea "x"
type textarea "y"
type textarea "x"
type textarea "ye"
type textarea "x"
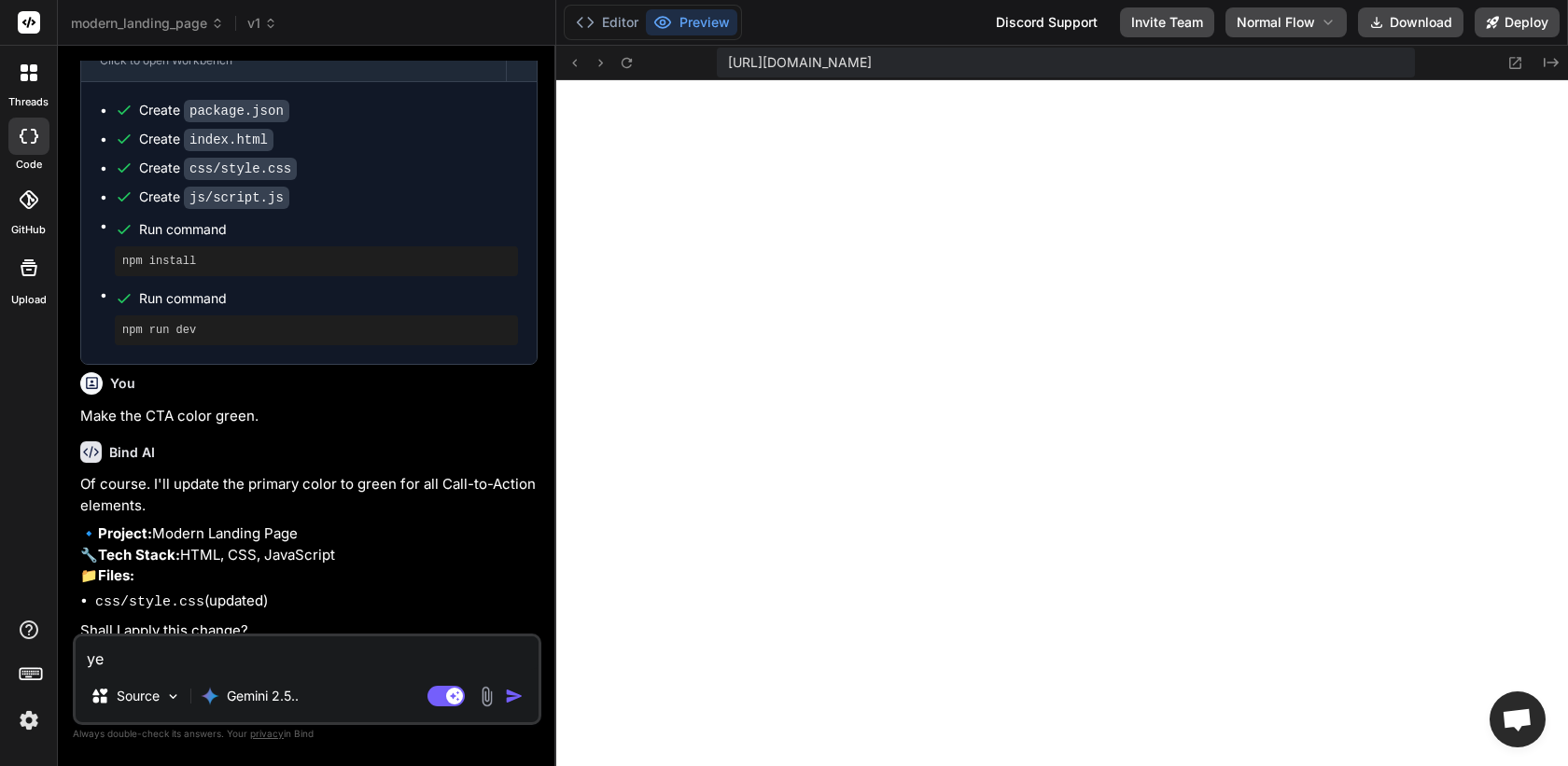
type textarea "yes"
type textarea "x"
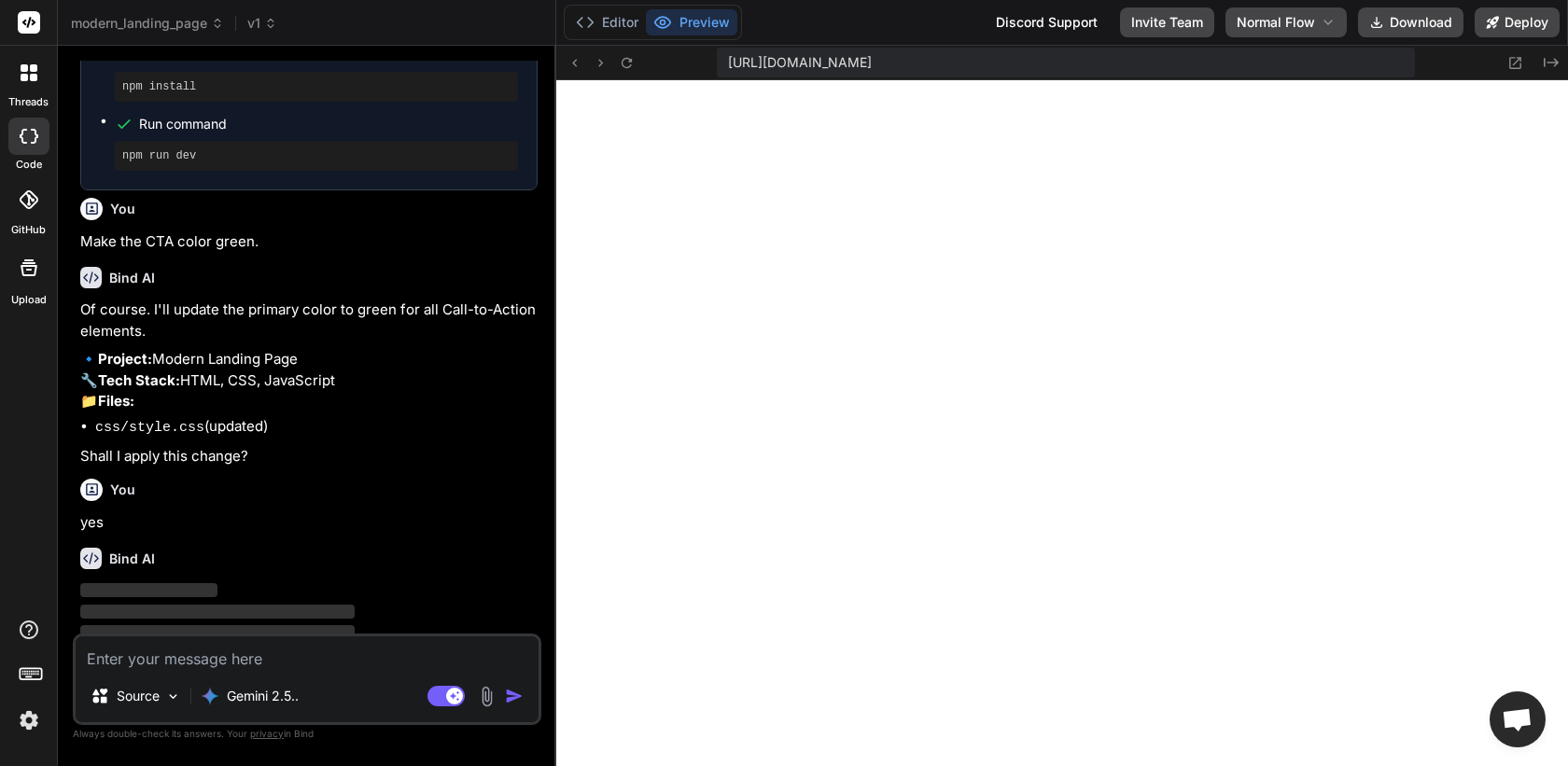
scroll to position [850, 0]
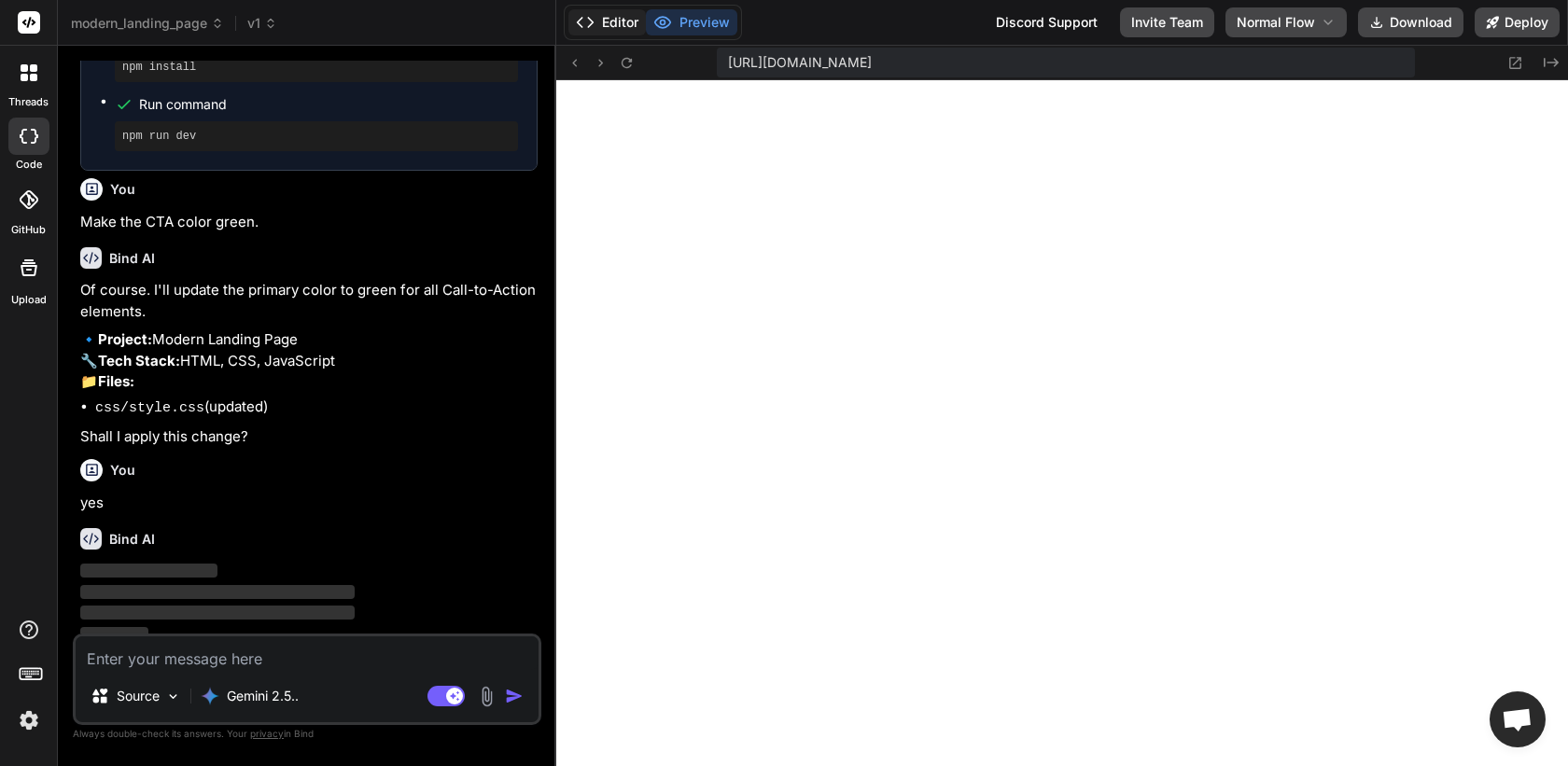
click at [612, 21] on button "Editor" at bounding box center [607, 22] width 77 height 26
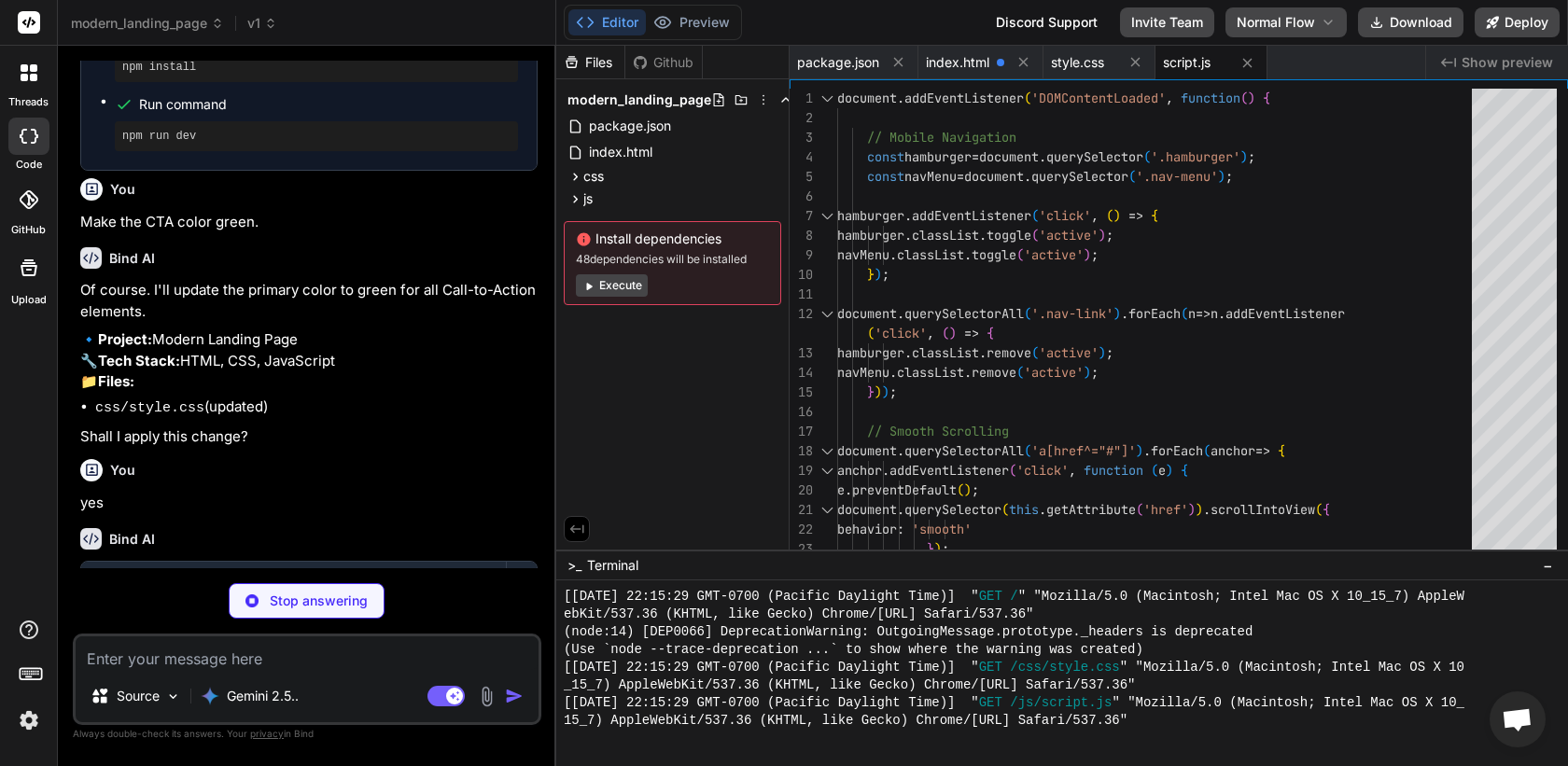
scroll to position [952, 0]
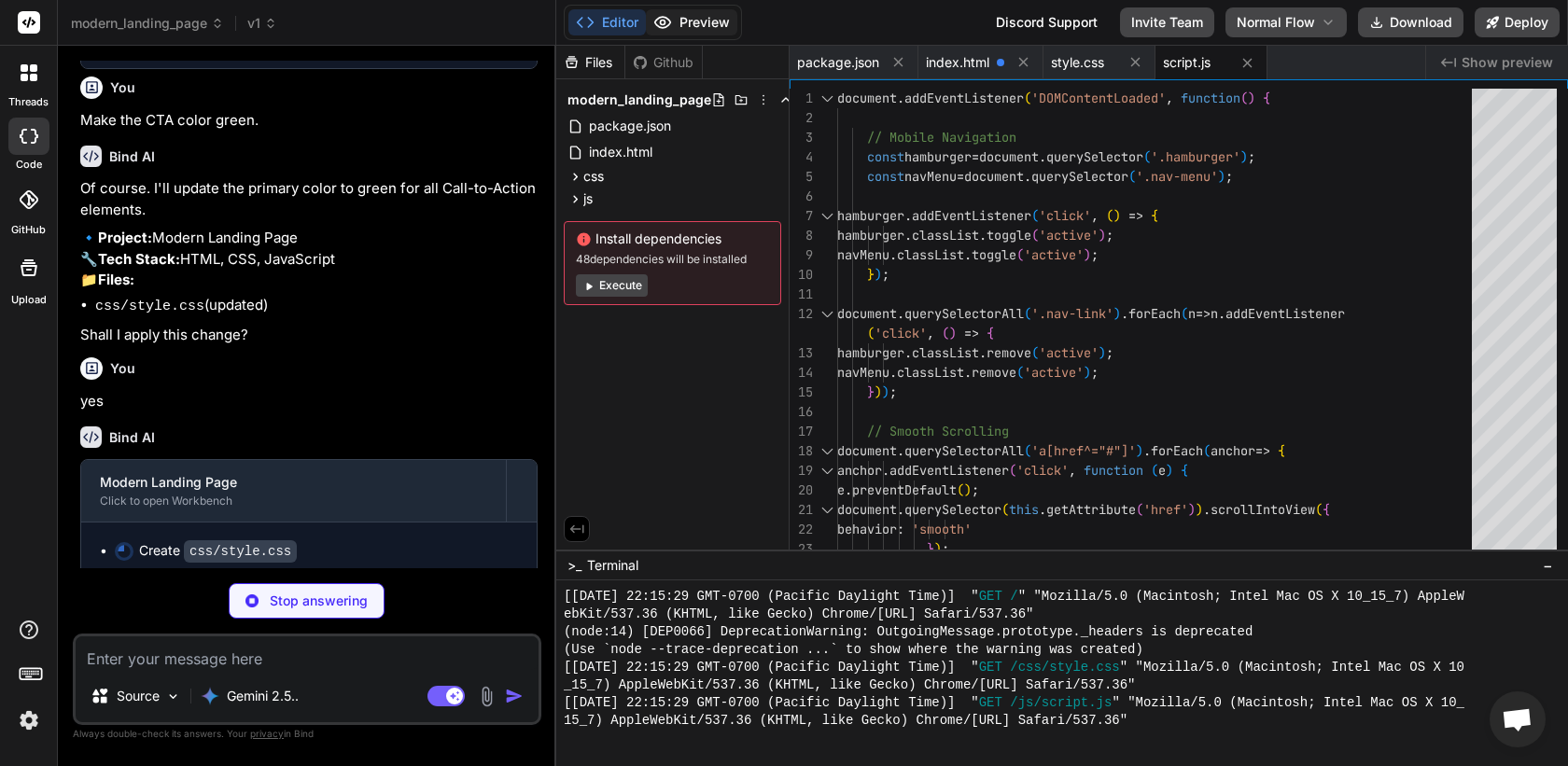
click at [694, 14] on button "Preview" at bounding box center [692, 22] width 92 height 26
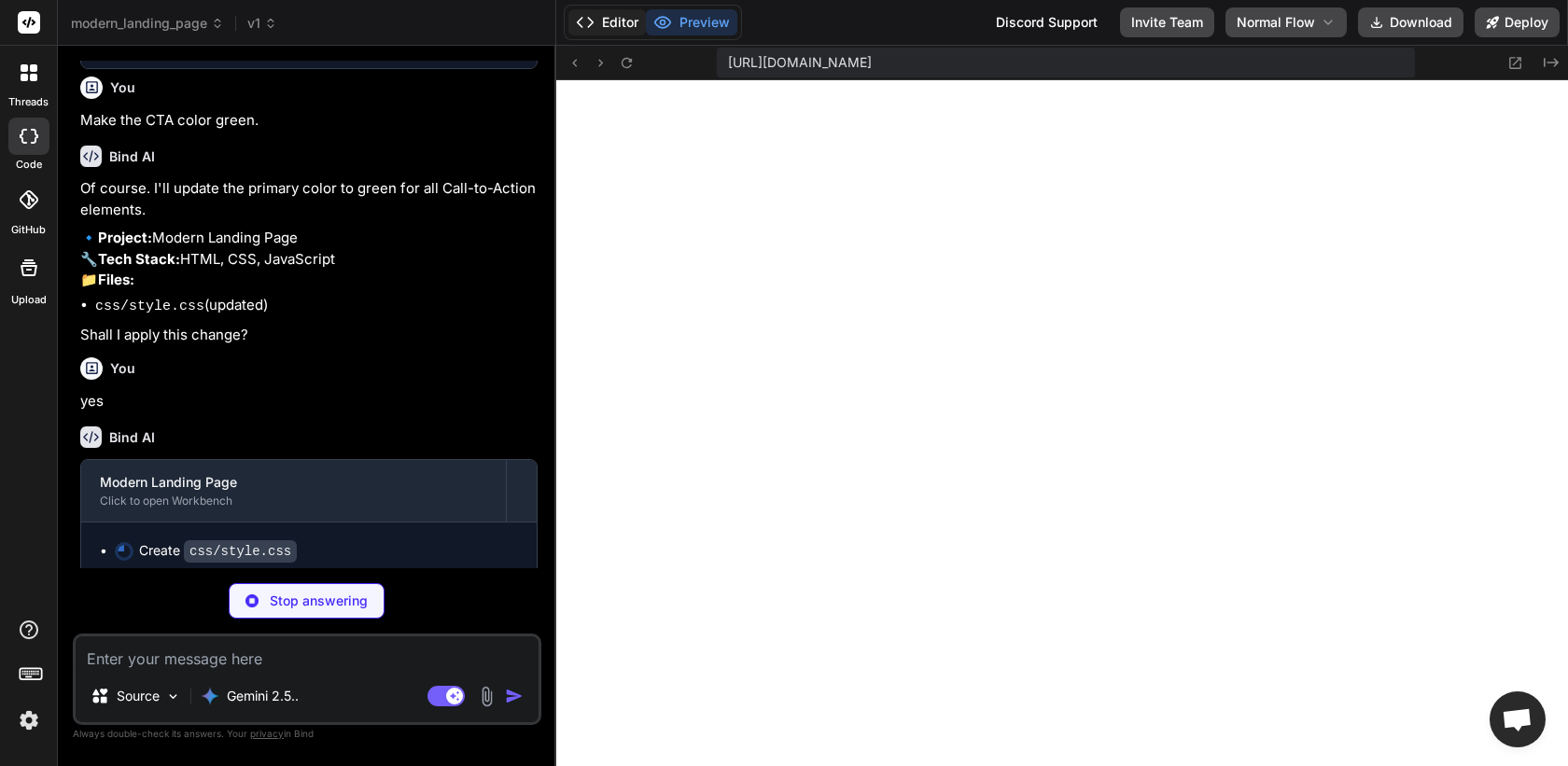
click at [596, 26] on button "Editor" at bounding box center [607, 22] width 77 height 26
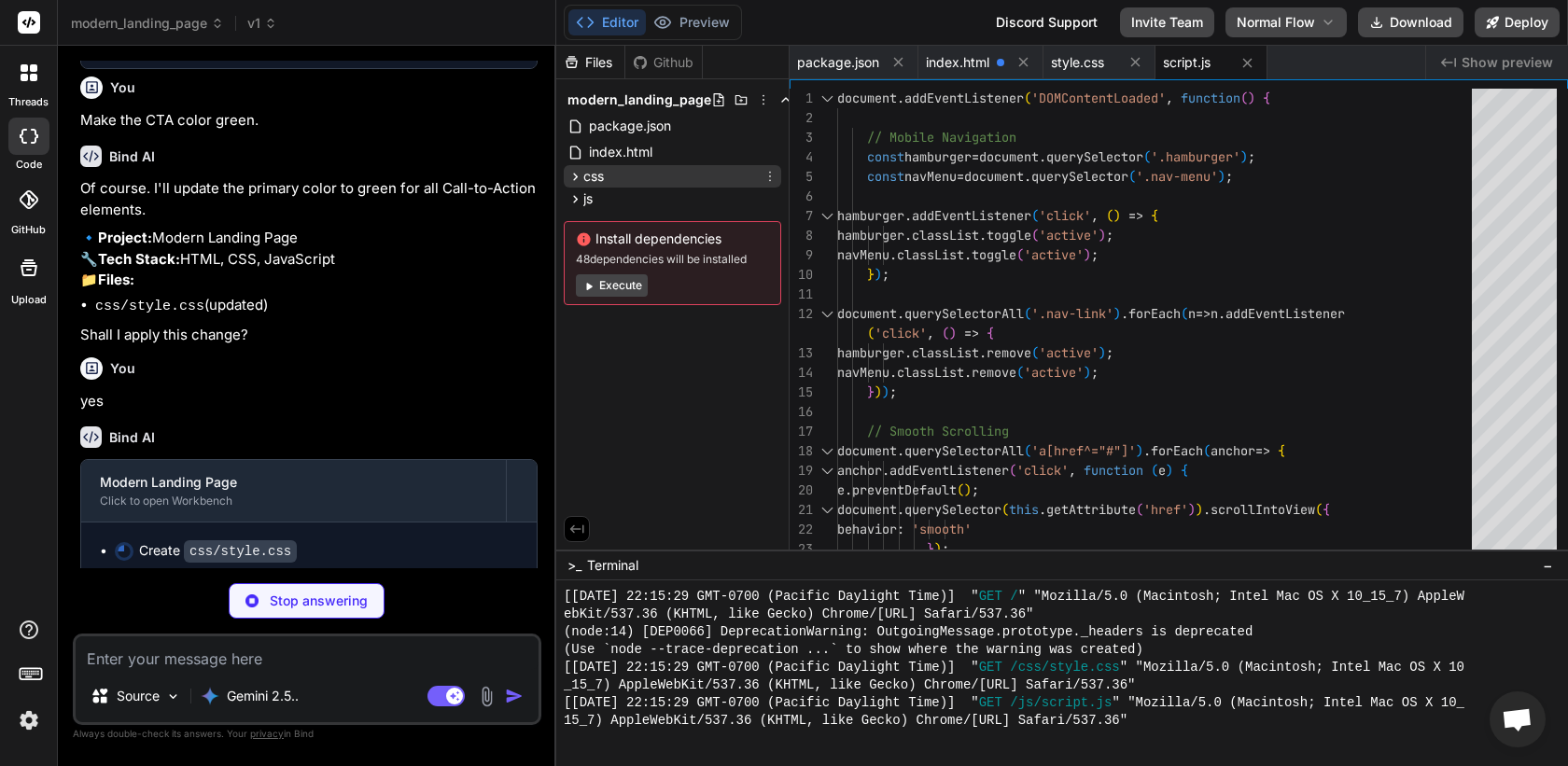
click at [577, 174] on icon at bounding box center [576, 177] width 15 height 15
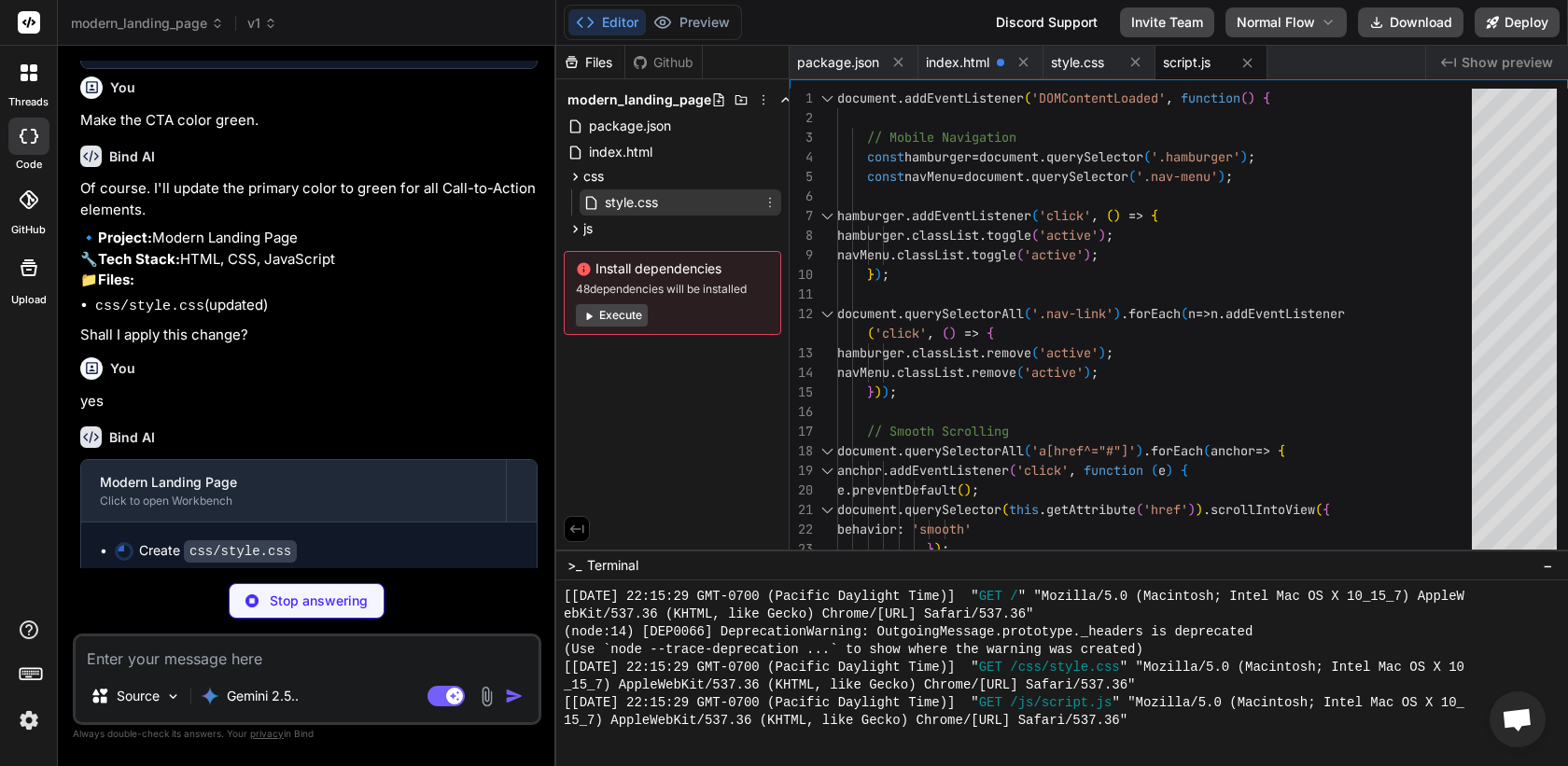
type textarea "x"
click at [609, 206] on span "style.css" at bounding box center [631, 202] width 57 height 22
type textarea ".section-title { font-size: 2rem; } }"
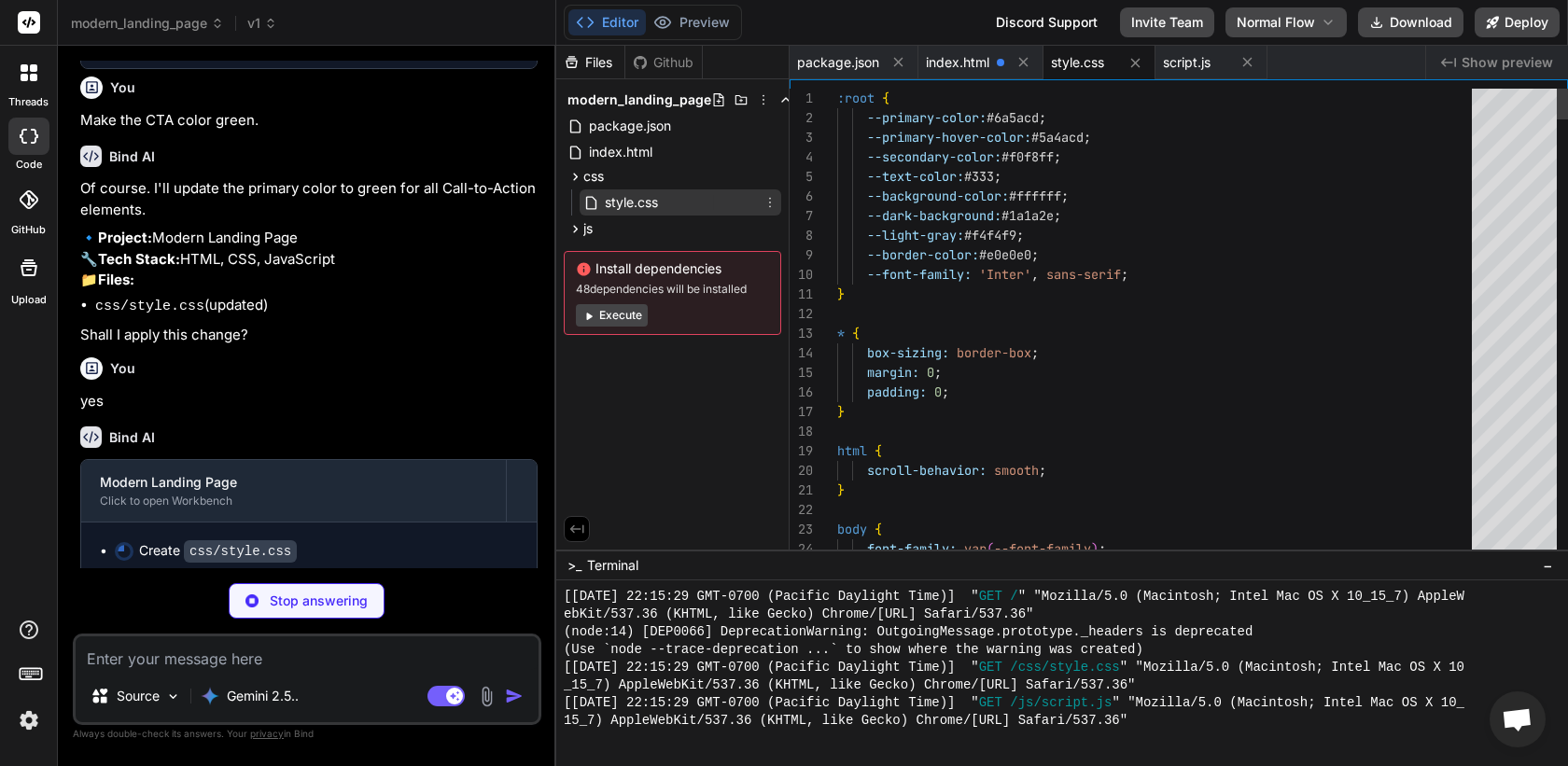
scroll to position [19, 0]
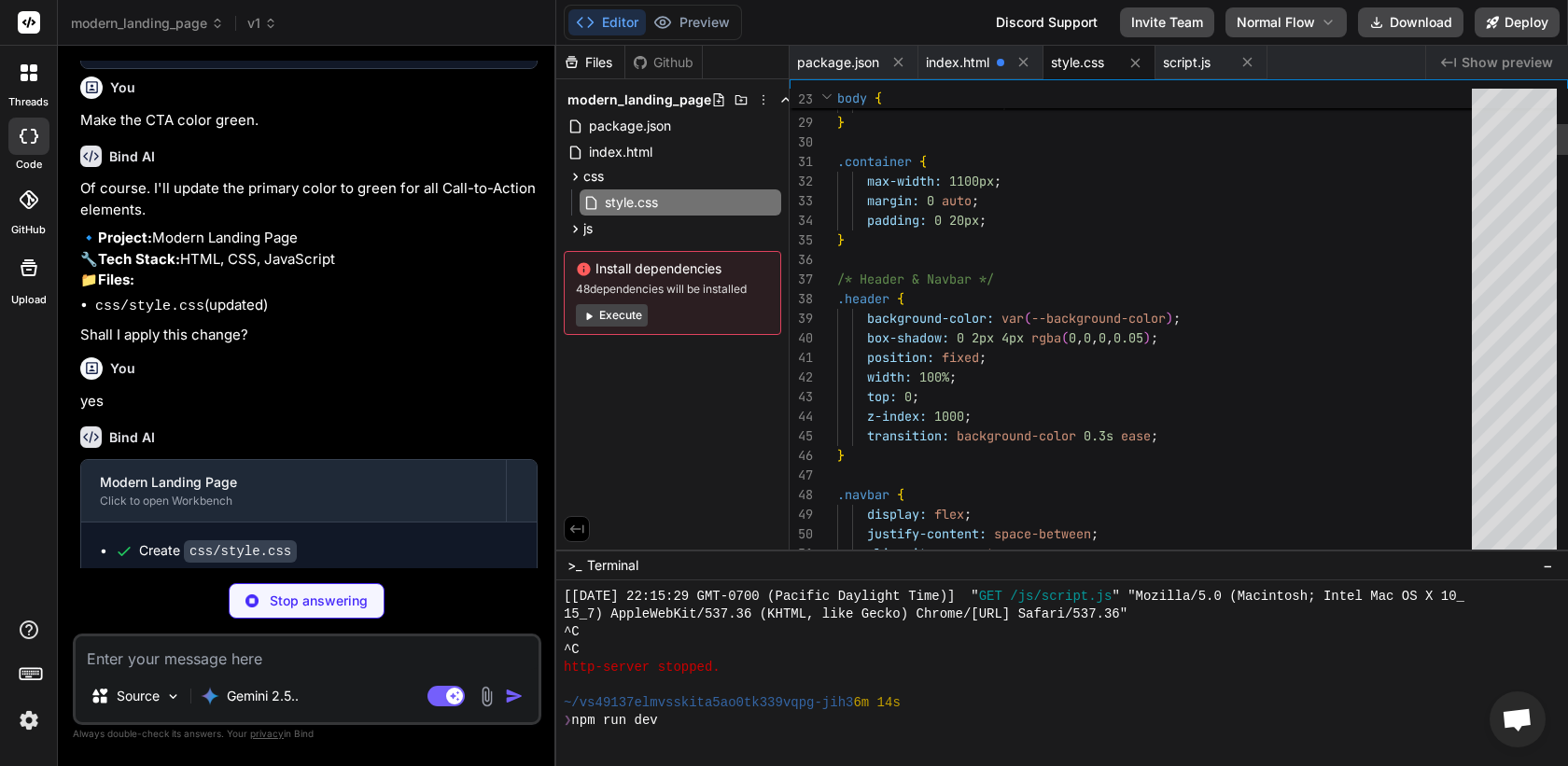
type textarea "x"
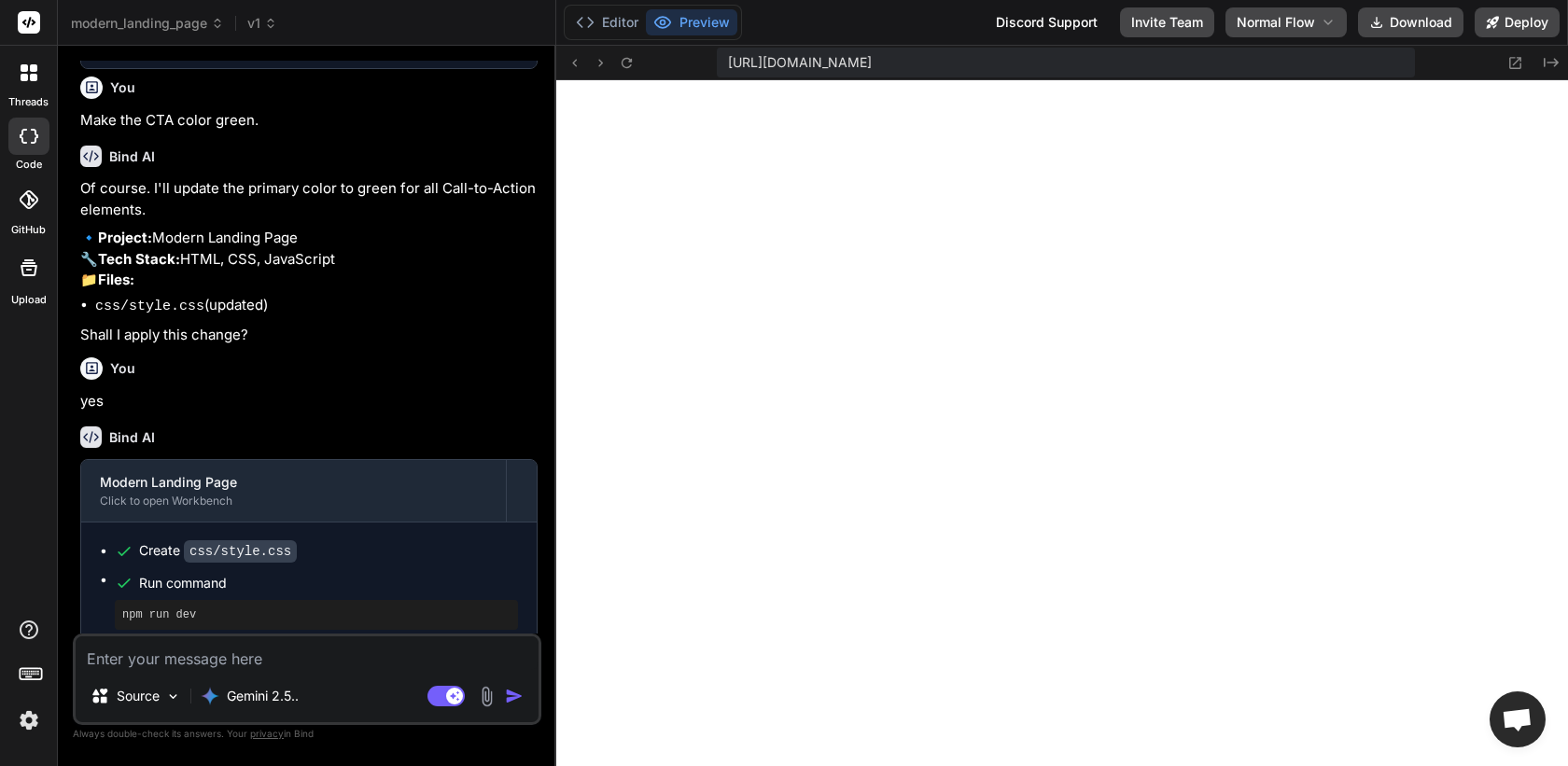
scroll to position [1561, 0]
click at [295, 53] on div "Bind AI Web Search Created with Pixso. Code Generator You Create a modern landi…" at bounding box center [307, 405] width 498 height 720
click at [257, 22] on span "v1" at bounding box center [262, 22] width 30 height 18
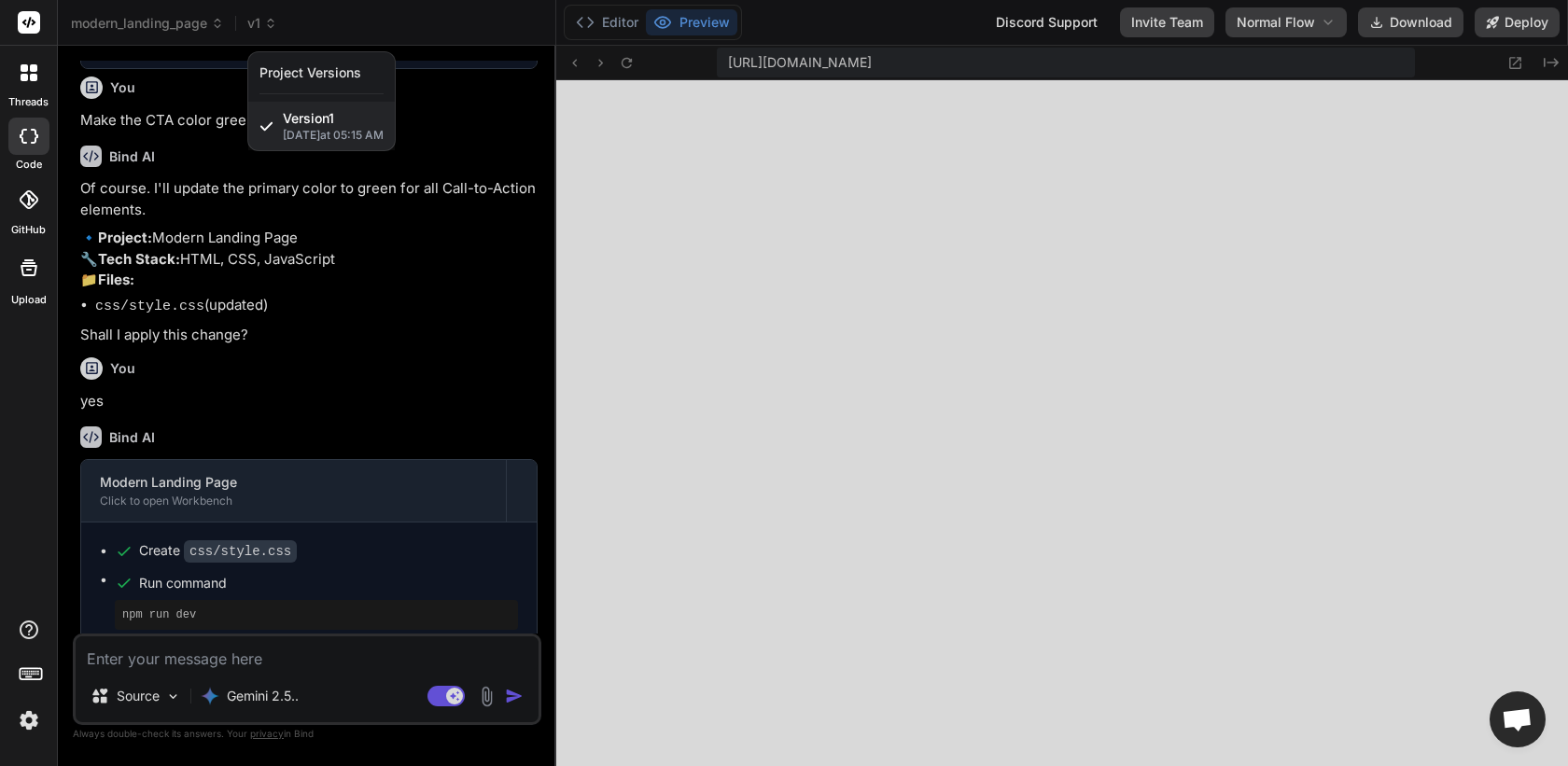
click at [426, 259] on div at bounding box center [784, 383] width 1568 height 766
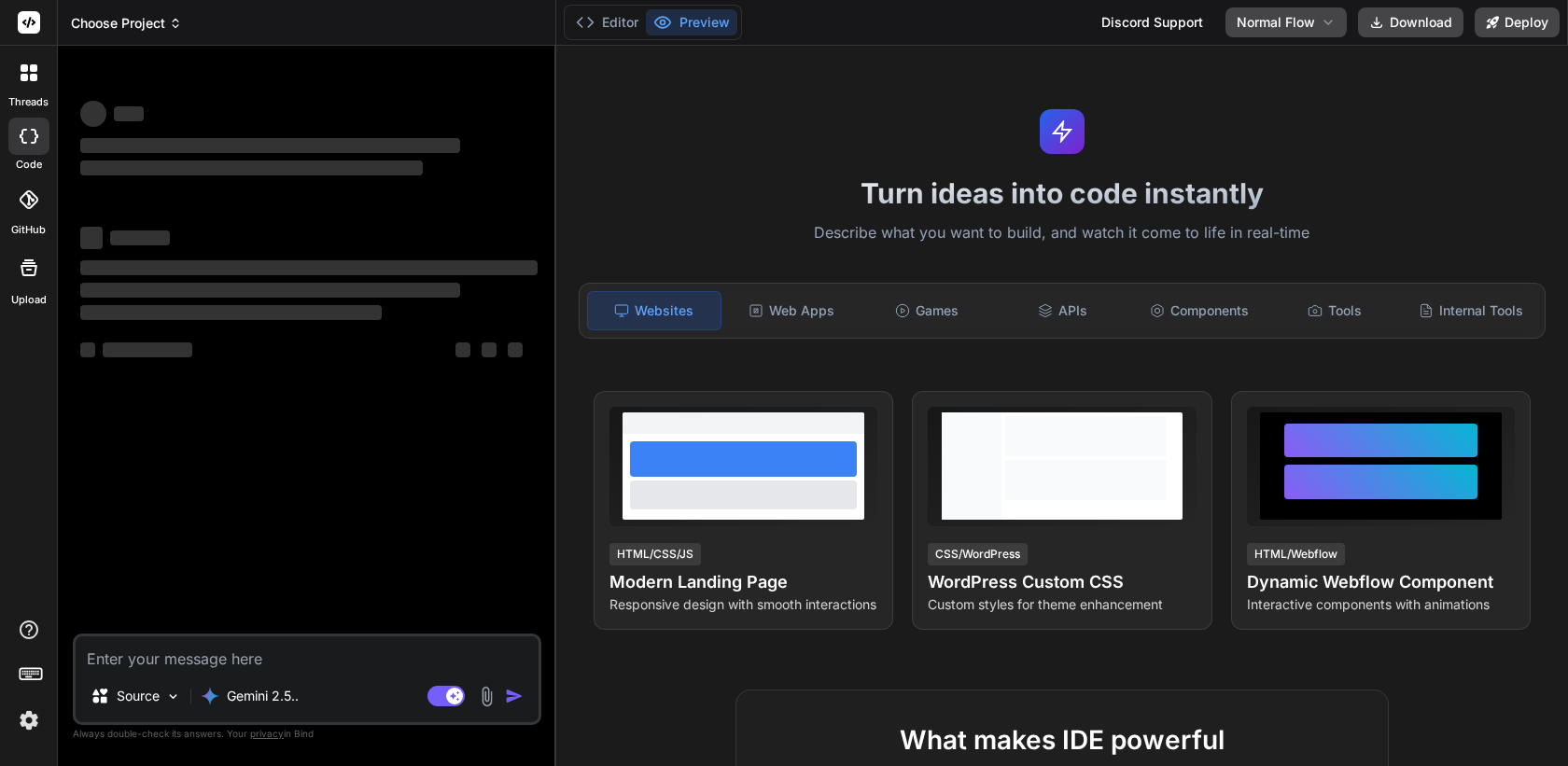
click at [160, 28] on span "Choose Project" at bounding box center [126, 22] width 111 height 18
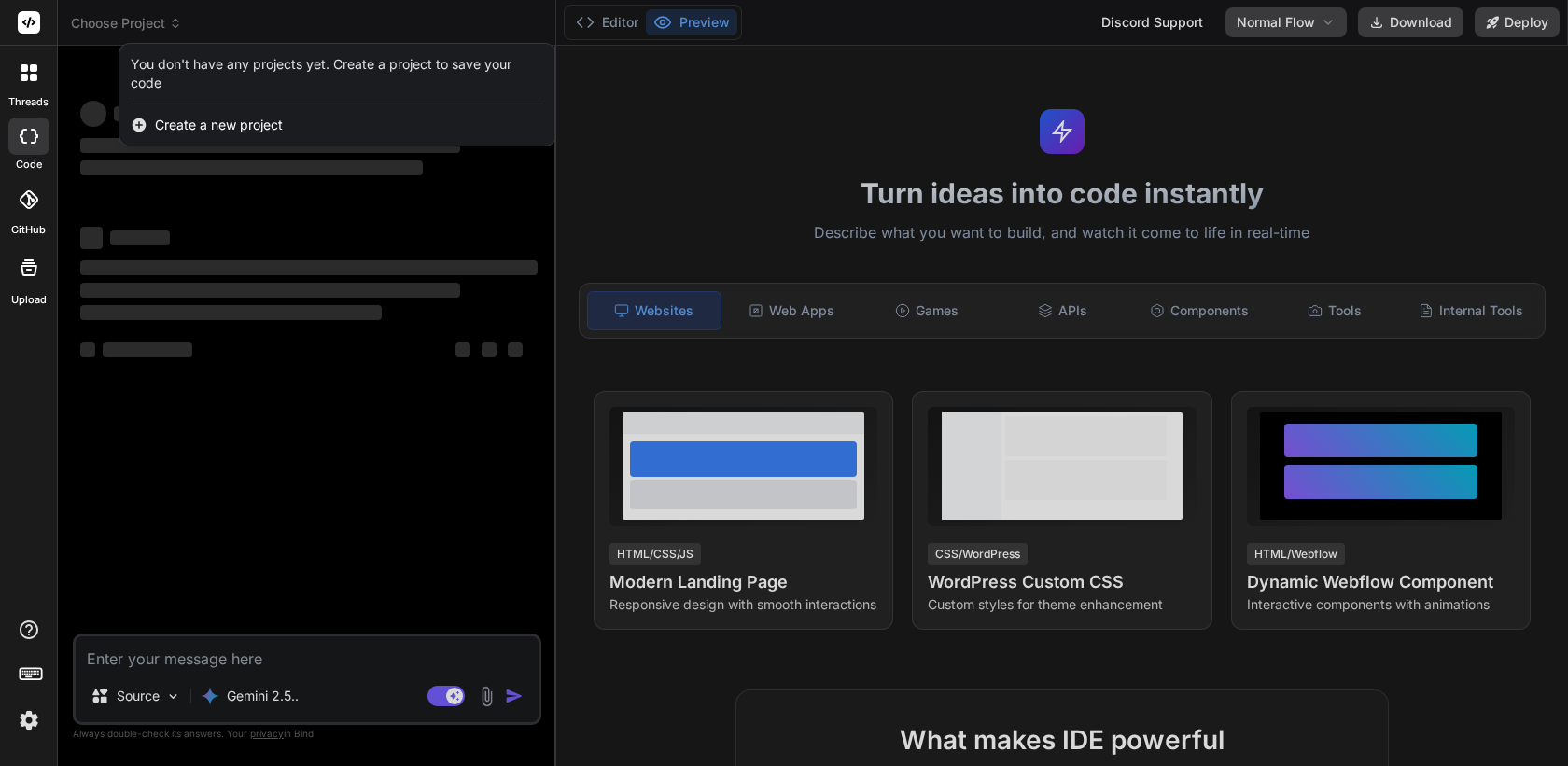
click at [289, 281] on div at bounding box center [784, 383] width 1568 height 766
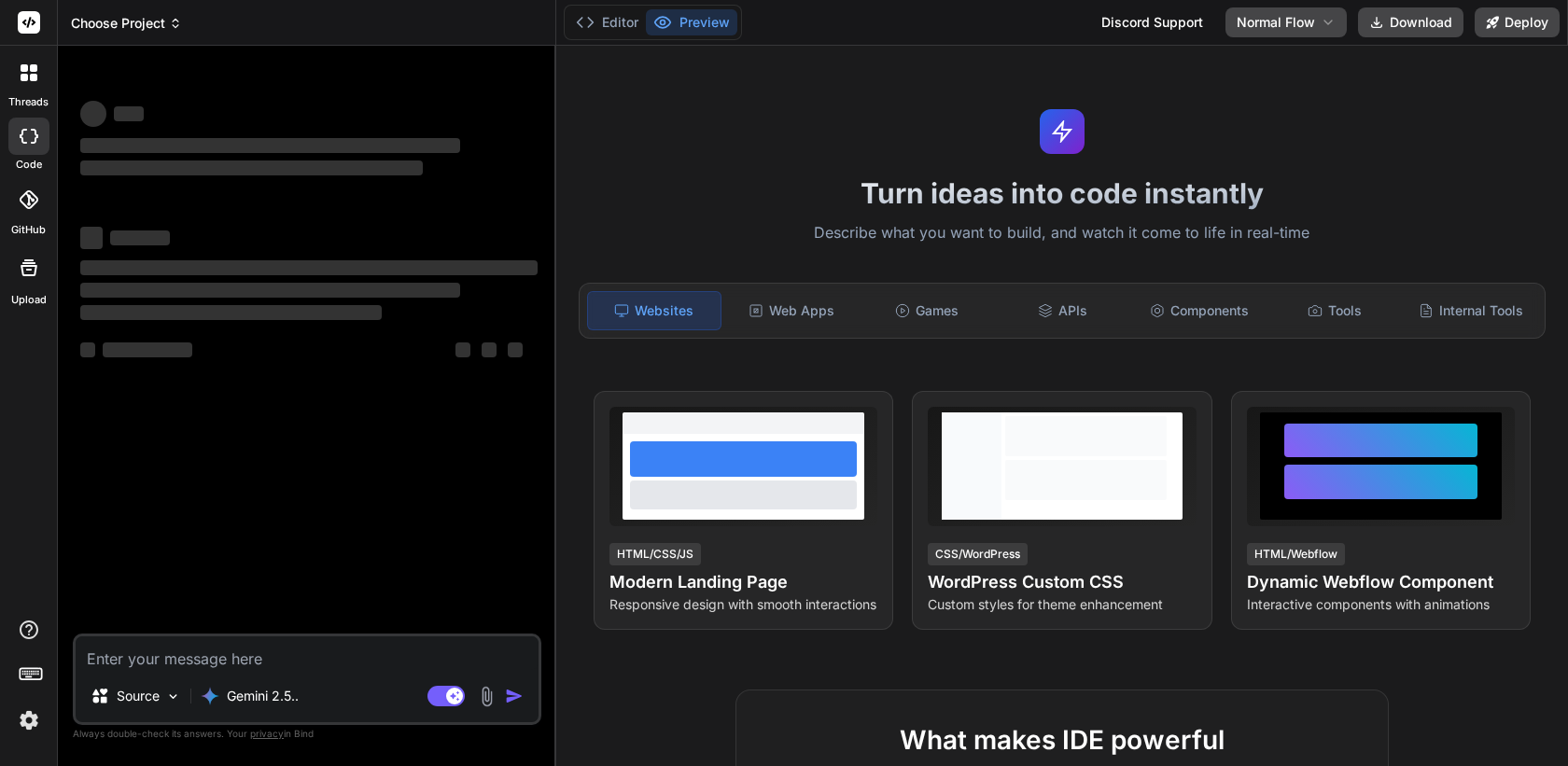
click at [161, 21] on span "Choose Project" at bounding box center [126, 22] width 111 height 18
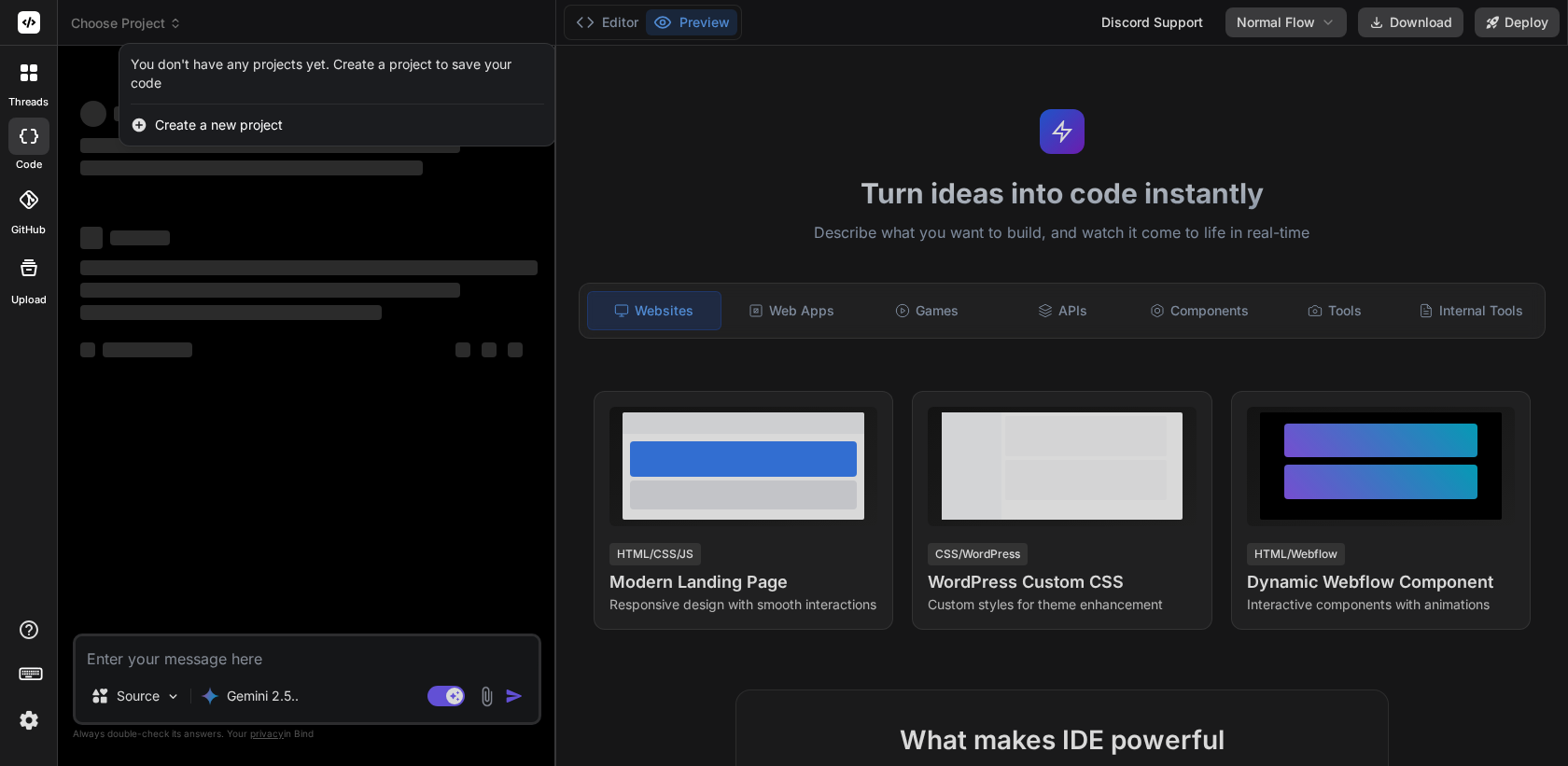
click at [222, 344] on div at bounding box center [784, 383] width 1568 height 766
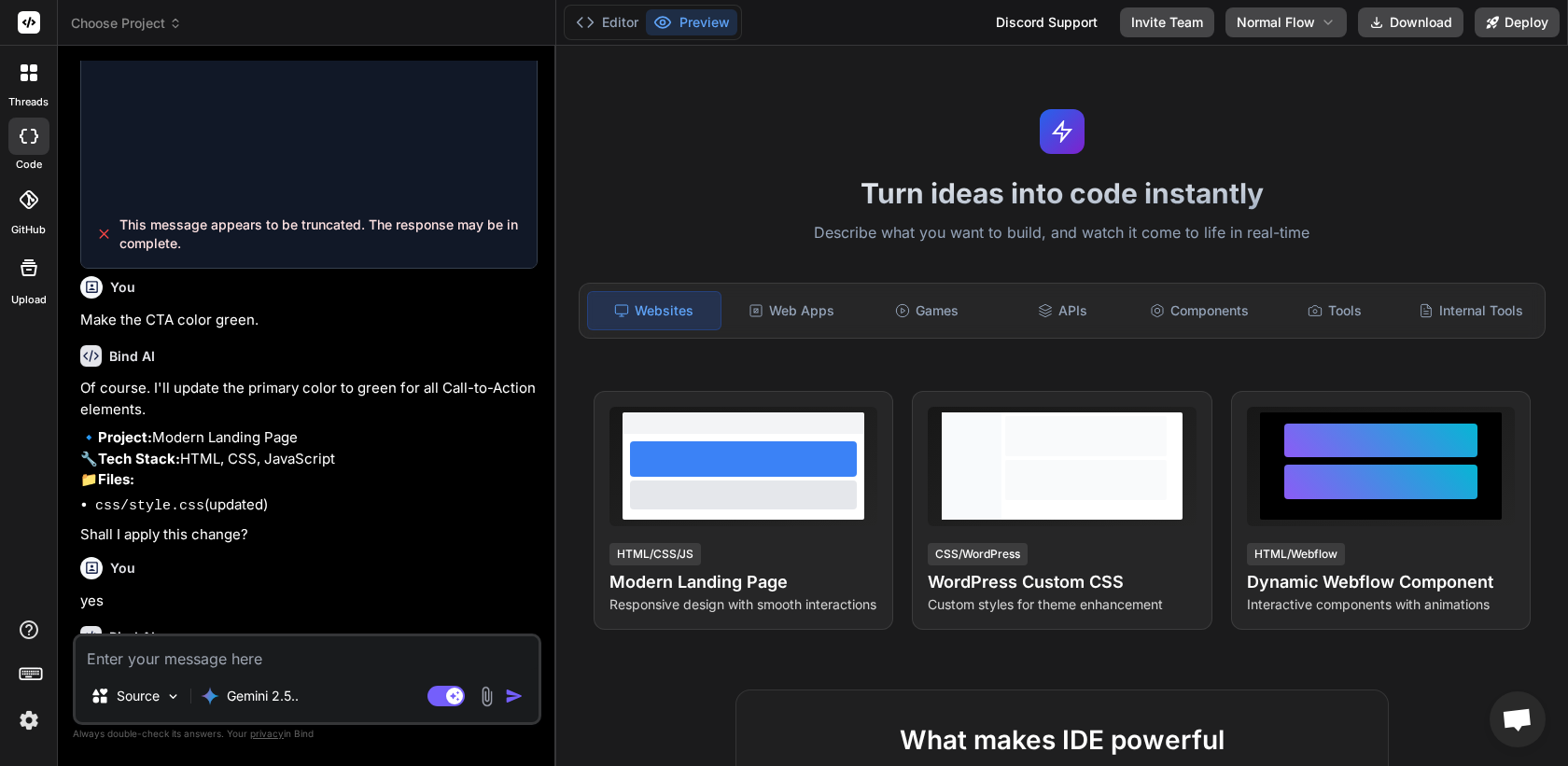
scroll to position [683, 0]
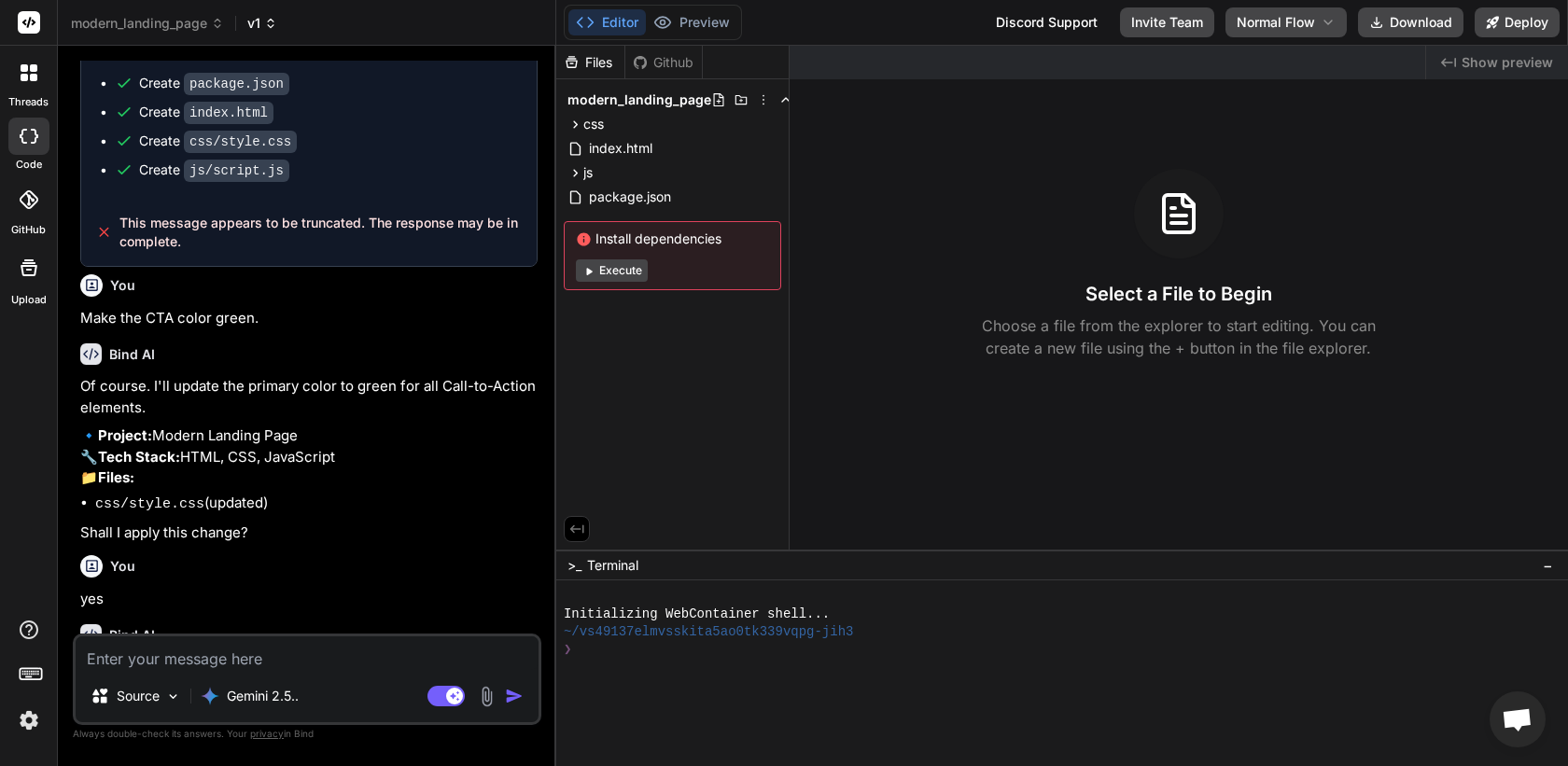
click at [276, 16] on icon at bounding box center [271, 23] width 14 height 14
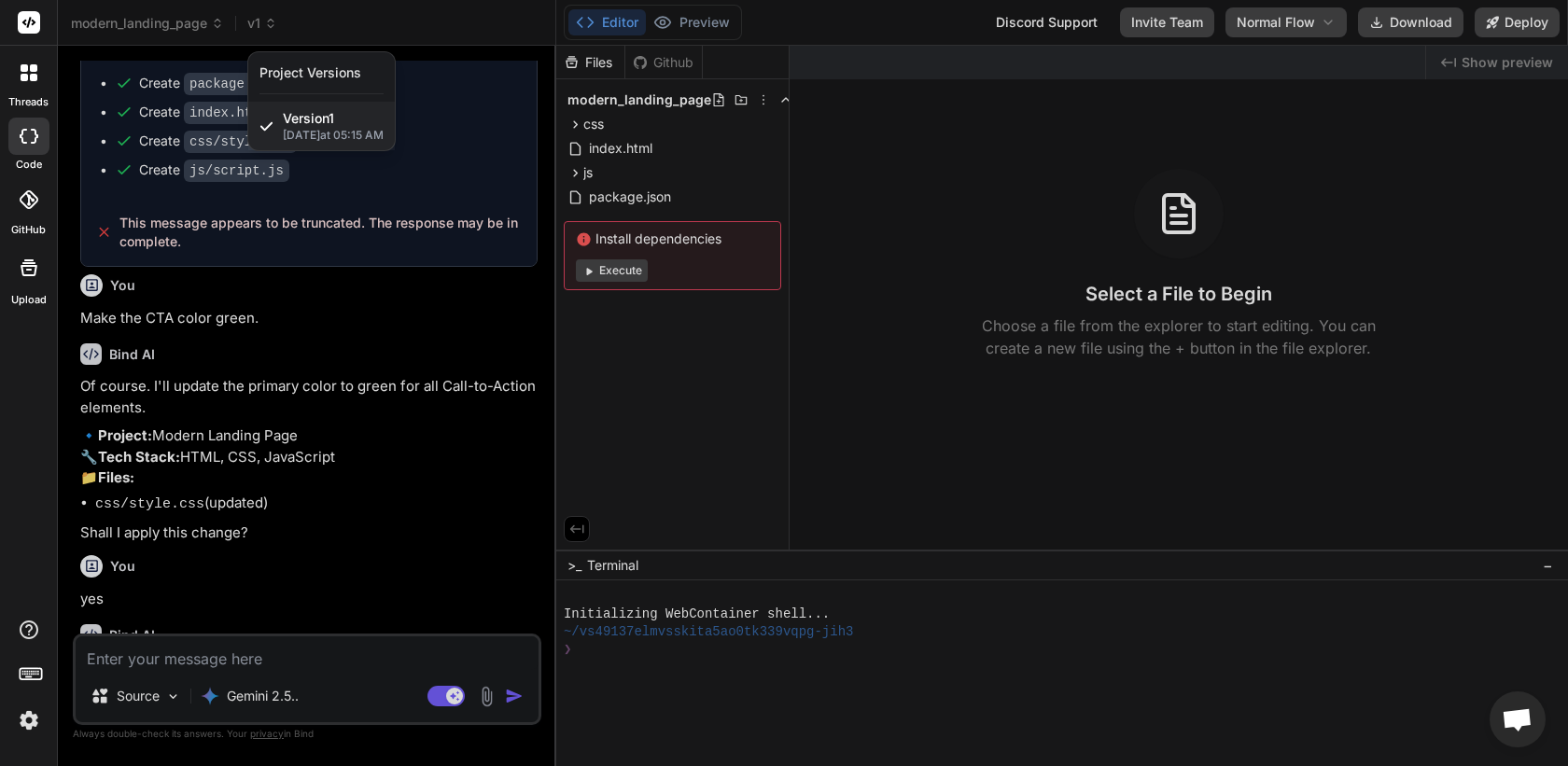
click at [308, 379] on div at bounding box center [784, 383] width 1568 height 766
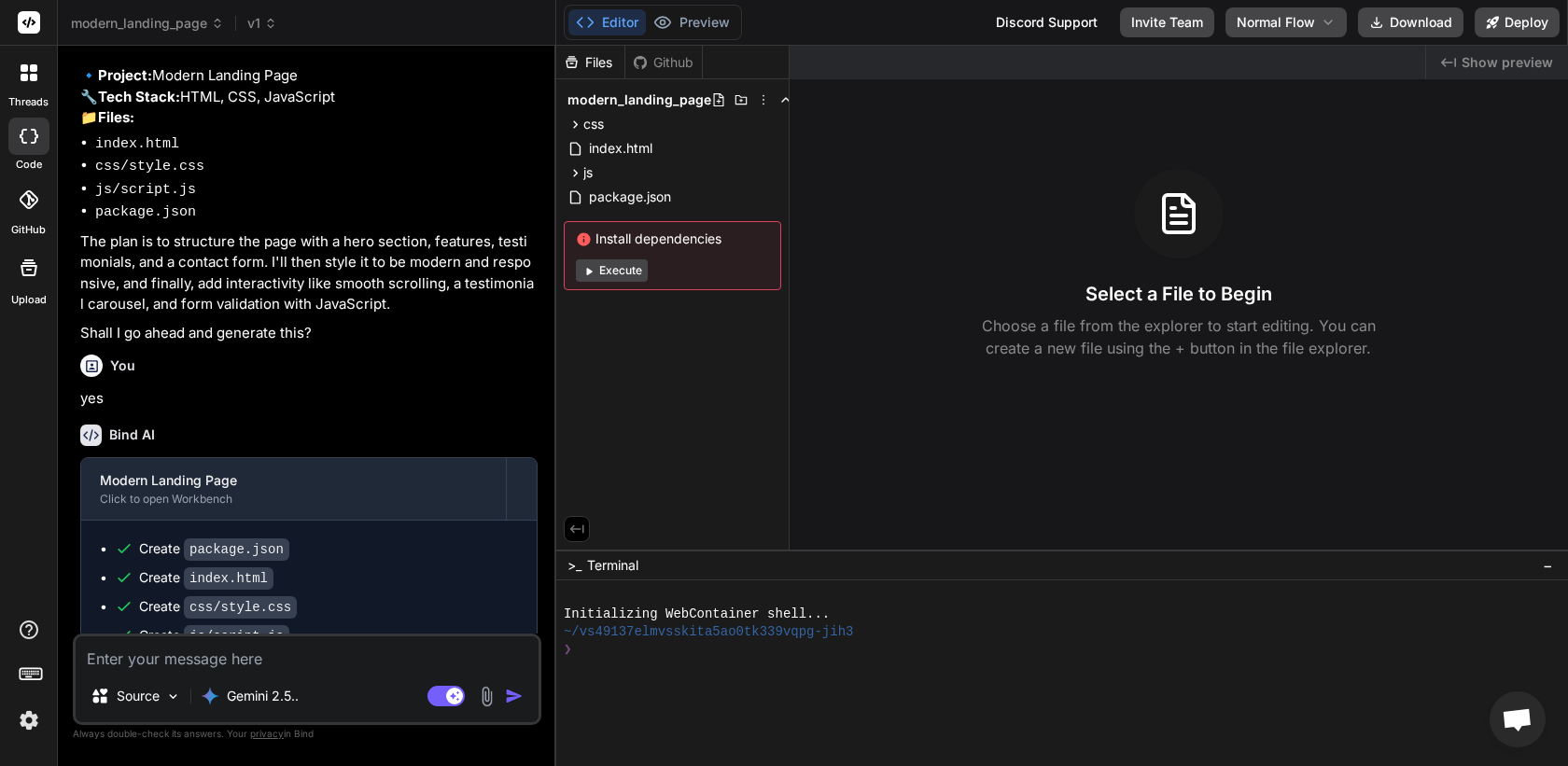
scroll to position [0, 0]
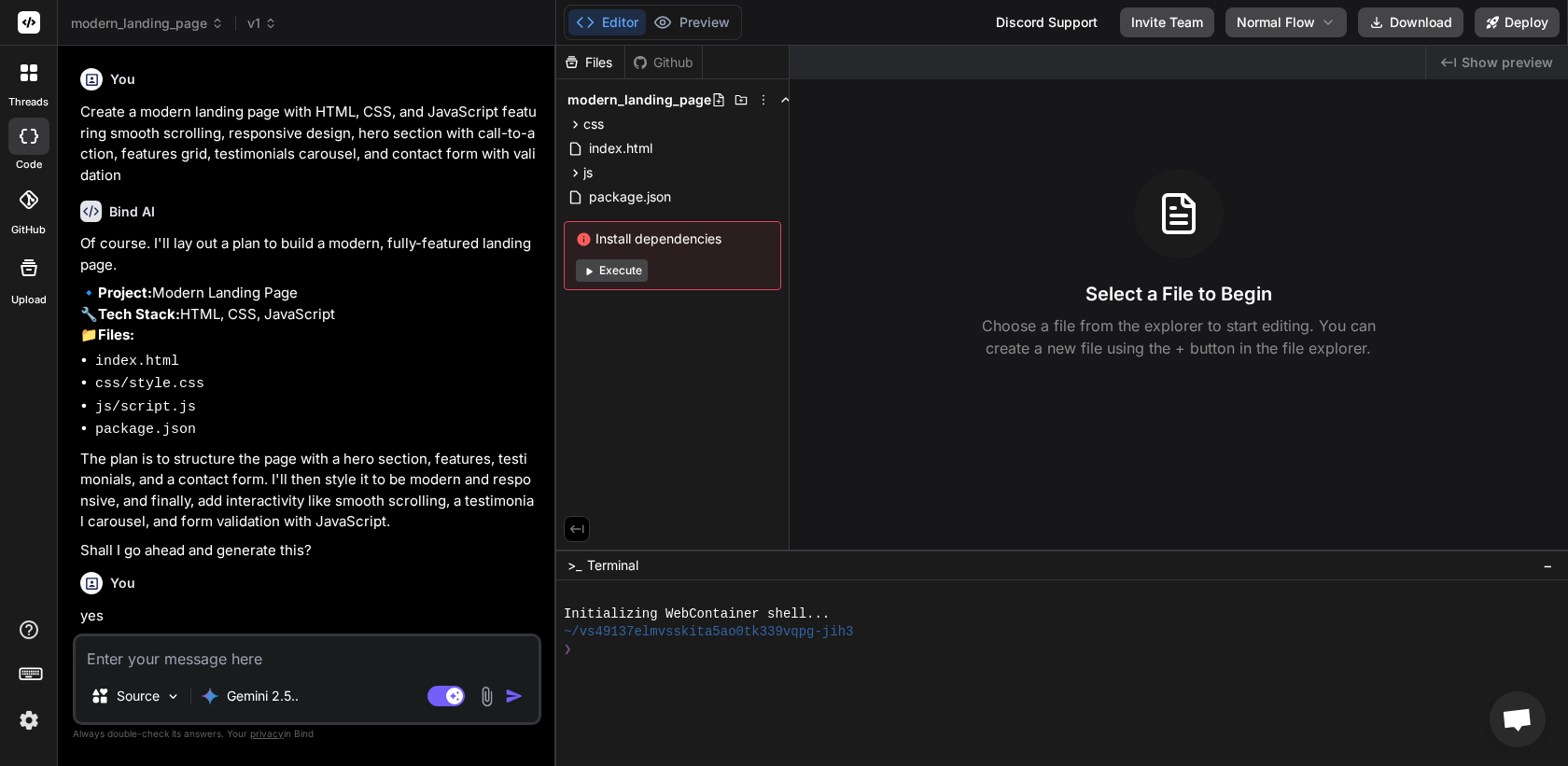
click at [260, 492] on p "The plan is to structure the page with a hero section, features, testimonials, …" at bounding box center [309, 490] width 458 height 84
click at [266, 23] on icon at bounding box center [271, 23] width 14 height 14
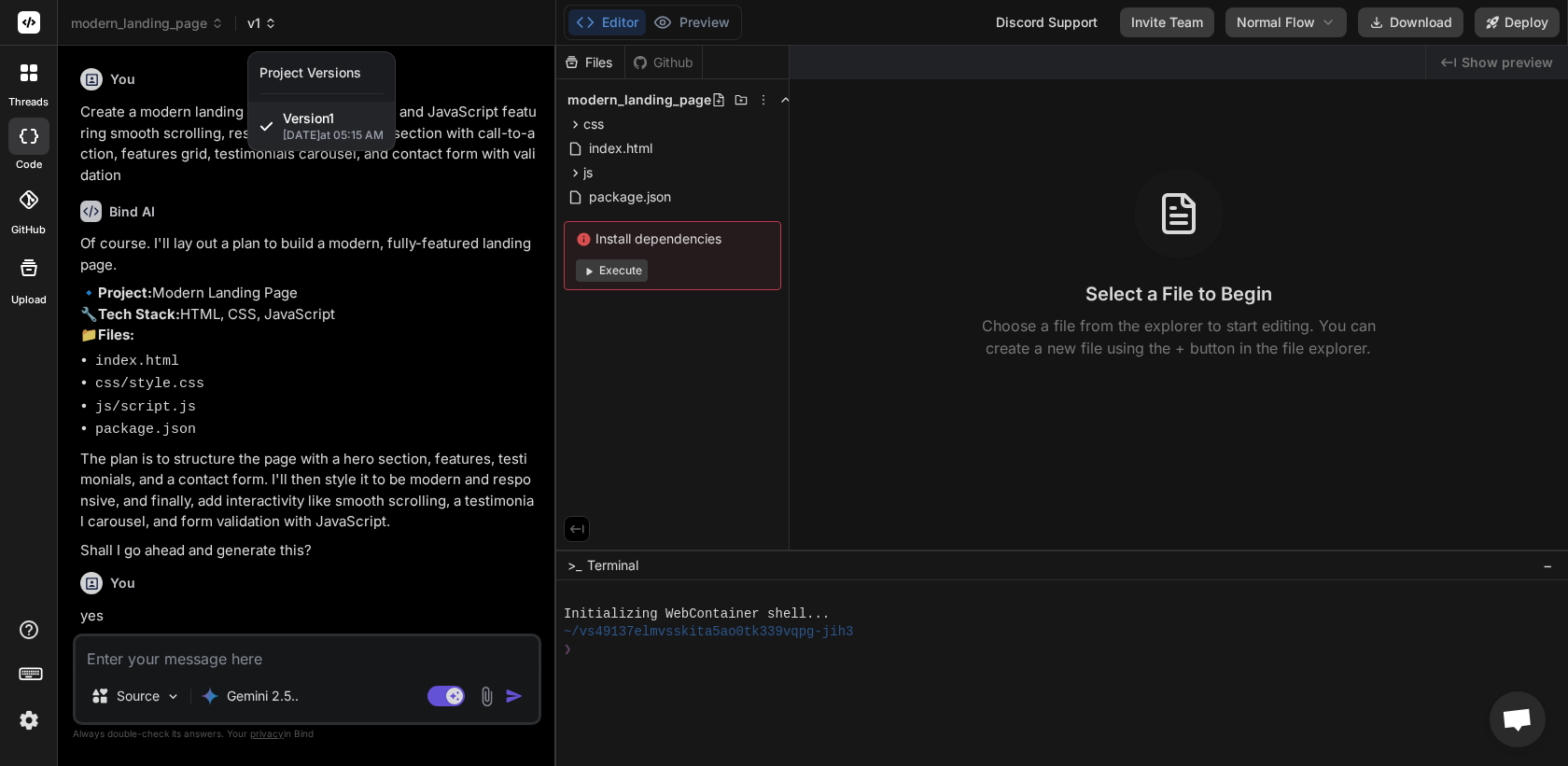
click at [266, 23] on div at bounding box center [784, 383] width 1568 height 766
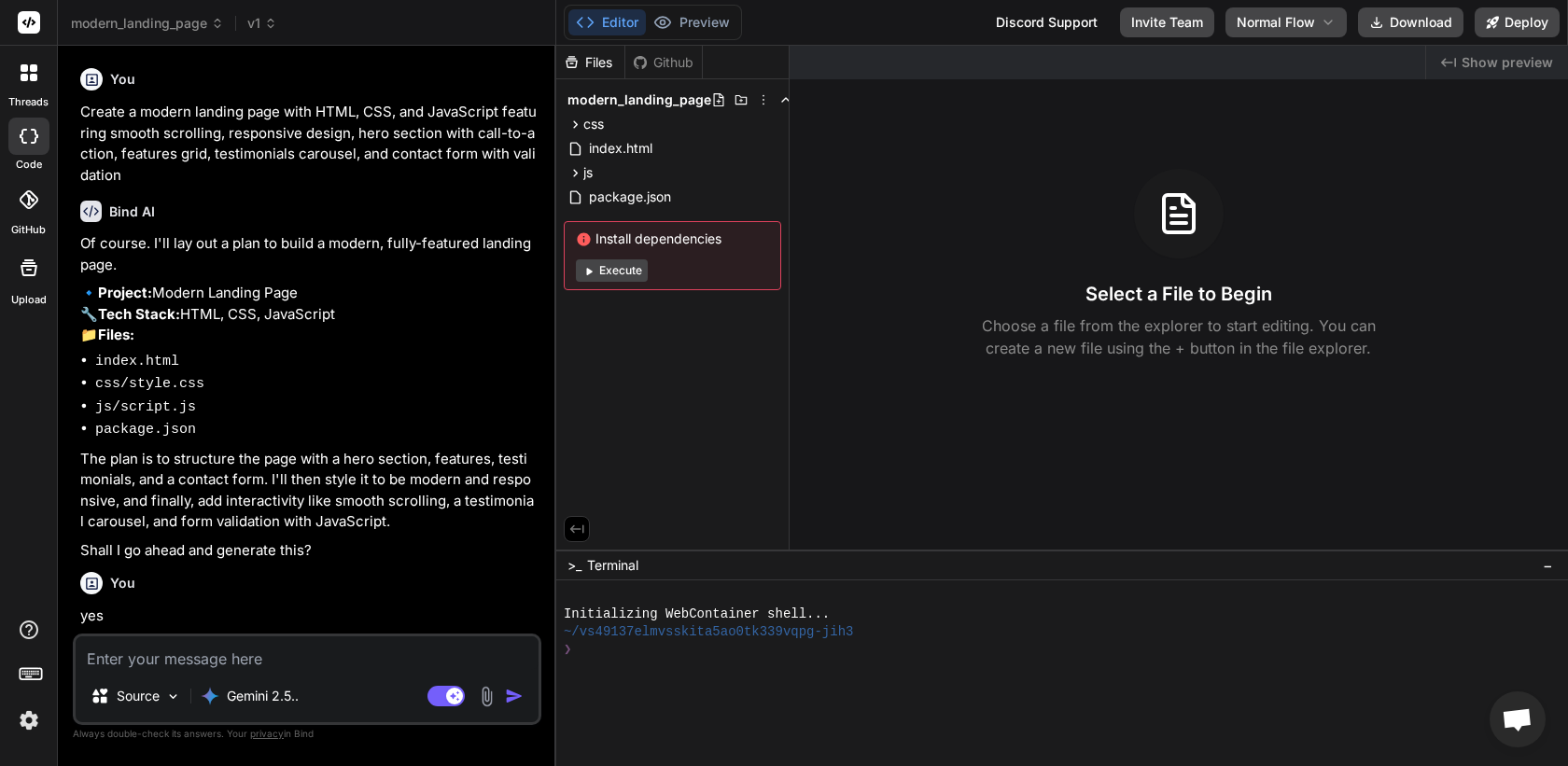
click at [29, 722] on img at bounding box center [29, 721] width 32 height 32
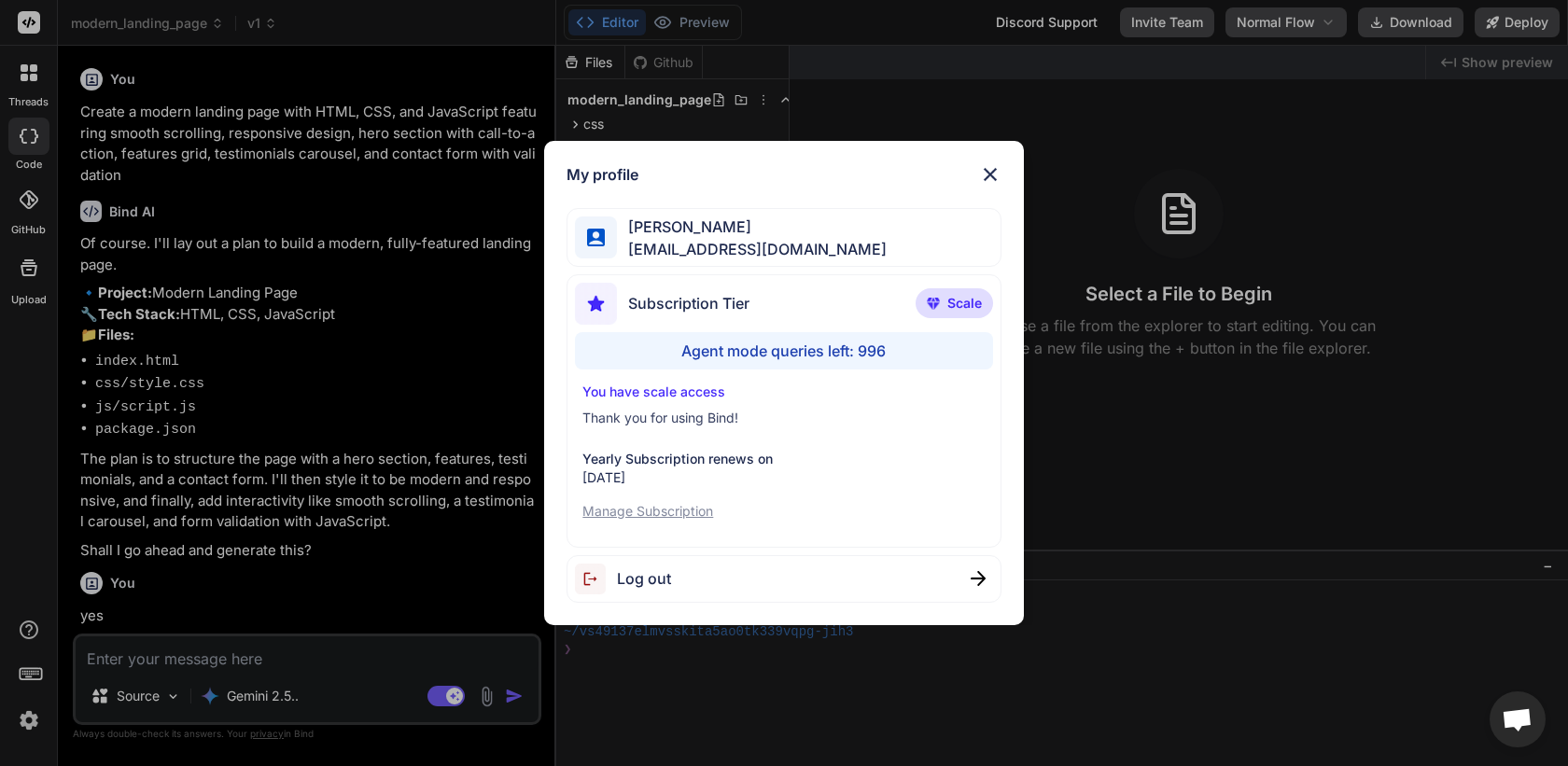
click at [691, 576] on div "Log out" at bounding box center [784, 578] width 434 height 47
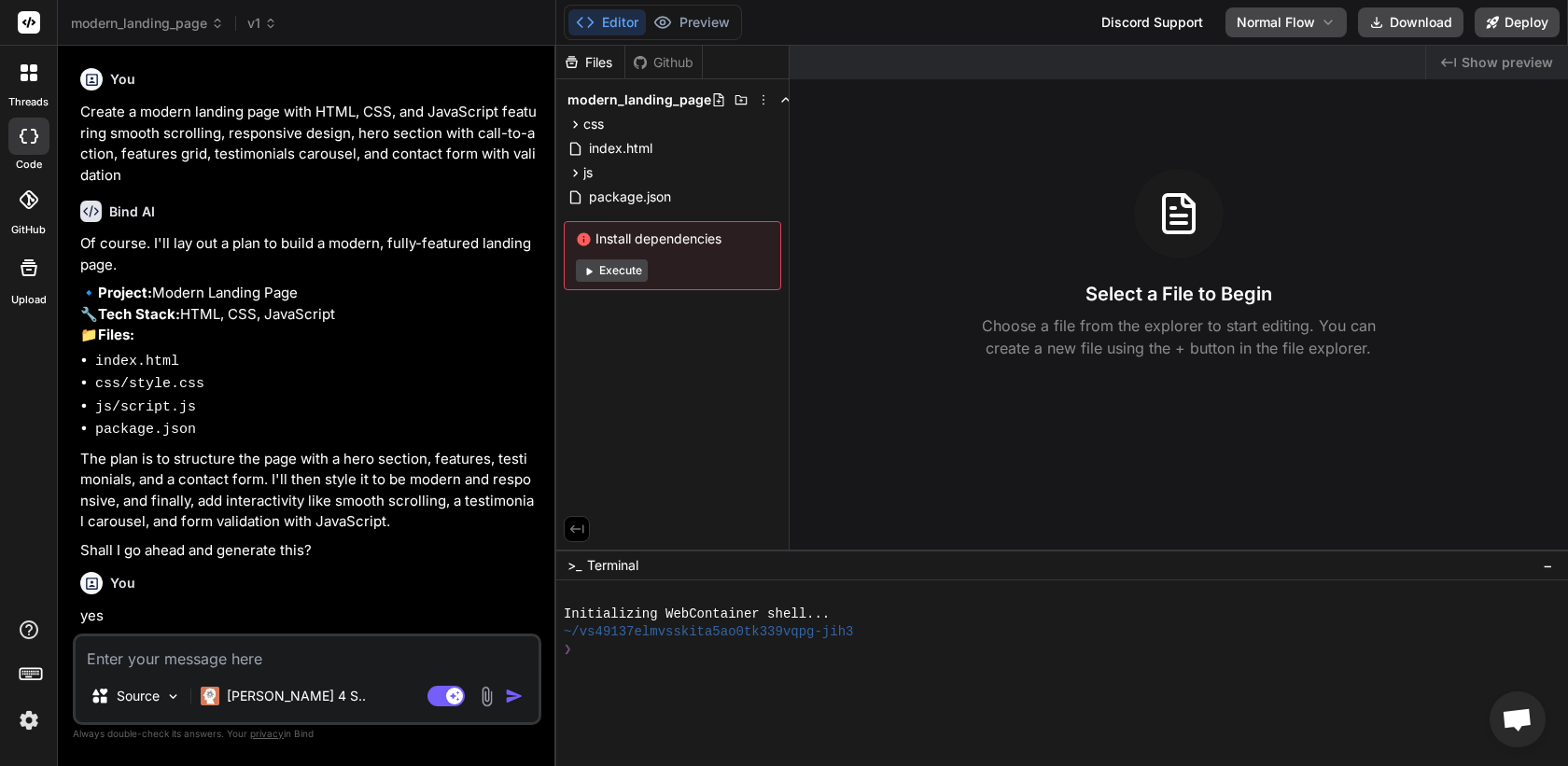
type textarea "x"
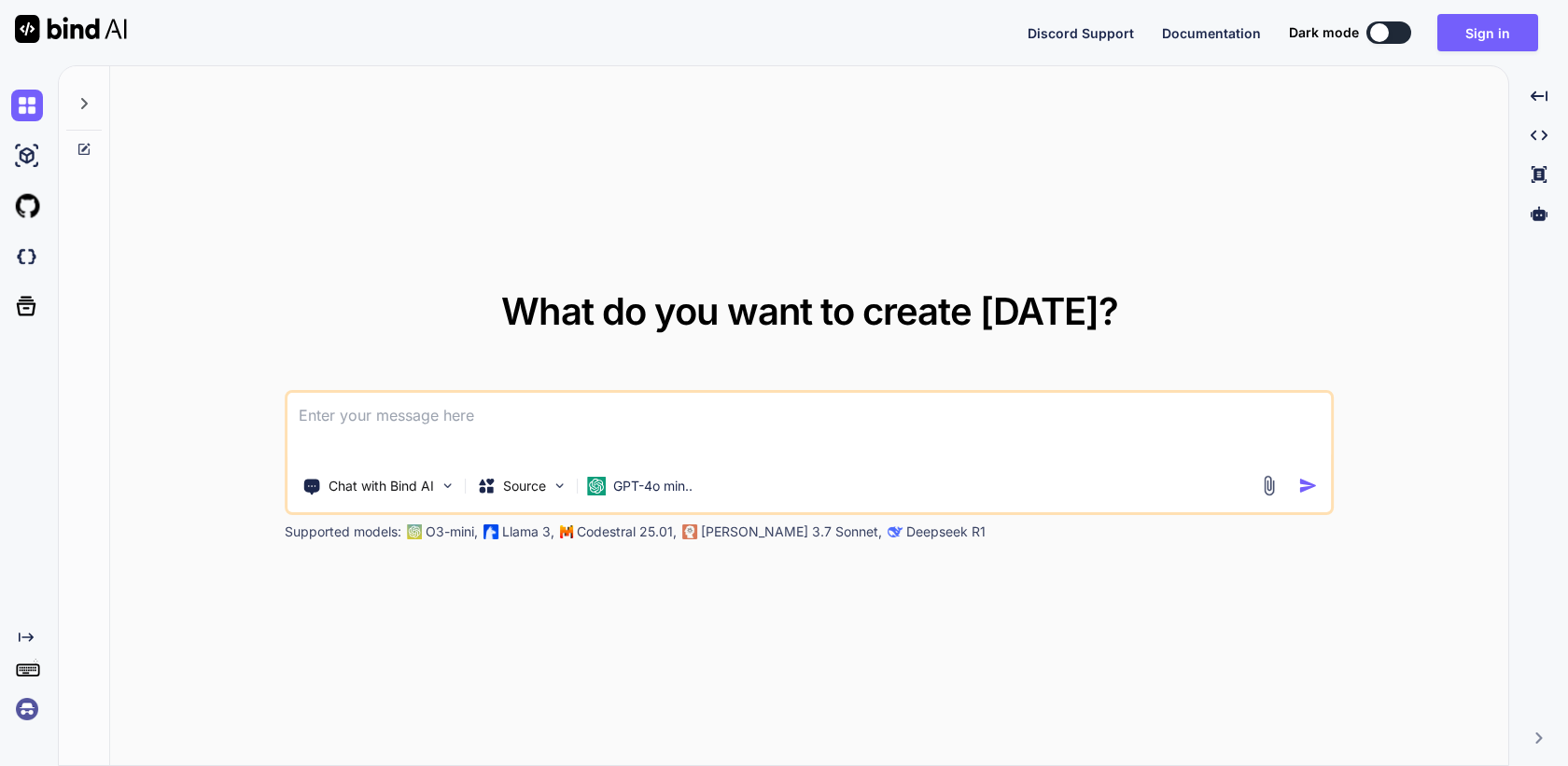
click at [28, 714] on img at bounding box center [27, 709] width 32 height 32
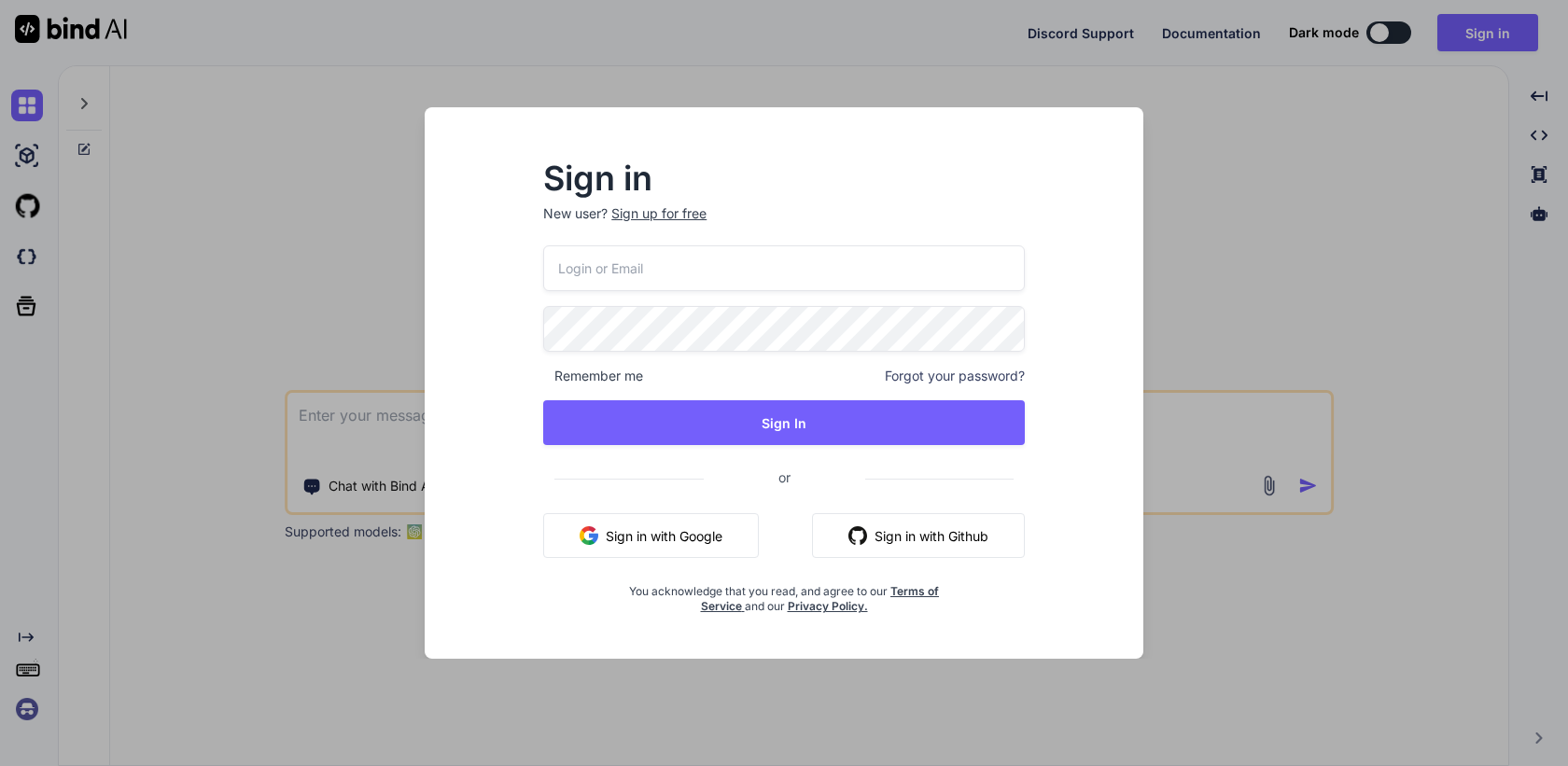
click at [678, 248] on input "email" at bounding box center [784, 268] width 482 height 45
paste input "maisietrang@gmail.com"
type input "maisietrang@gmail.com"
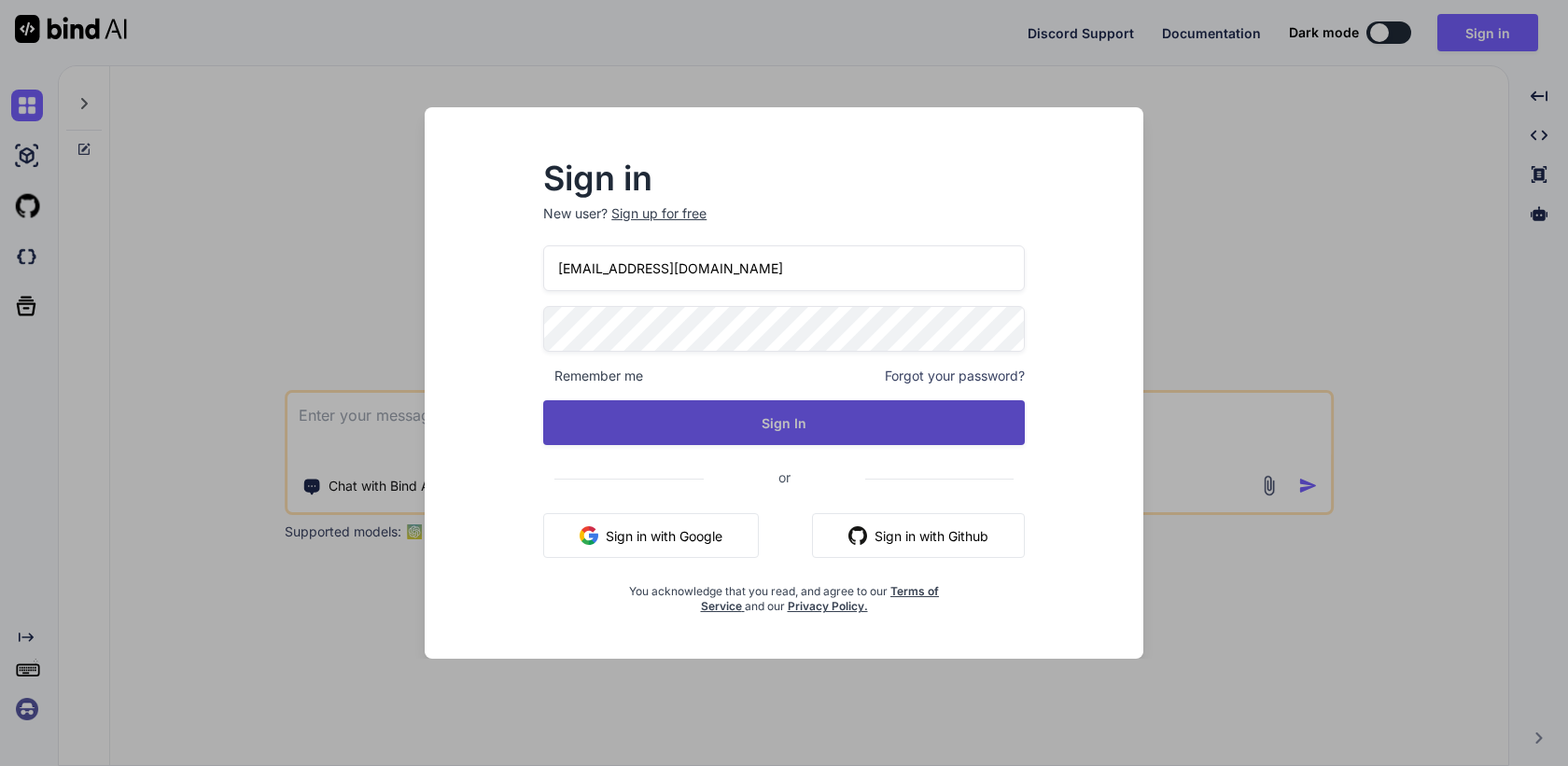
click at [751, 433] on button "Sign In" at bounding box center [784, 423] width 482 height 44
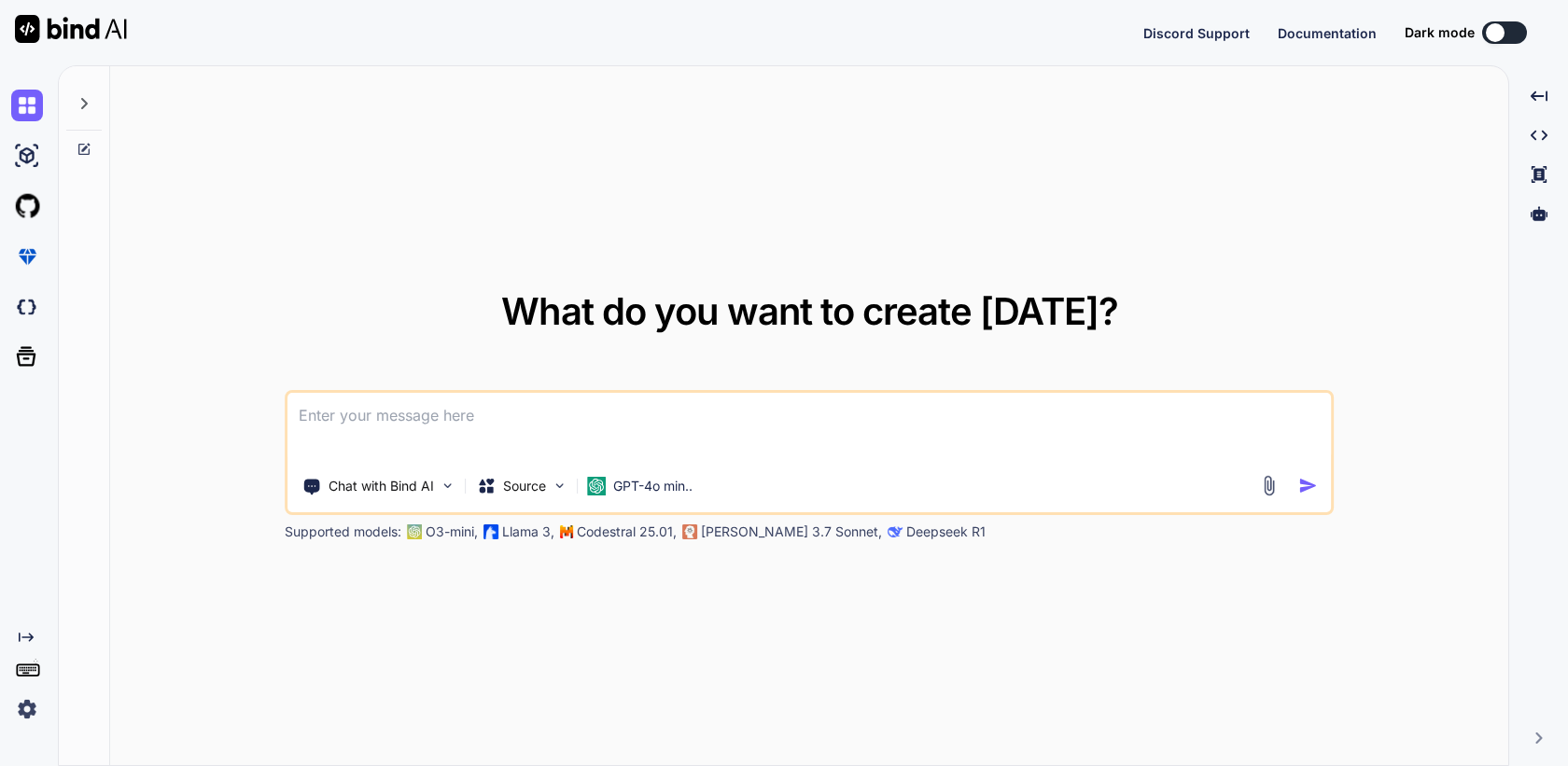
click at [87, 100] on icon at bounding box center [83, 103] width 15 height 15
type textarea "x"
click at [33, 704] on img at bounding box center [27, 709] width 32 height 32
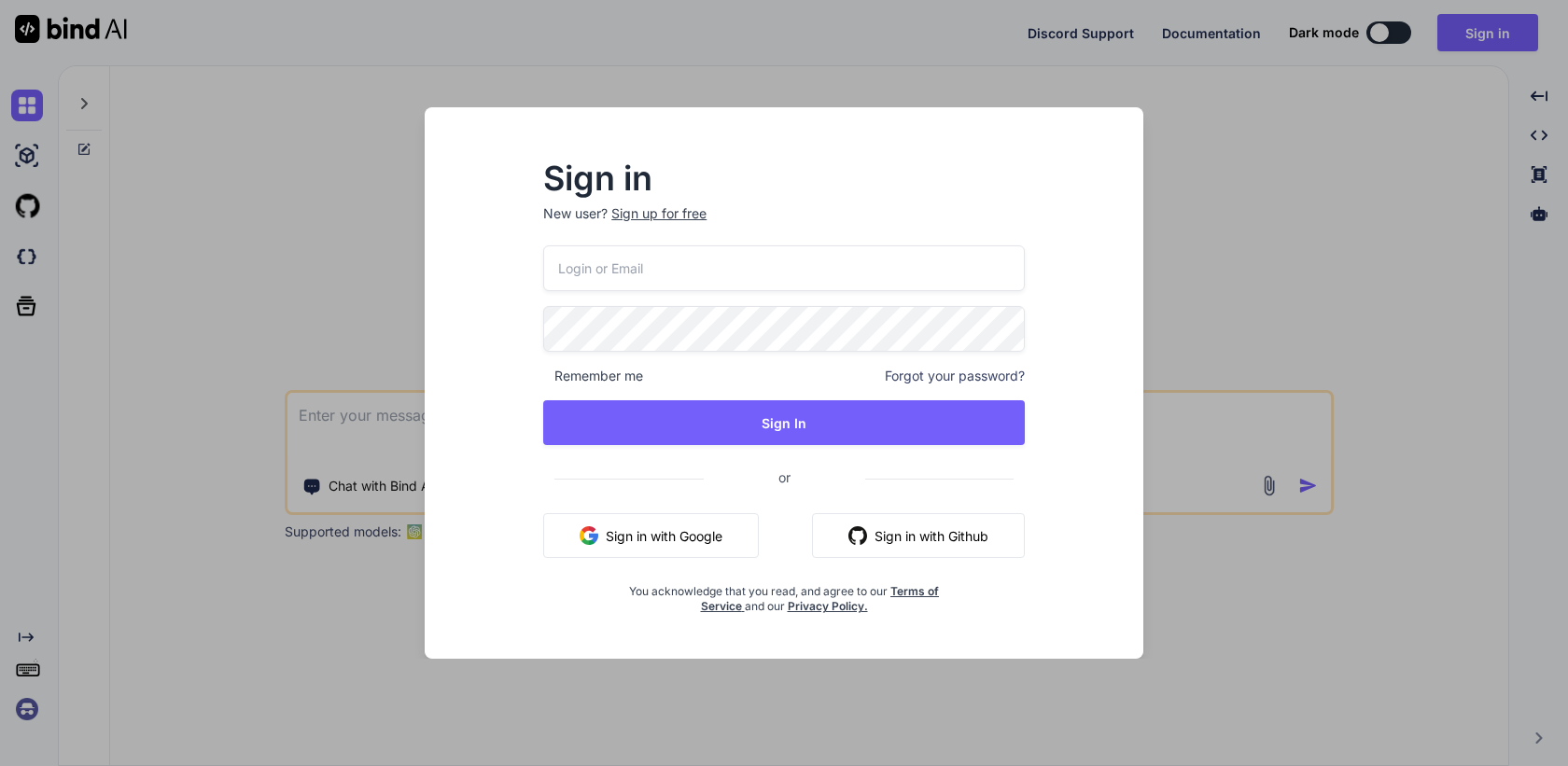
click at [659, 279] on input "email" at bounding box center [784, 268] width 482 height 45
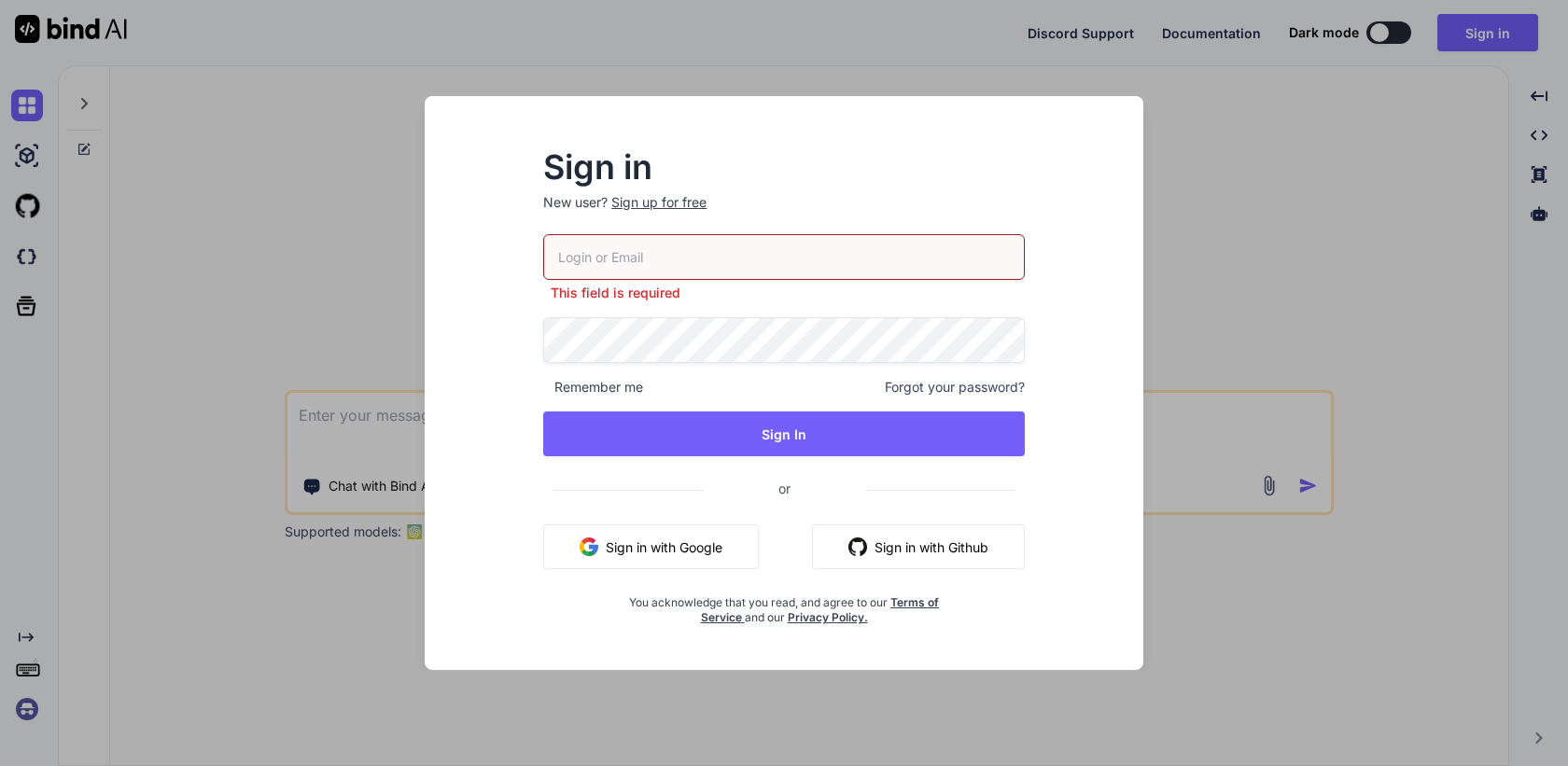
paste input "[EMAIL_ADDRESS][DOMAIN_NAME]"
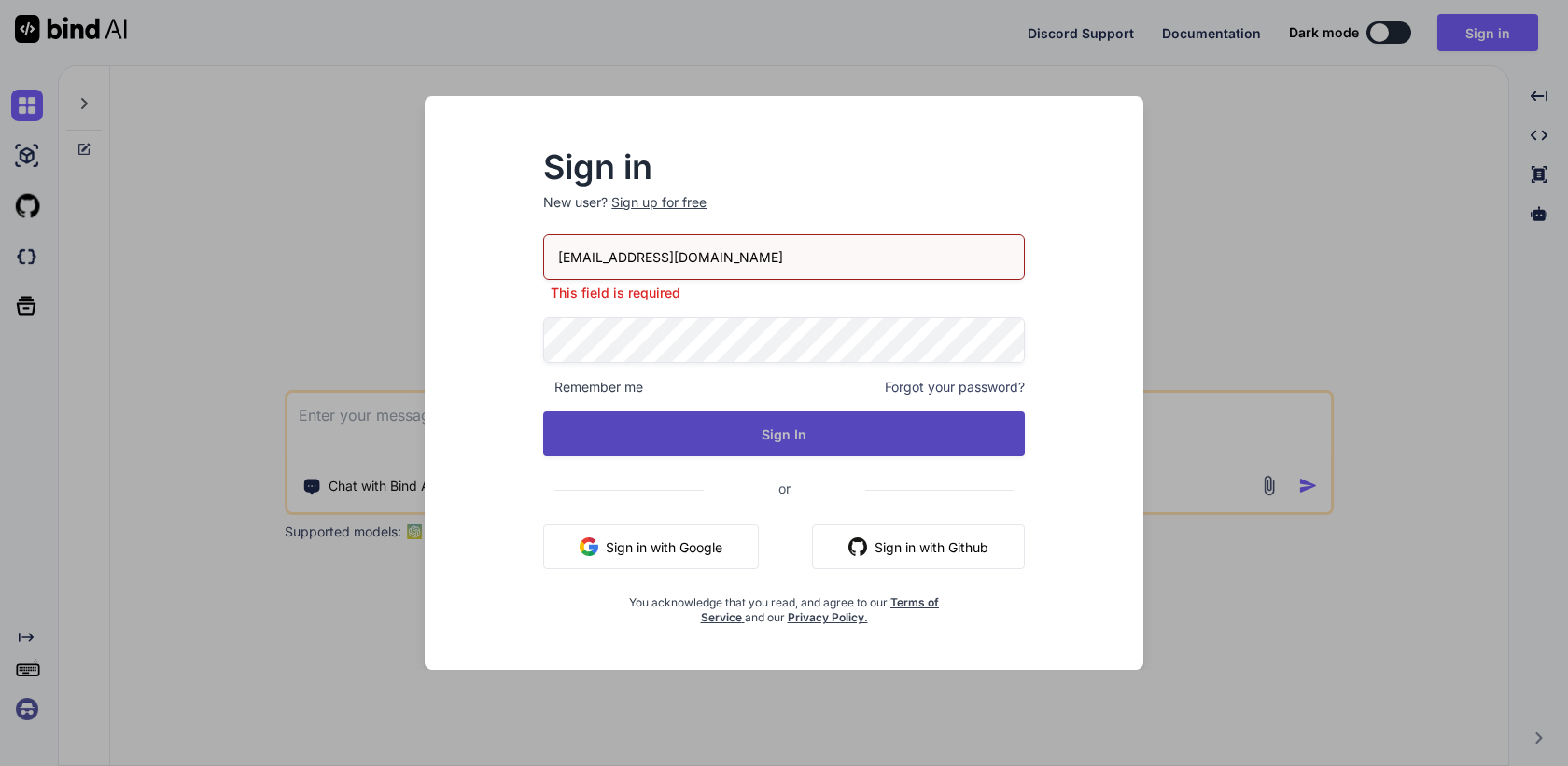
type input "[EMAIL_ADDRESS][DOMAIN_NAME]"
click at [789, 442] on button "Sign In" at bounding box center [784, 434] width 482 height 44
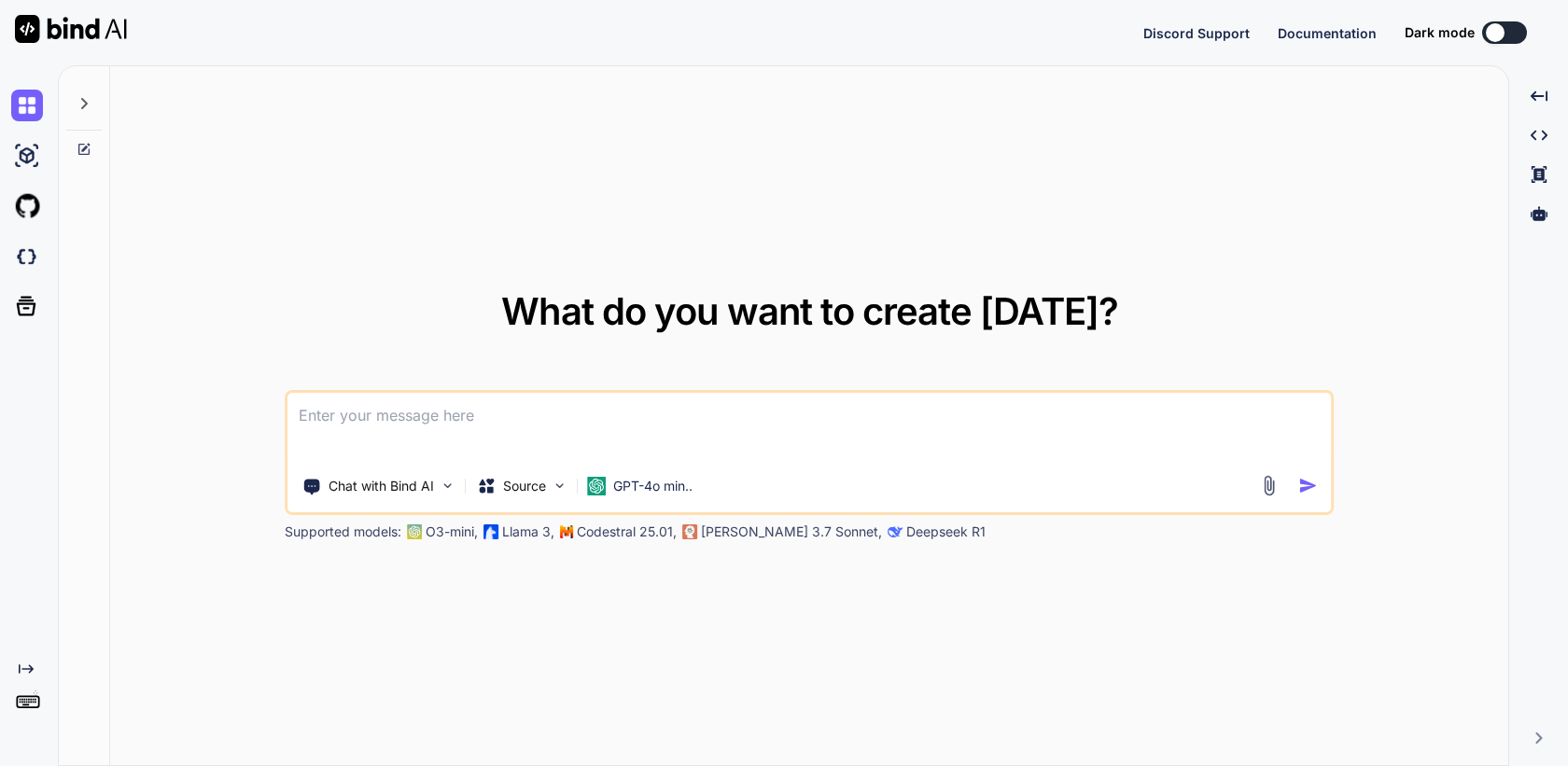
type textarea "x"
click at [28, 718] on img at bounding box center [27, 709] width 32 height 32
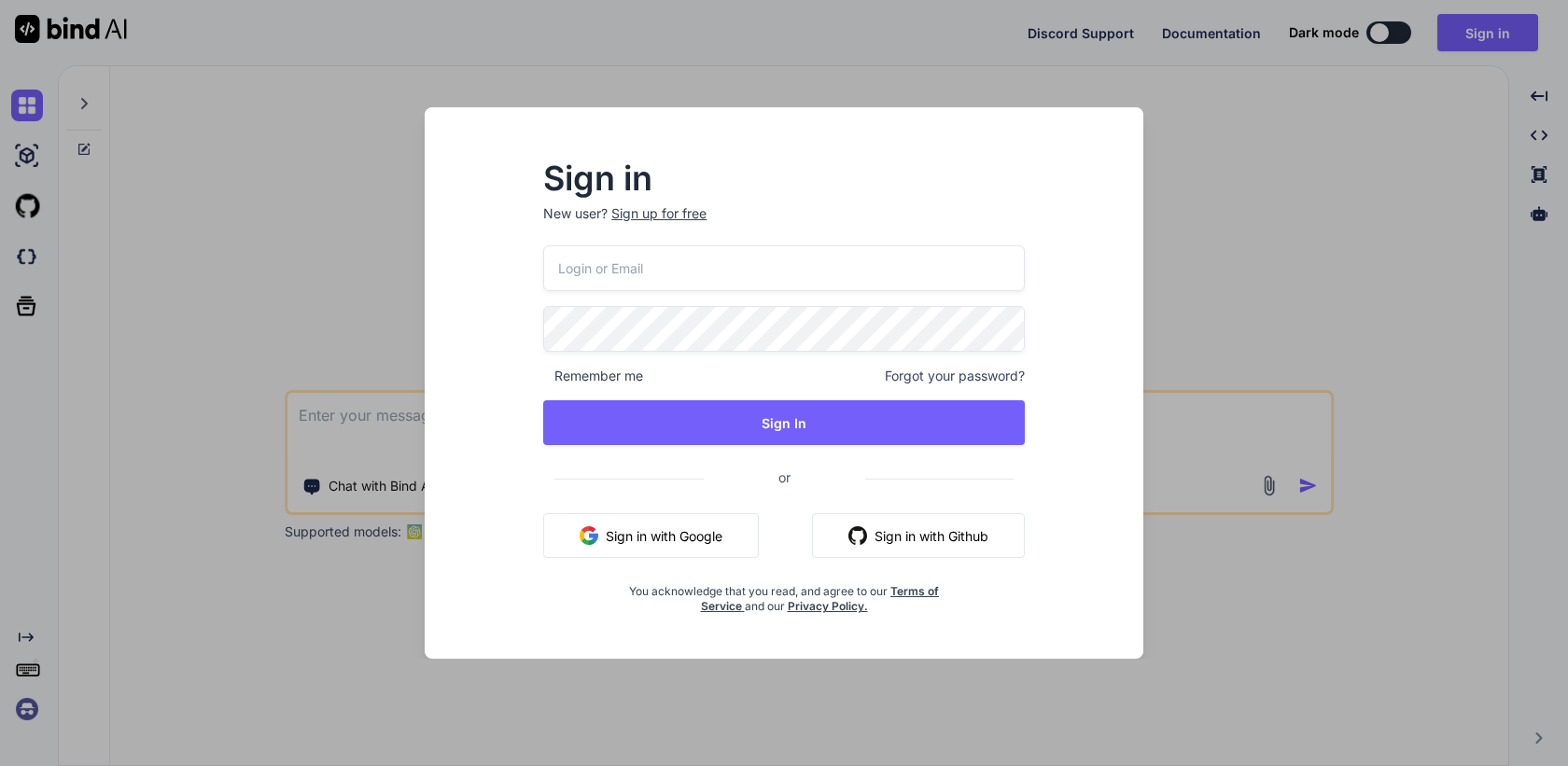
drag, startPoint x: 739, startPoint y: 239, endPoint x: 735, endPoint y: 264, distance: 25.3
click at [739, 242] on p "New user? Sign up for free" at bounding box center [784, 224] width 482 height 41
click at [735, 274] on input "email" at bounding box center [784, 268] width 482 height 45
paste input "[EMAIL_ADDRESS][DOMAIN_NAME]"
type input "[EMAIL_ADDRESS][DOMAIN_NAME]"
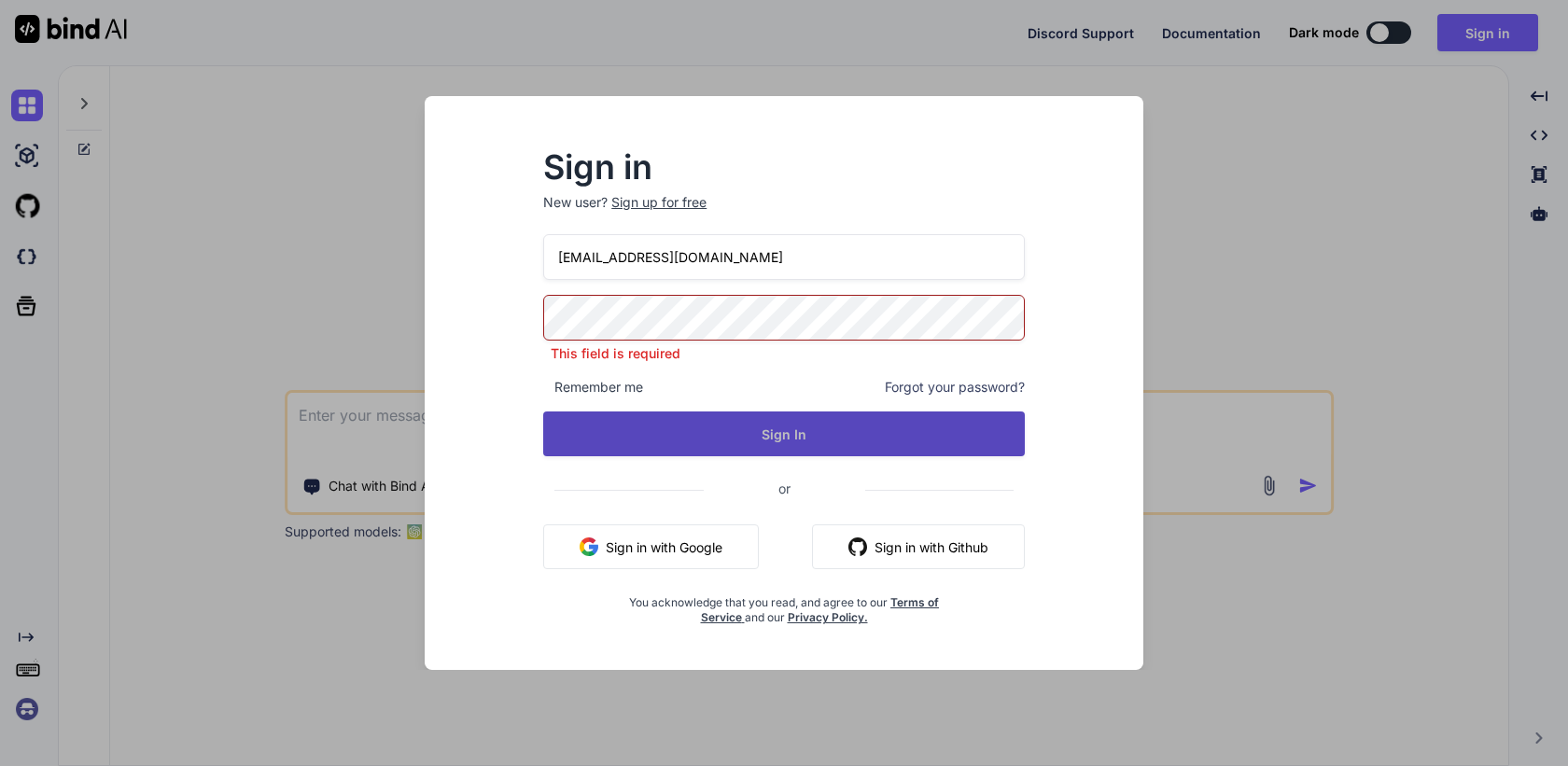
click at [766, 439] on button "Sign In" at bounding box center [784, 434] width 482 height 44
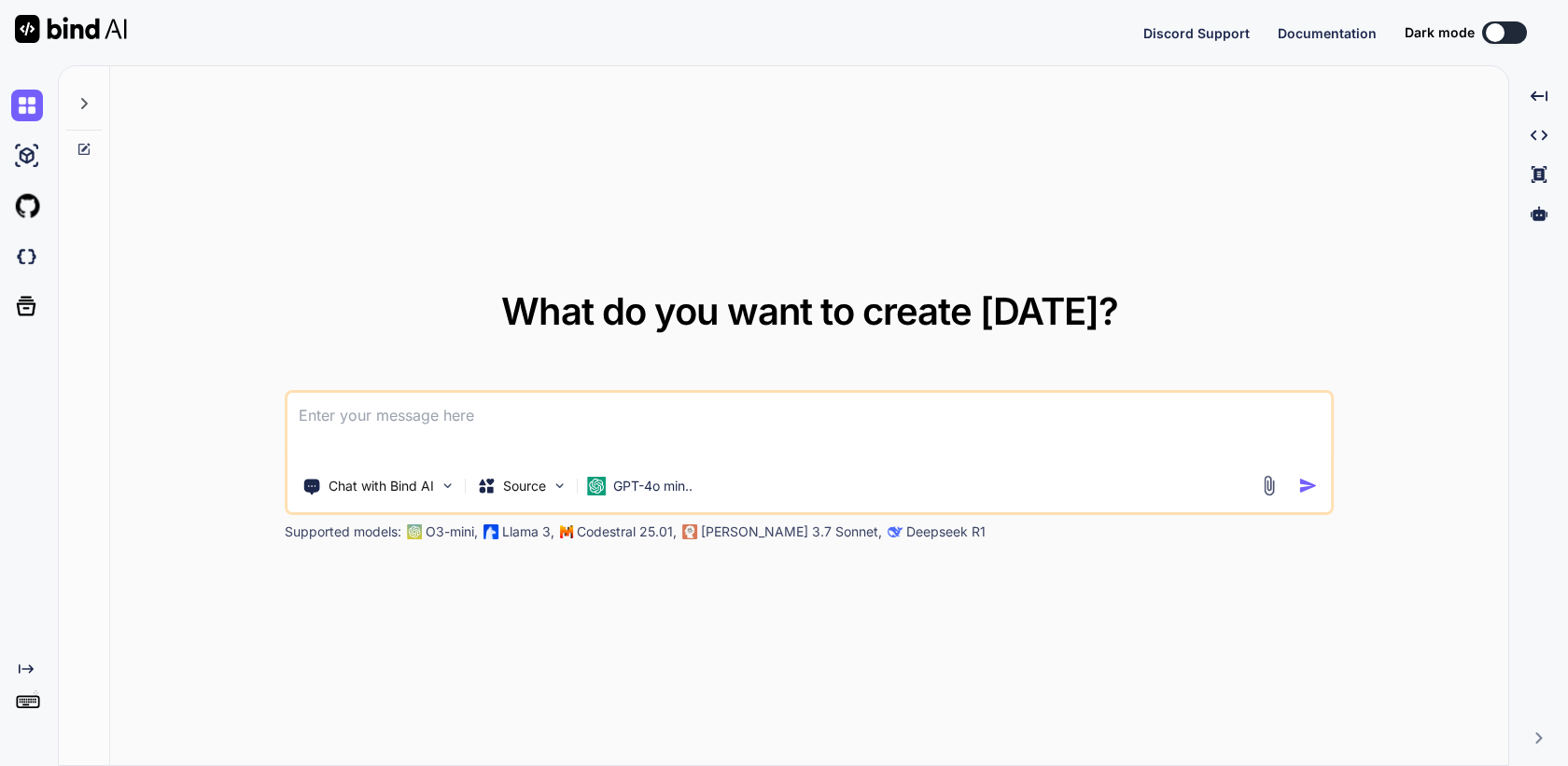
type textarea "x"
click at [15, 721] on img at bounding box center [27, 709] width 32 height 32
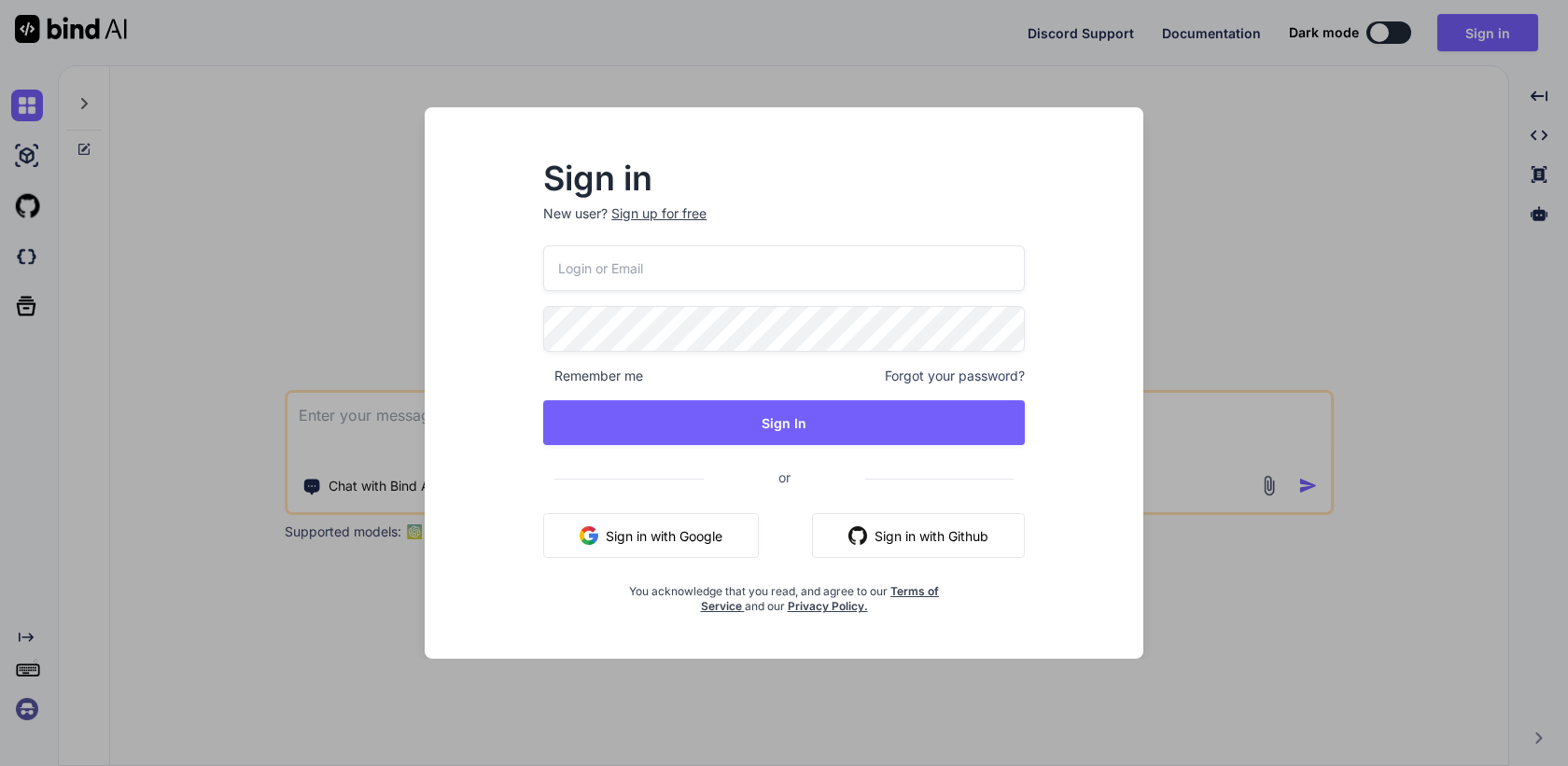
click at [675, 268] on input "email" at bounding box center [784, 268] width 482 height 45
paste input "[PERSON_NAME][EMAIL_ADDRESS][DOMAIN_NAME]"
type input "[PERSON_NAME][EMAIL_ADDRESS][DOMAIN_NAME]"
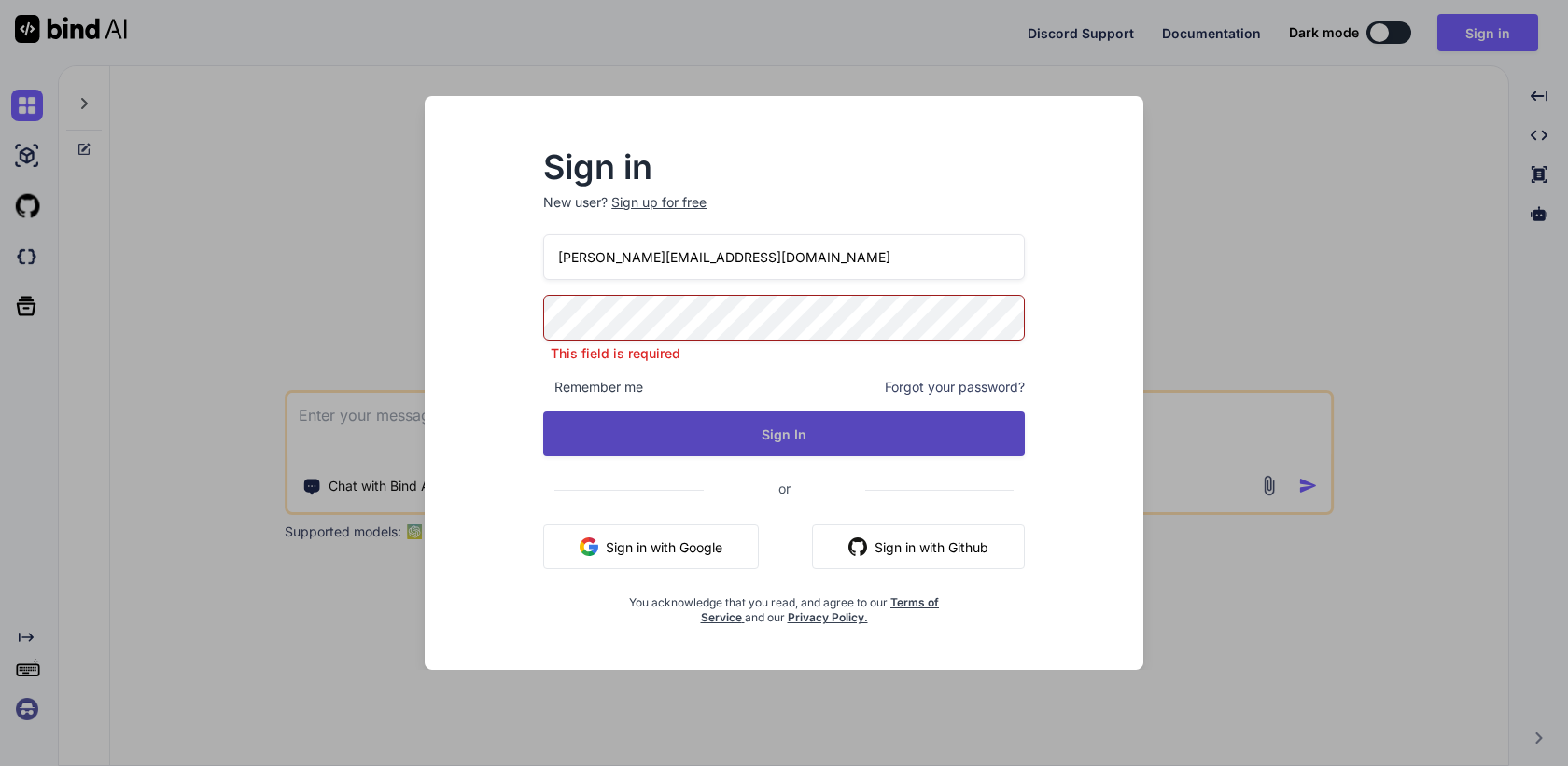
click at [782, 430] on button "Sign In" at bounding box center [784, 434] width 482 height 44
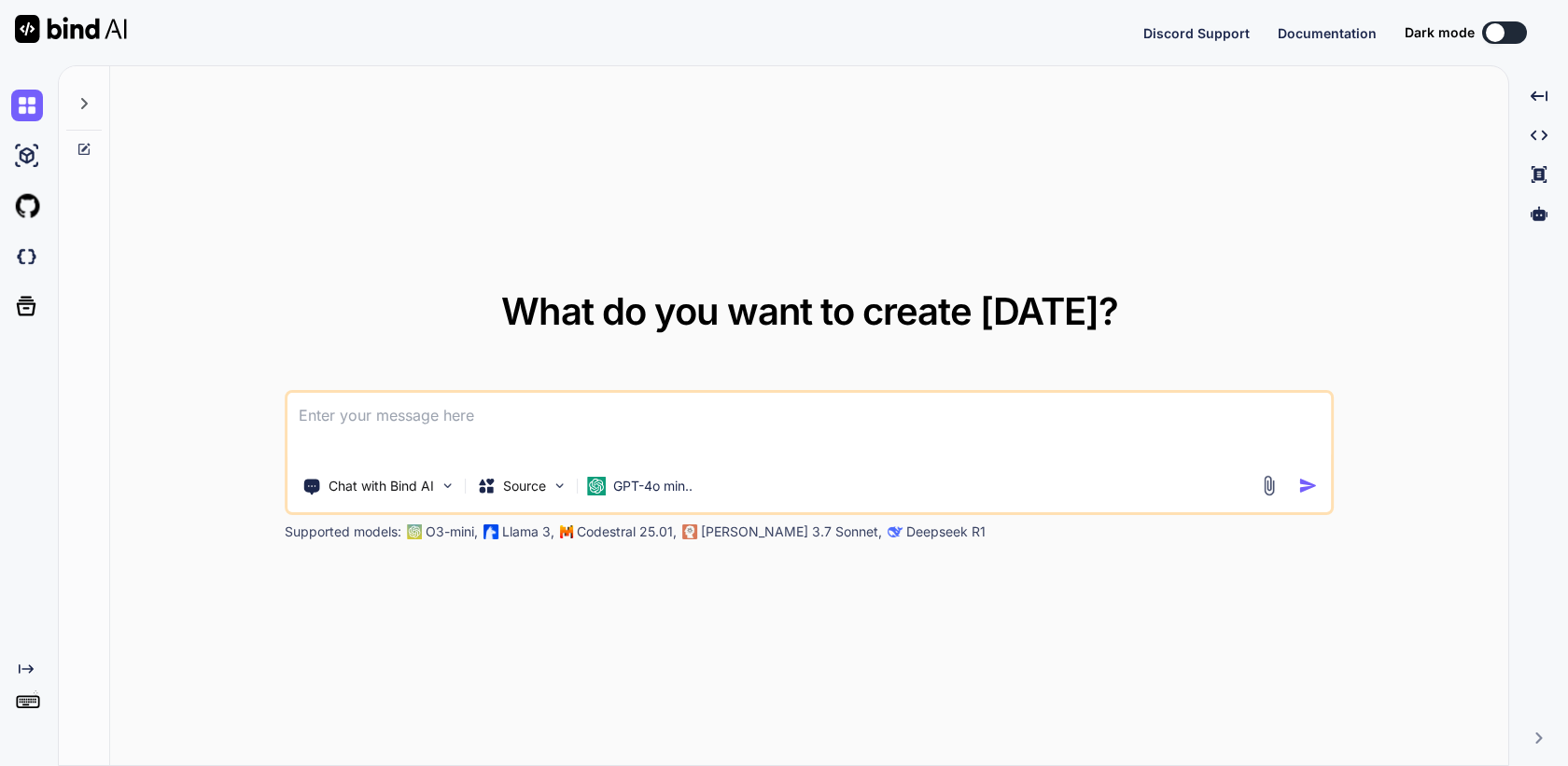
type textarea "x"
click at [25, 720] on img at bounding box center [27, 709] width 32 height 32
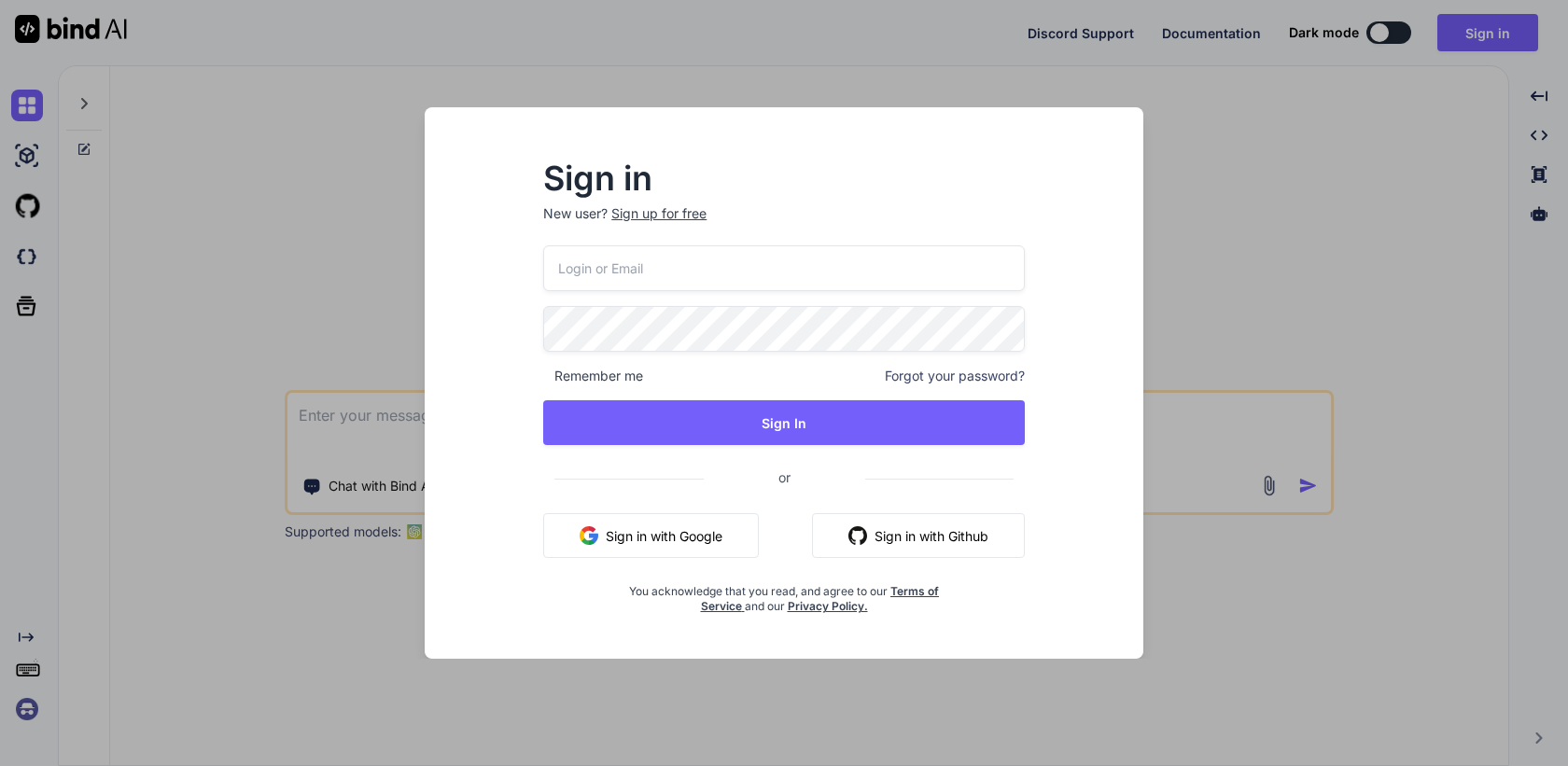
click at [695, 280] on input "email" at bounding box center [784, 268] width 482 height 45
paste input "[PERSON_NAME][EMAIL_ADDRESS][DOMAIN_NAME]"
type input "[PERSON_NAME][EMAIL_ADDRESS][DOMAIN_NAME]"
click at [759, 450] on div "kerwin.workac@gmail.com Remember me Forgot your password? Sign In or Sign in wi…" at bounding box center [784, 429] width 482 height 368
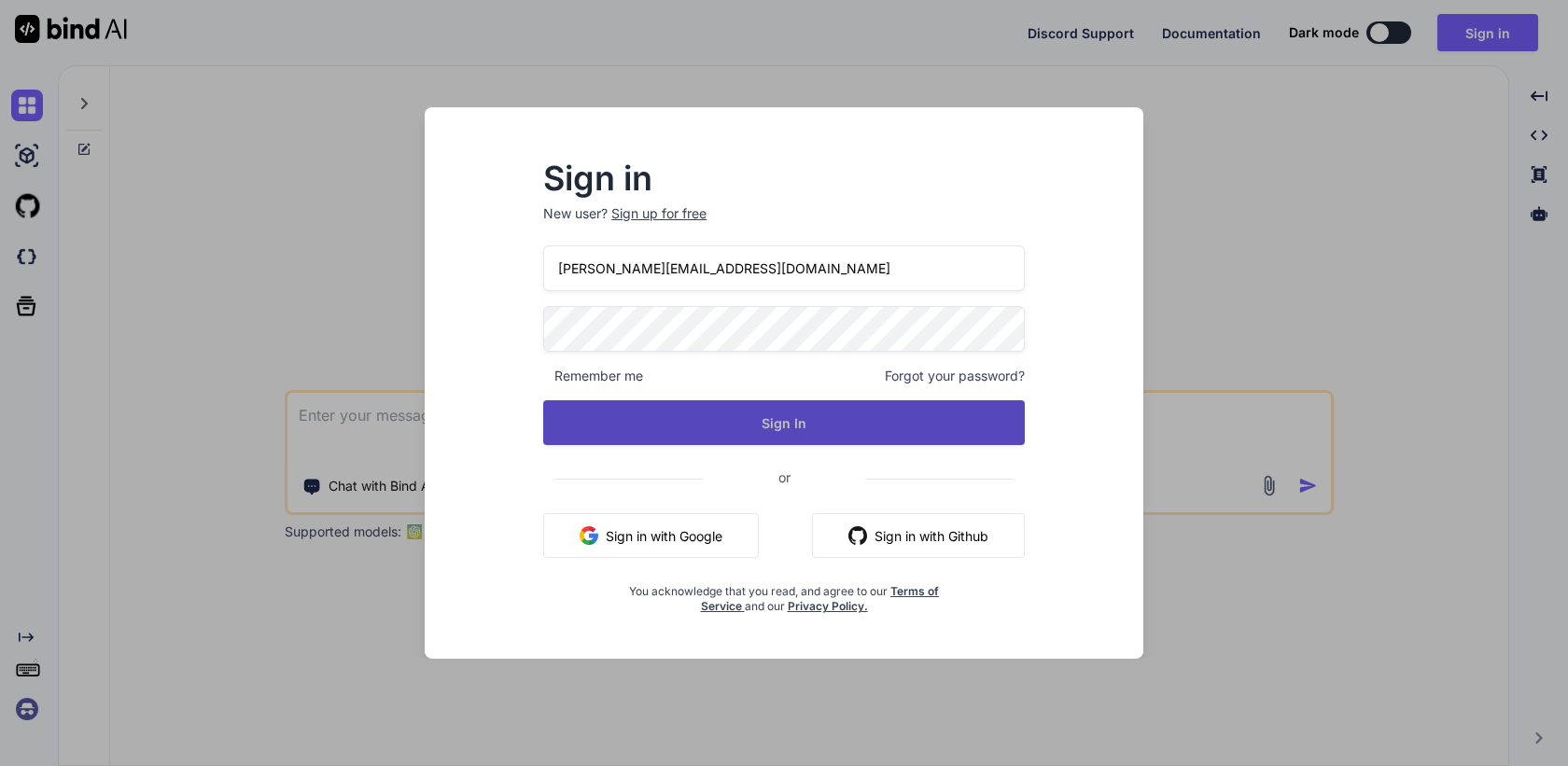
click at [778, 427] on button "Sign In" at bounding box center [784, 423] width 482 height 44
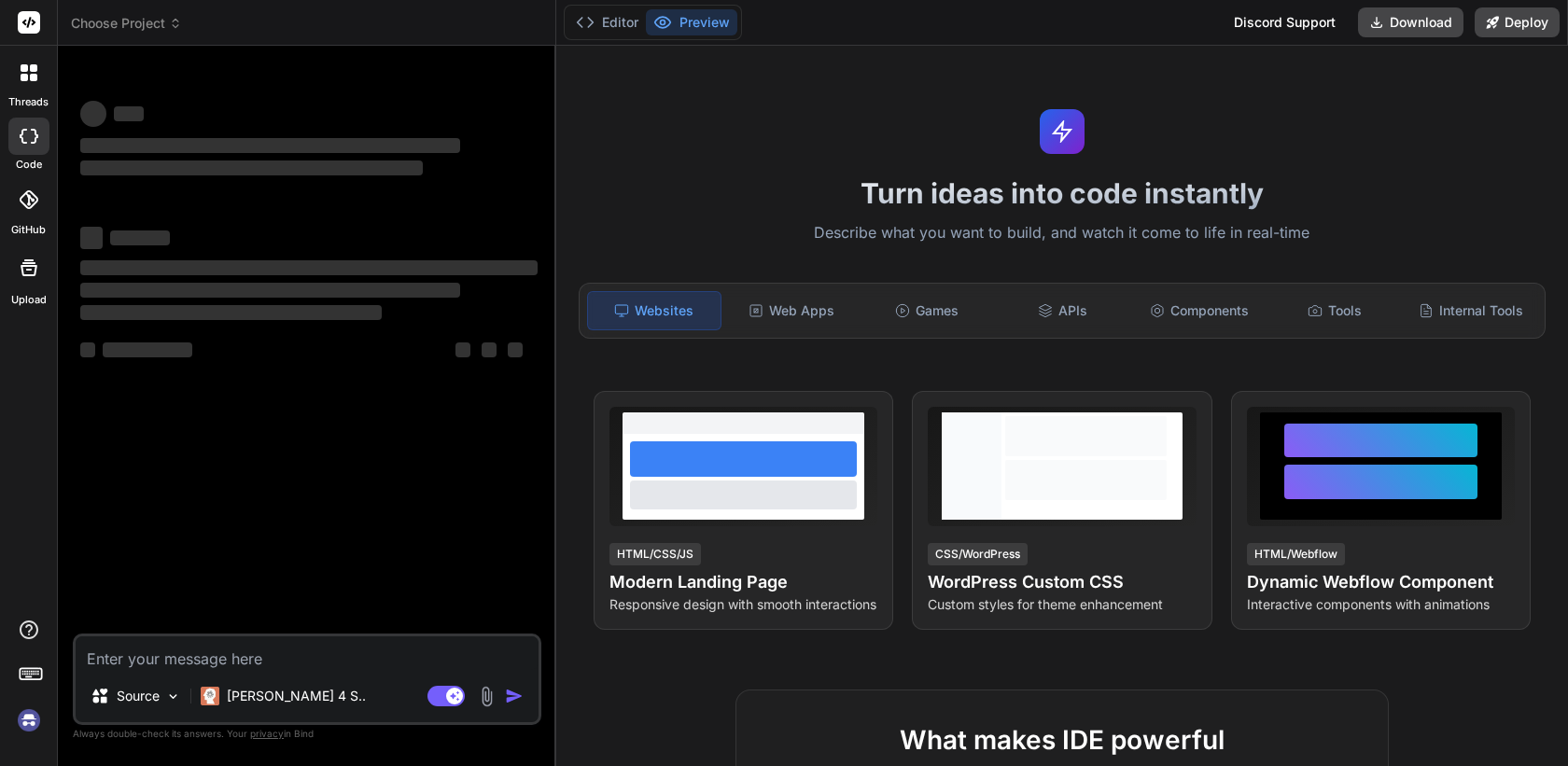
type textarea "x"
click at [608, 24] on button "Editor" at bounding box center [607, 22] width 77 height 26
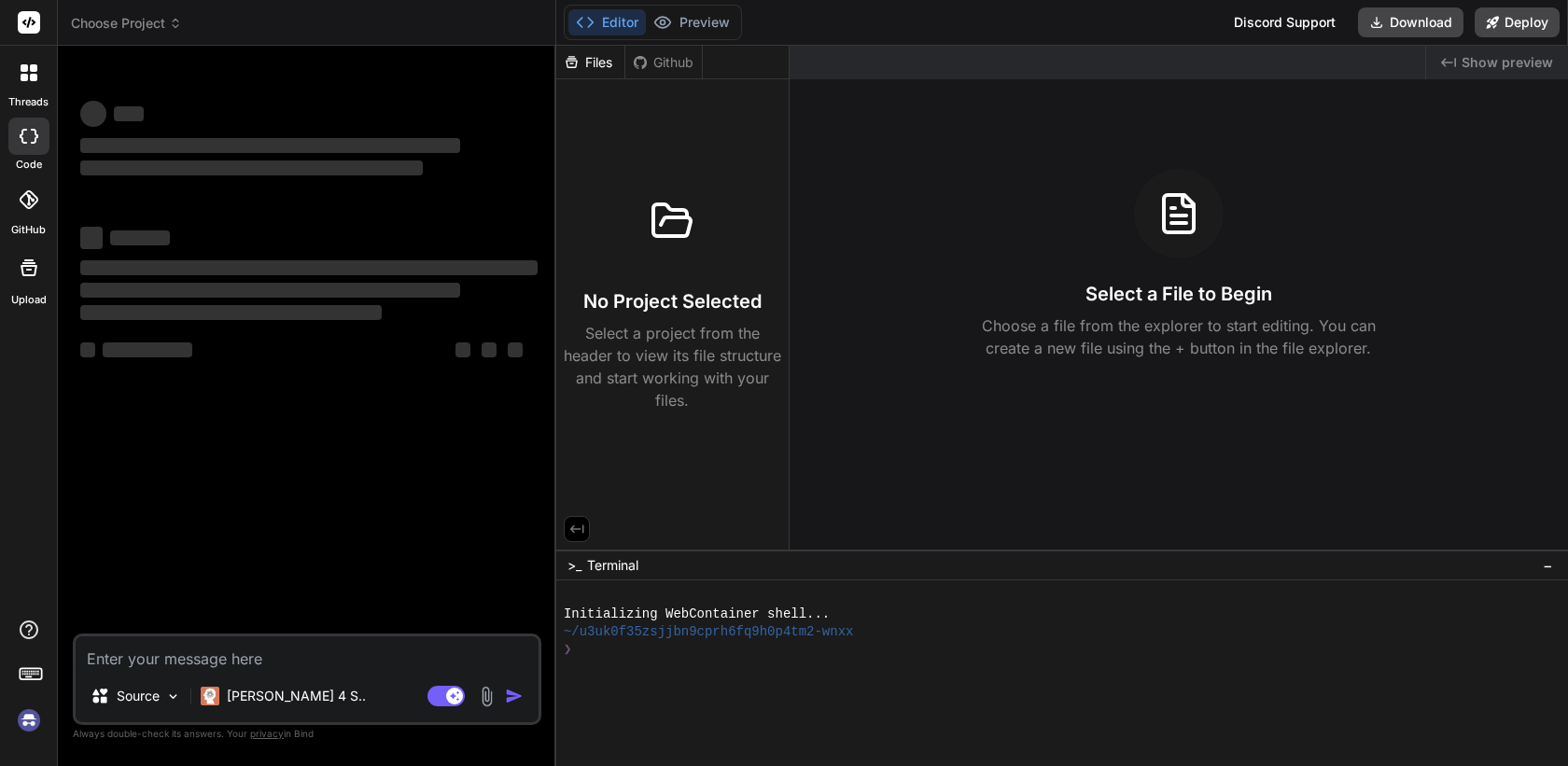
click at [155, 22] on span "Choose Project" at bounding box center [126, 22] width 111 height 18
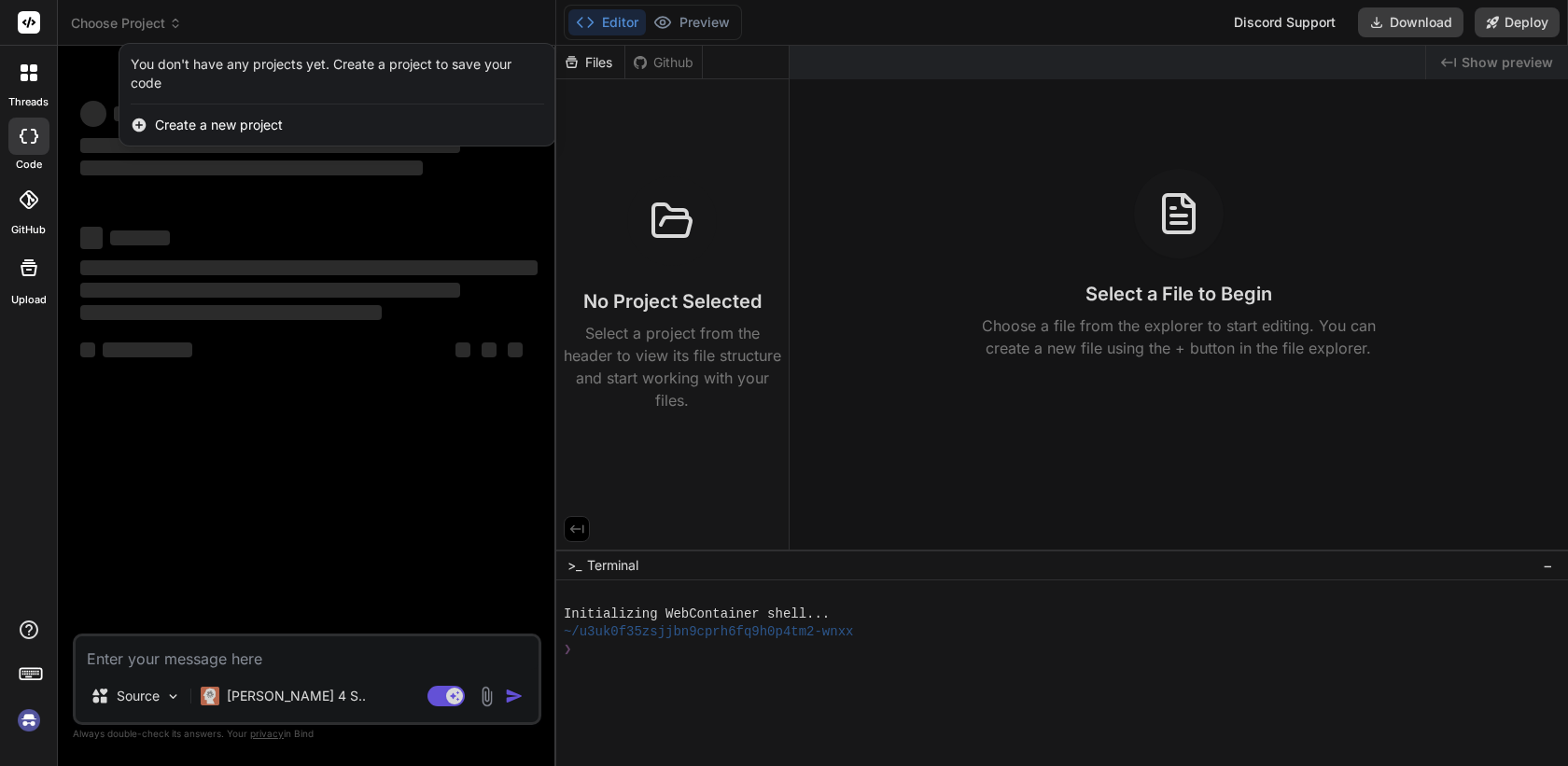
click at [192, 128] on span "Create a new project" at bounding box center [219, 125] width 128 height 18
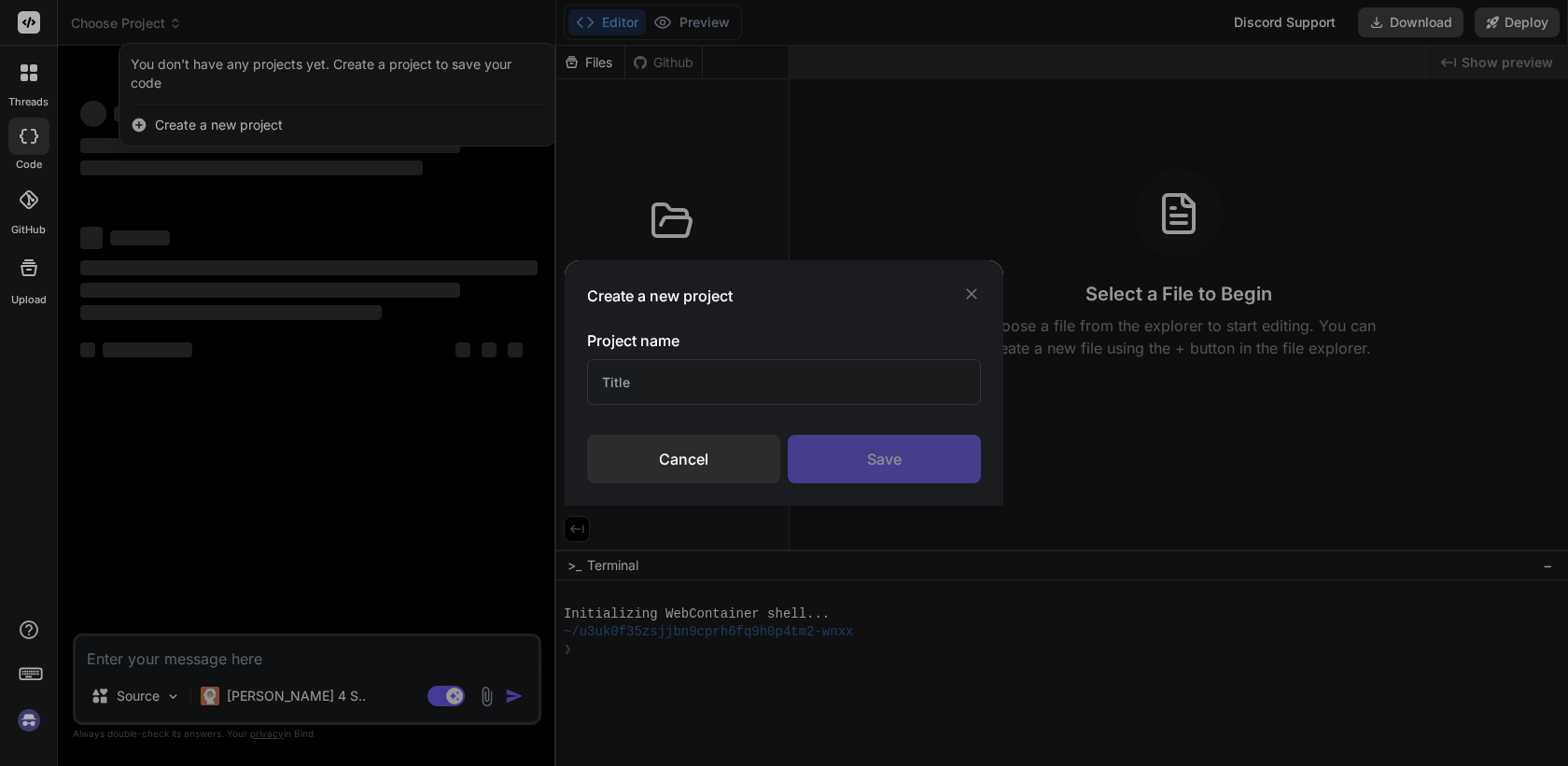
click at [714, 371] on input "text" at bounding box center [784, 382] width 394 height 45
type input "test"
click at [917, 459] on div "Save" at bounding box center [885, 459] width 193 height 48
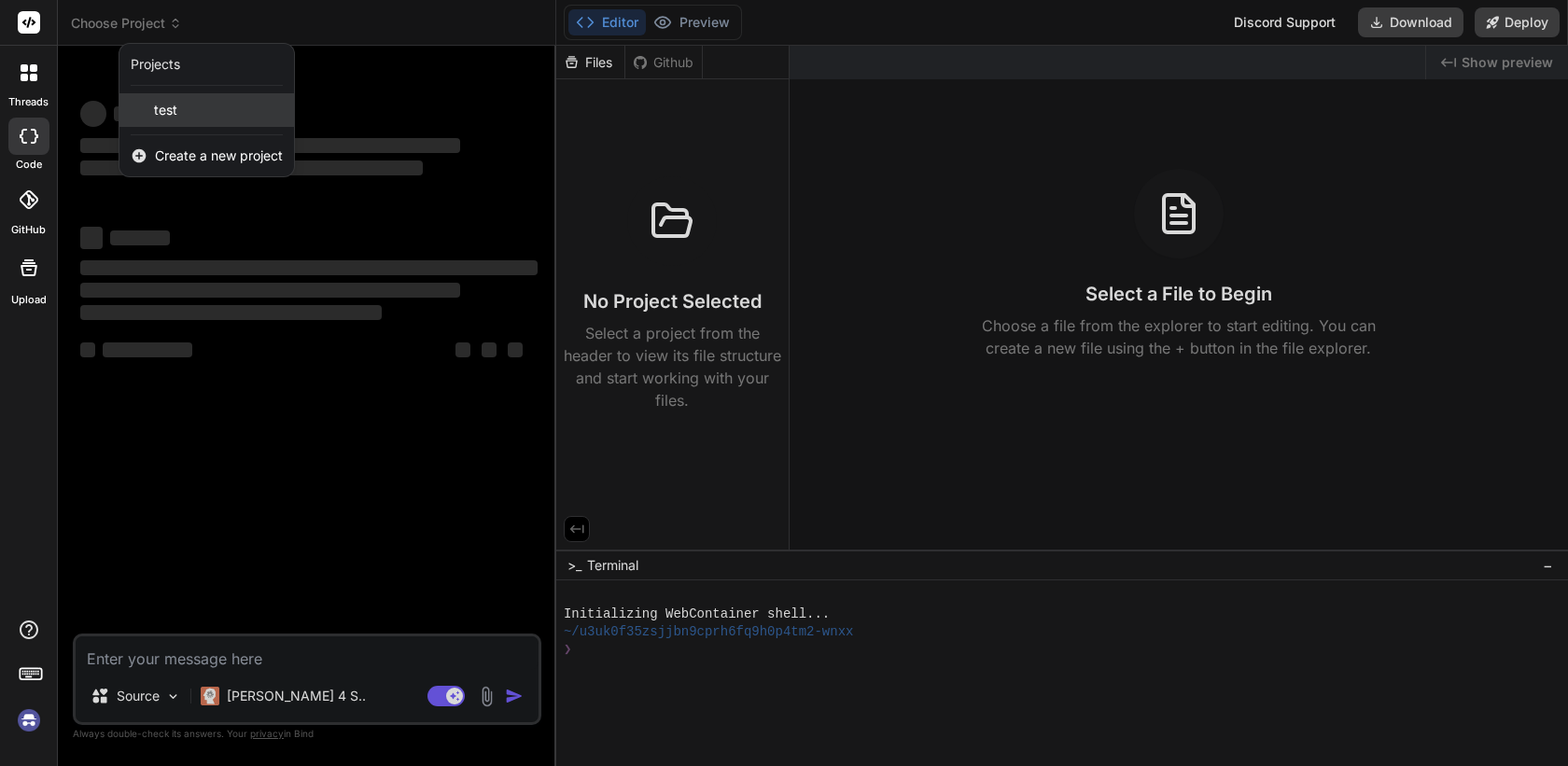
click at [173, 103] on span "test" at bounding box center [165, 109] width 23 height 18
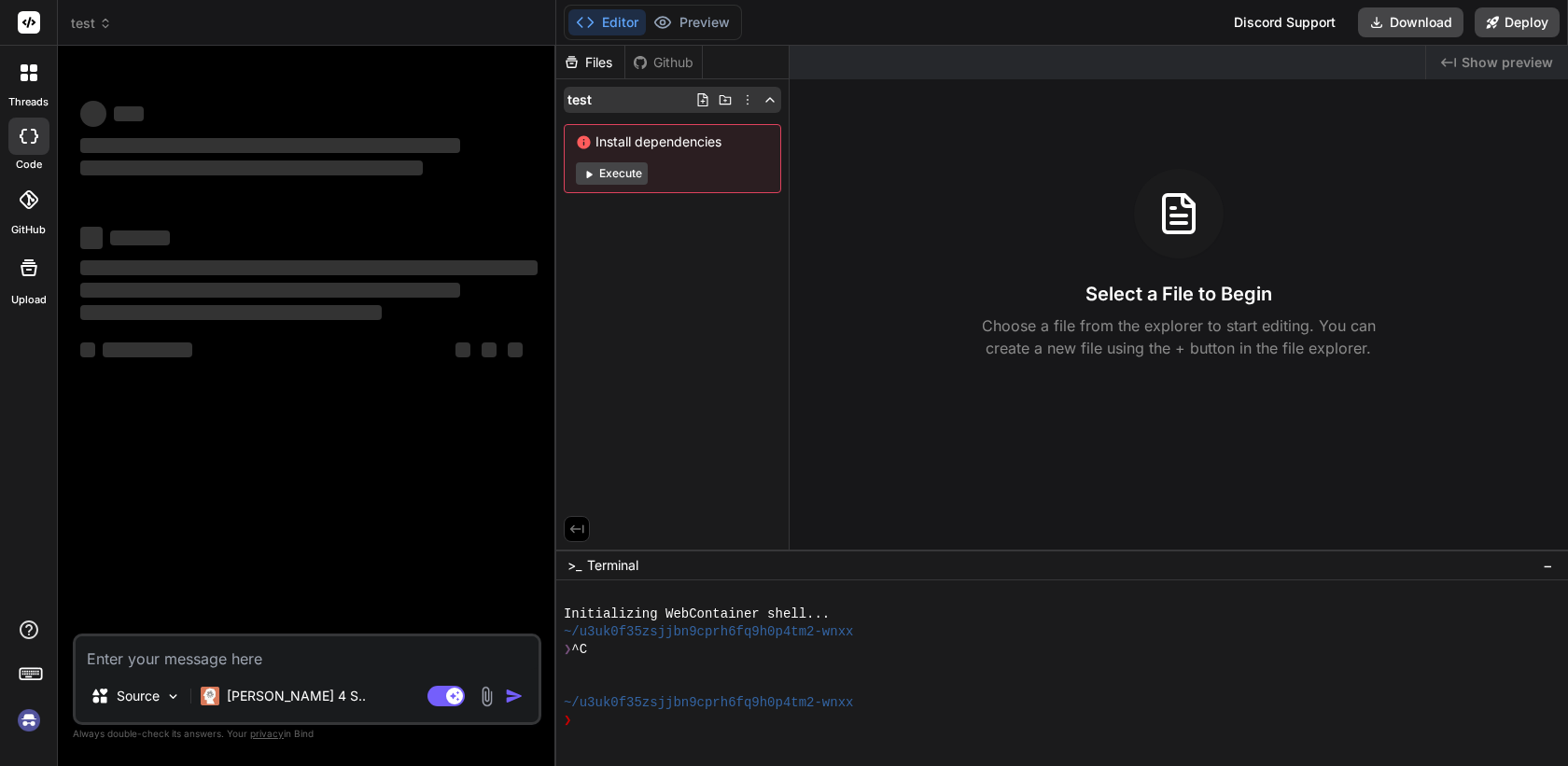
click at [750, 102] on icon at bounding box center [747, 100] width 15 height 15
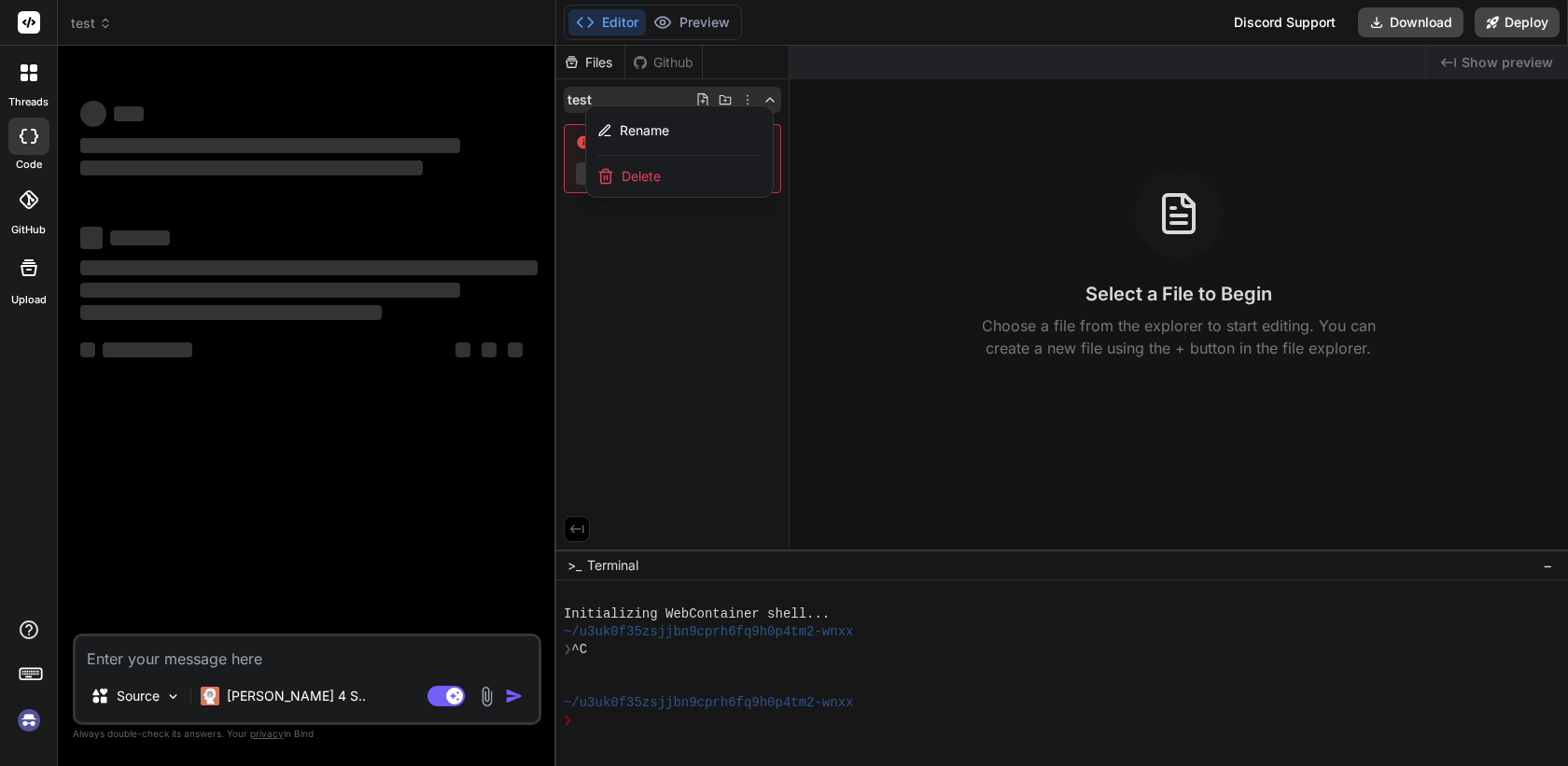
type textarea "x"
